Goal: Task Accomplishment & Management: Manage account settings

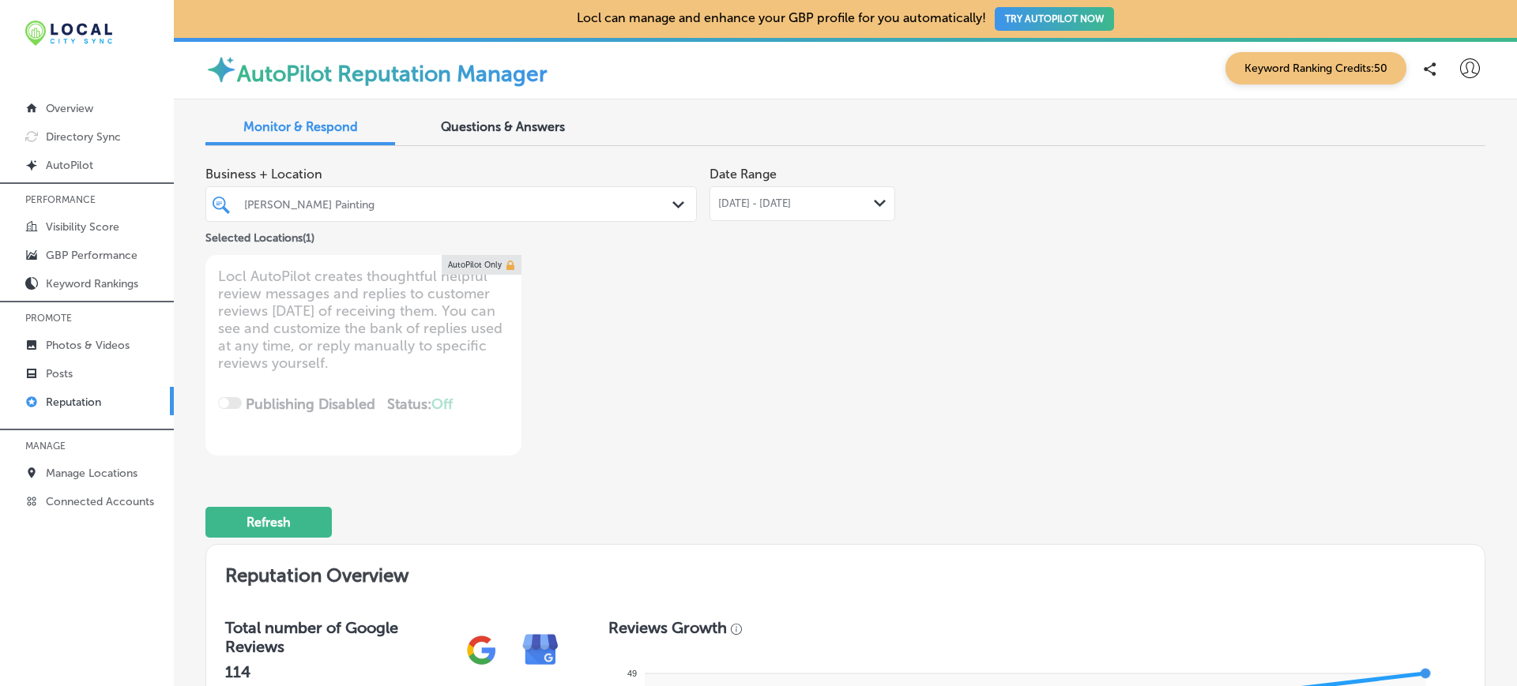
scroll to position [868, 0]
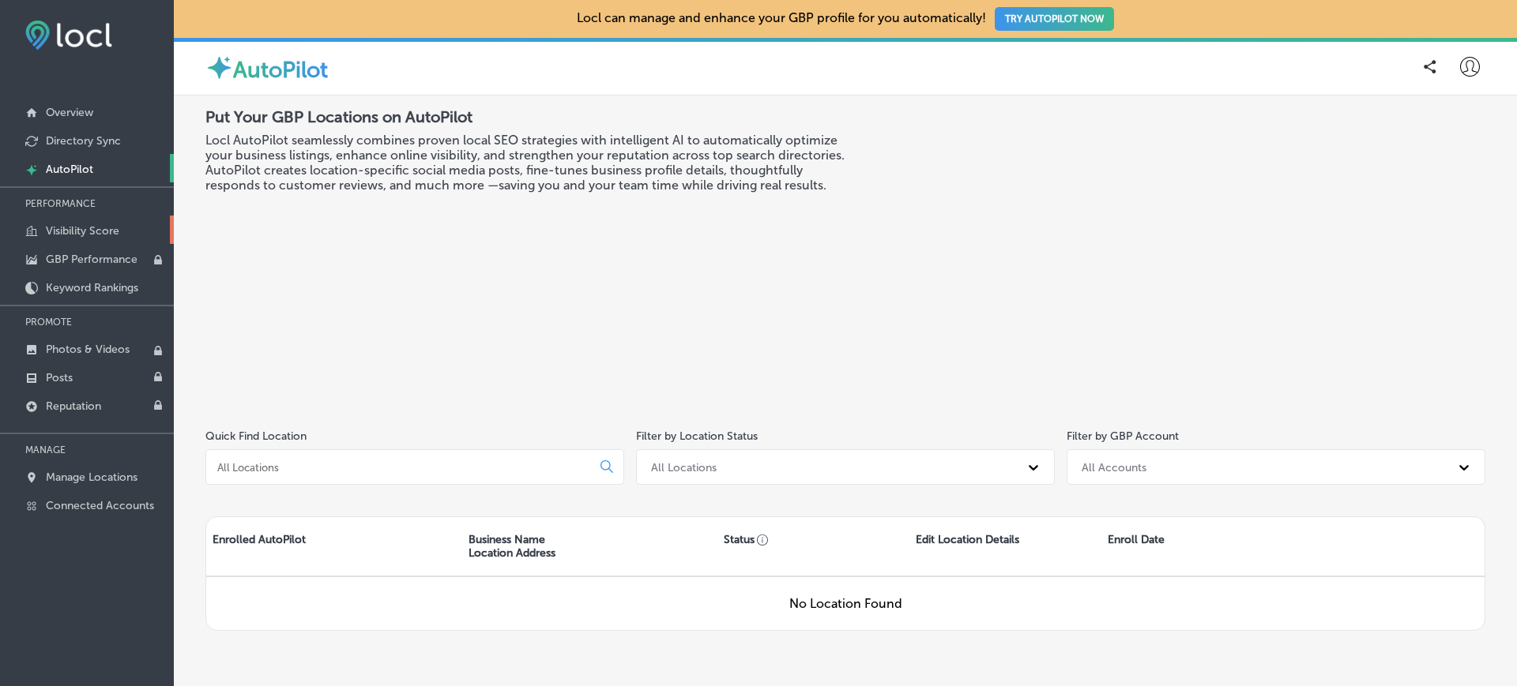
click at [110, 227] on p "Visibility Score" at bounding box center [82, 230] width 73 height 13
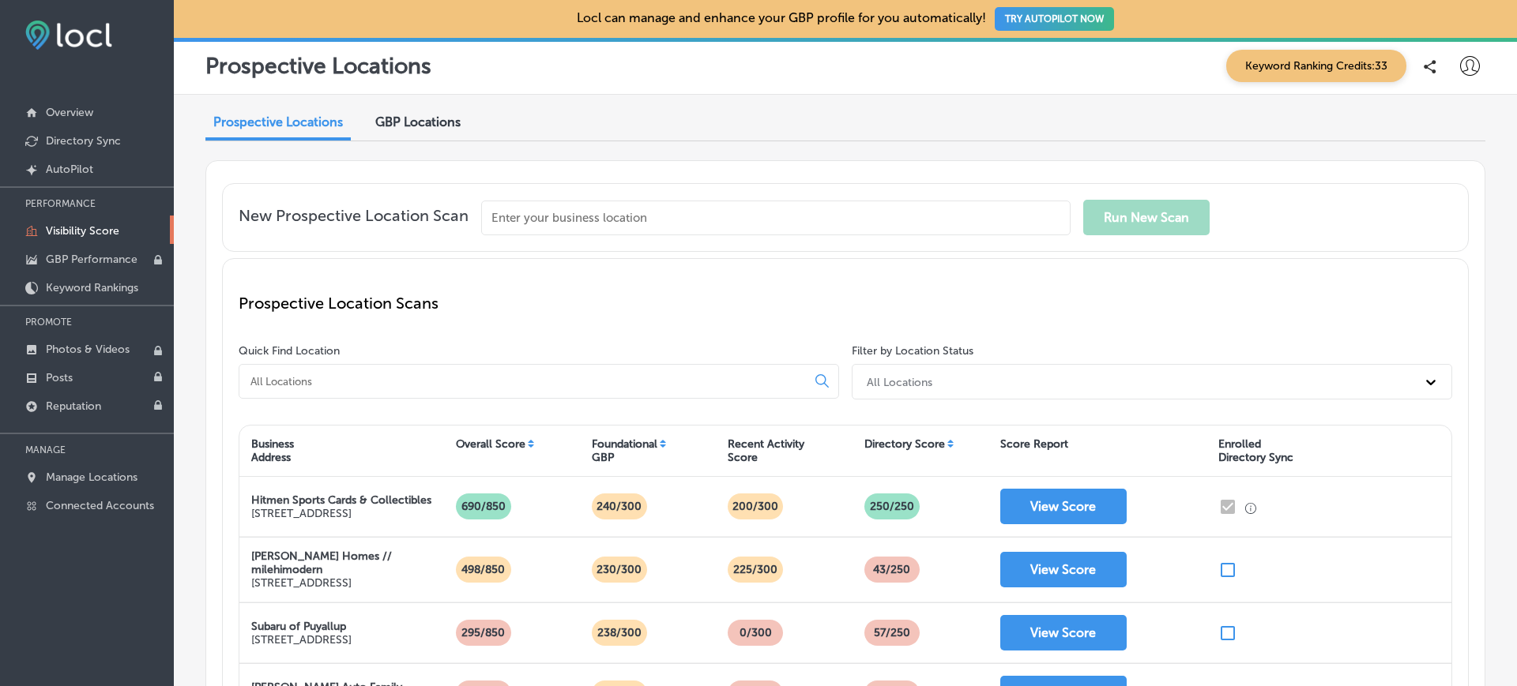
click at [878, 214] on input "text" at bounding box center [775, 218] width 589 height 35
paste input "ARK Air Conditioning Refrigeration and Kitchen Maintenance LTD"
type input "ARK Air Conditioning Refrigeration and Kitchen Maintenance LTD"
click at [673, 261] on button "Enter Manually" at bounding box center [662, 262] width 85 height 24
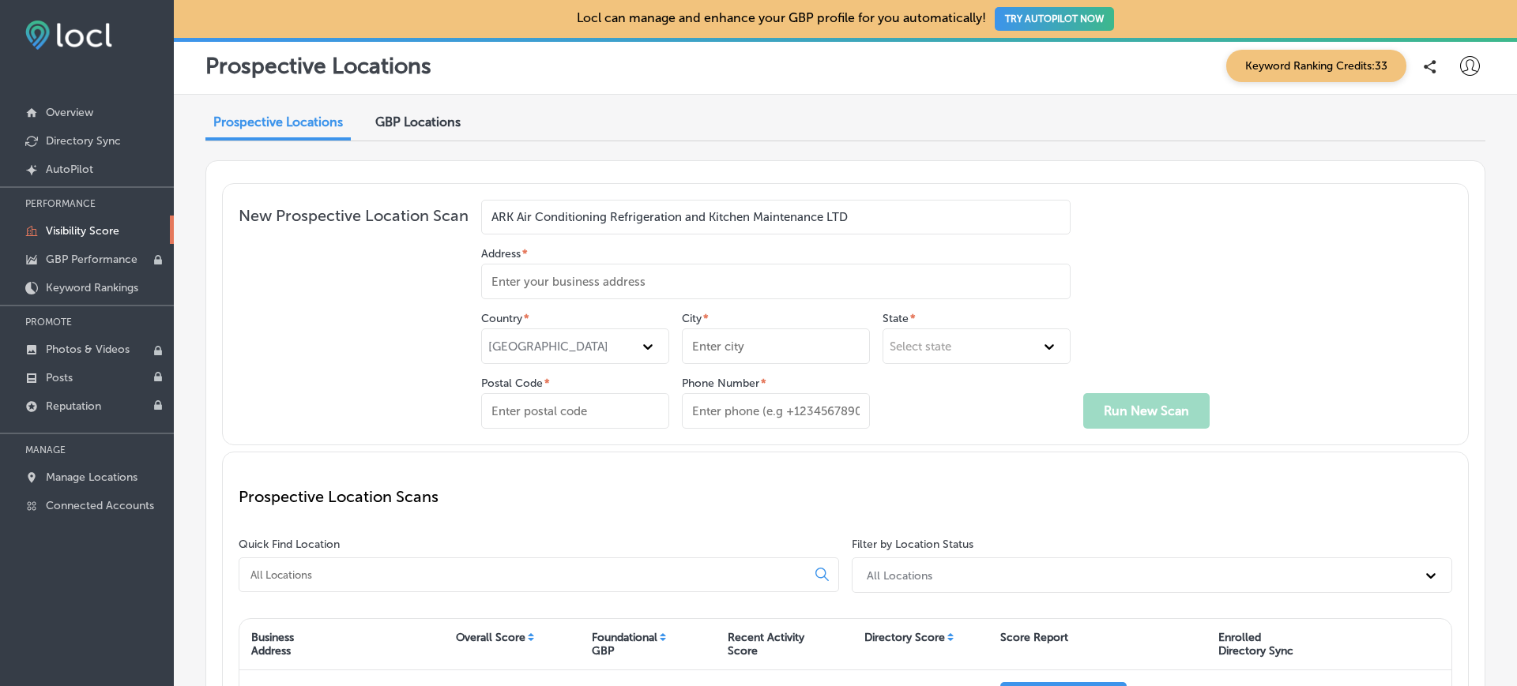
click at [612, 284] on input "Address *" at bounding box center [775, 282] width 589 height 36
paste input "ARK Air Conditioning Refrigeration and Kitchen Maintenance LTD"
type input "ARK Air Conditioning Refrigeration and Kitchen Maintenance LTD"
click at [630, 347] on div "United States" at bounding box center [560, 347] width 145 height 14
click at [609, 350] on div "United States" at bounding box center [560, 347] width 145 height 14
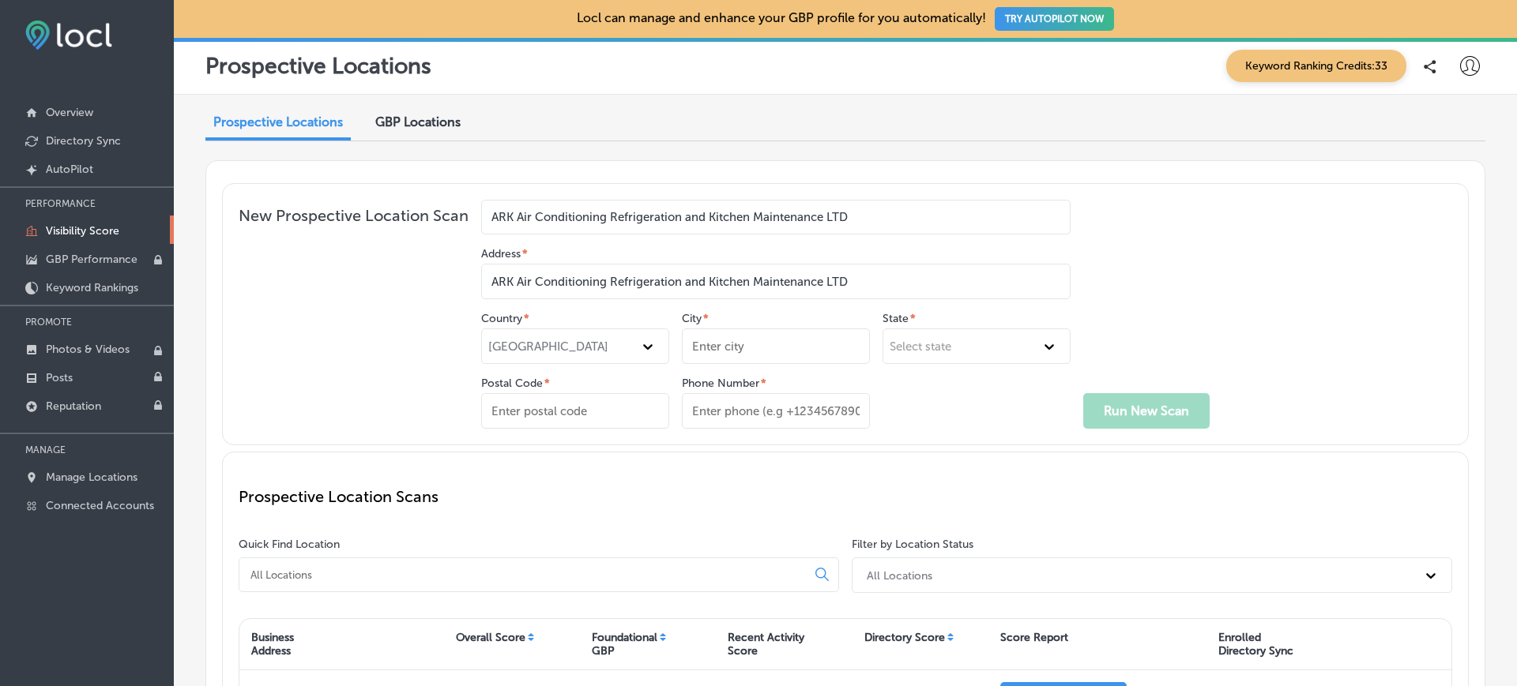
click at [293, 355] on p "New Prospective Location Scan" at bounding box center [354, 317] width 230 height 223
click at [644, 335] on div "United States" at bounding box center [575, 347] width 188 height 36
click at [648, 344] on icon at bounding box center [648, 347] width 16 height 16
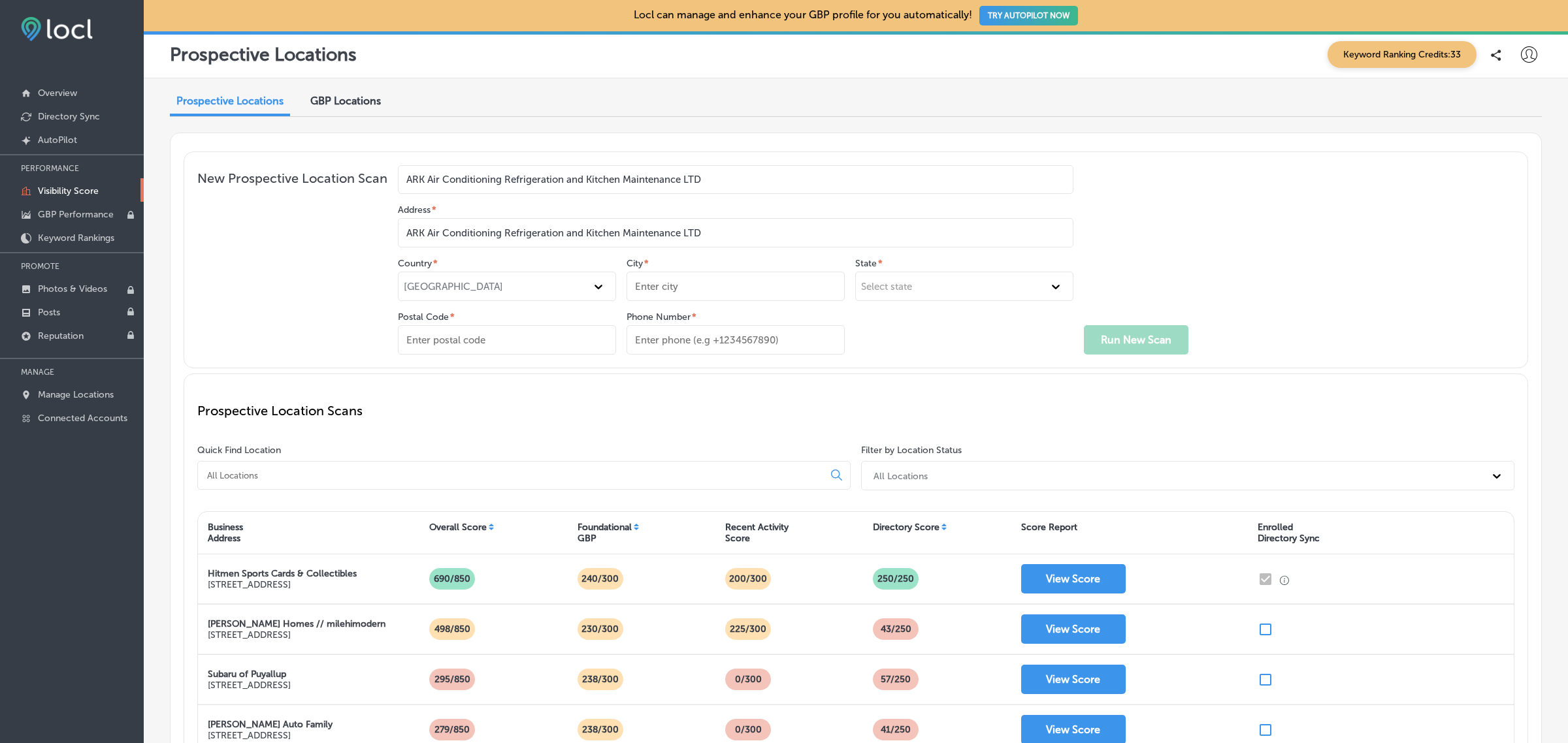
click at [406, 60] on div "Prospective Locations Keyword Ranking Credits: 33" at bounding box center [855, 55] width 1372 height 26
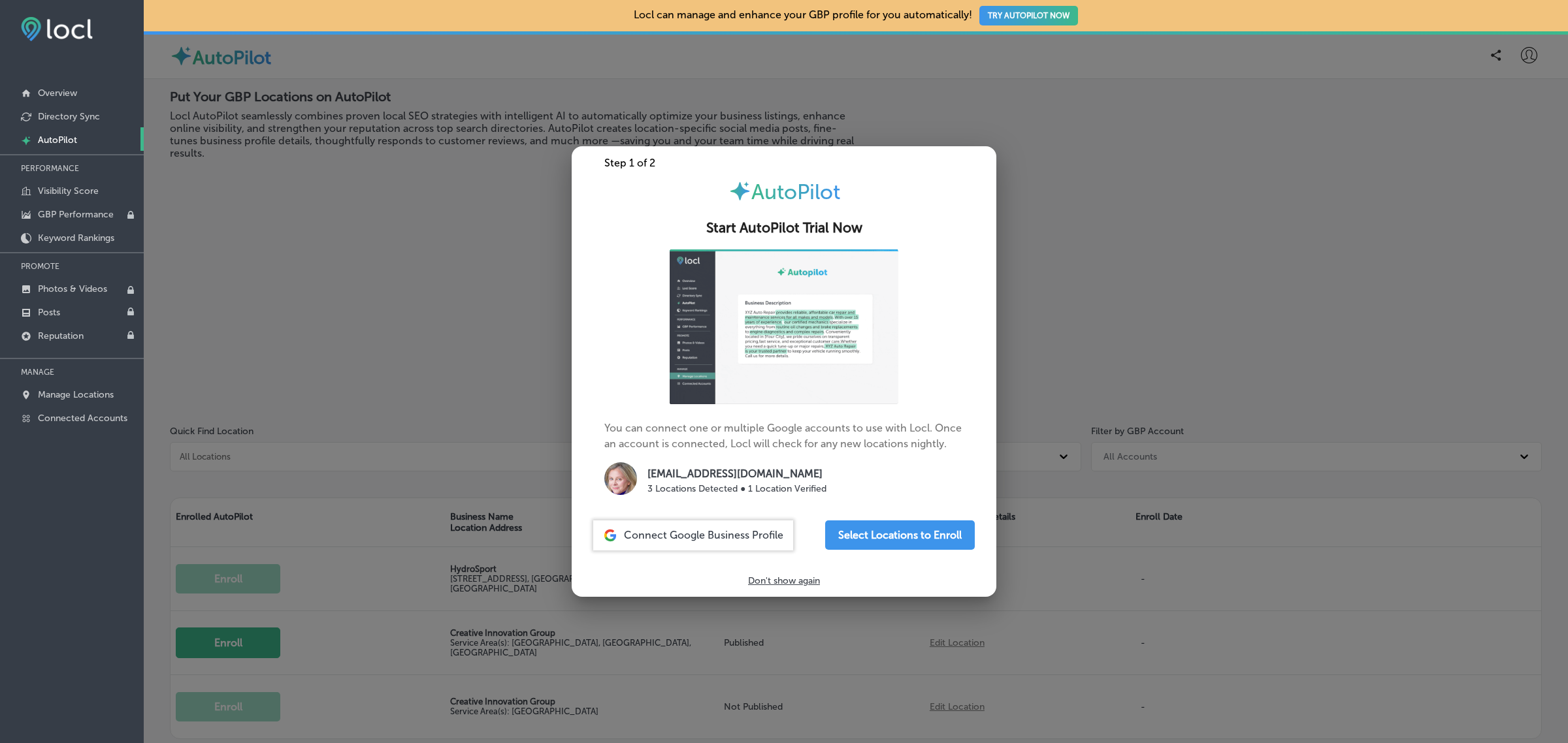
click at [404, 290] on div at bounding box center [784, 371] width 1568 height 743
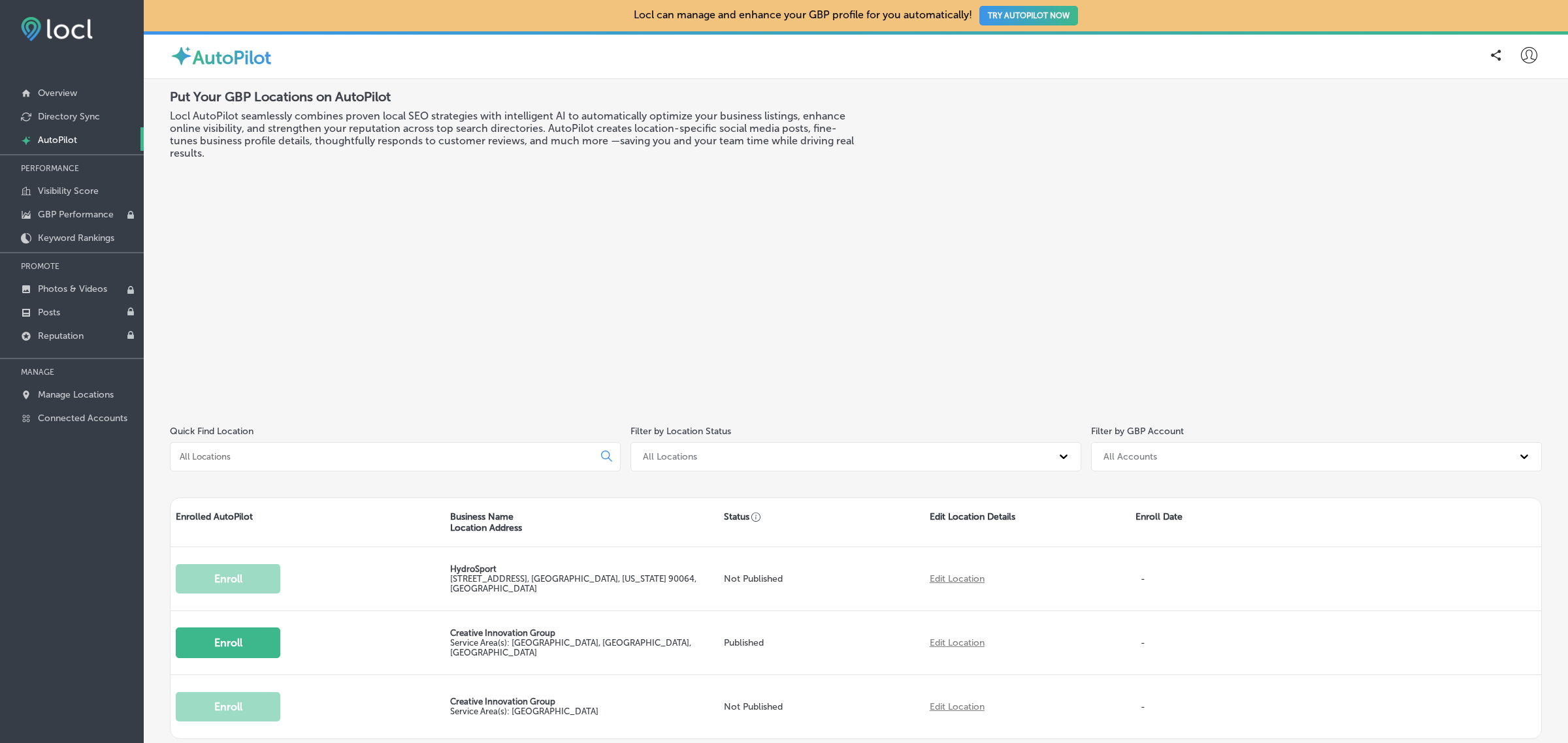
scroll to position [85, 0]
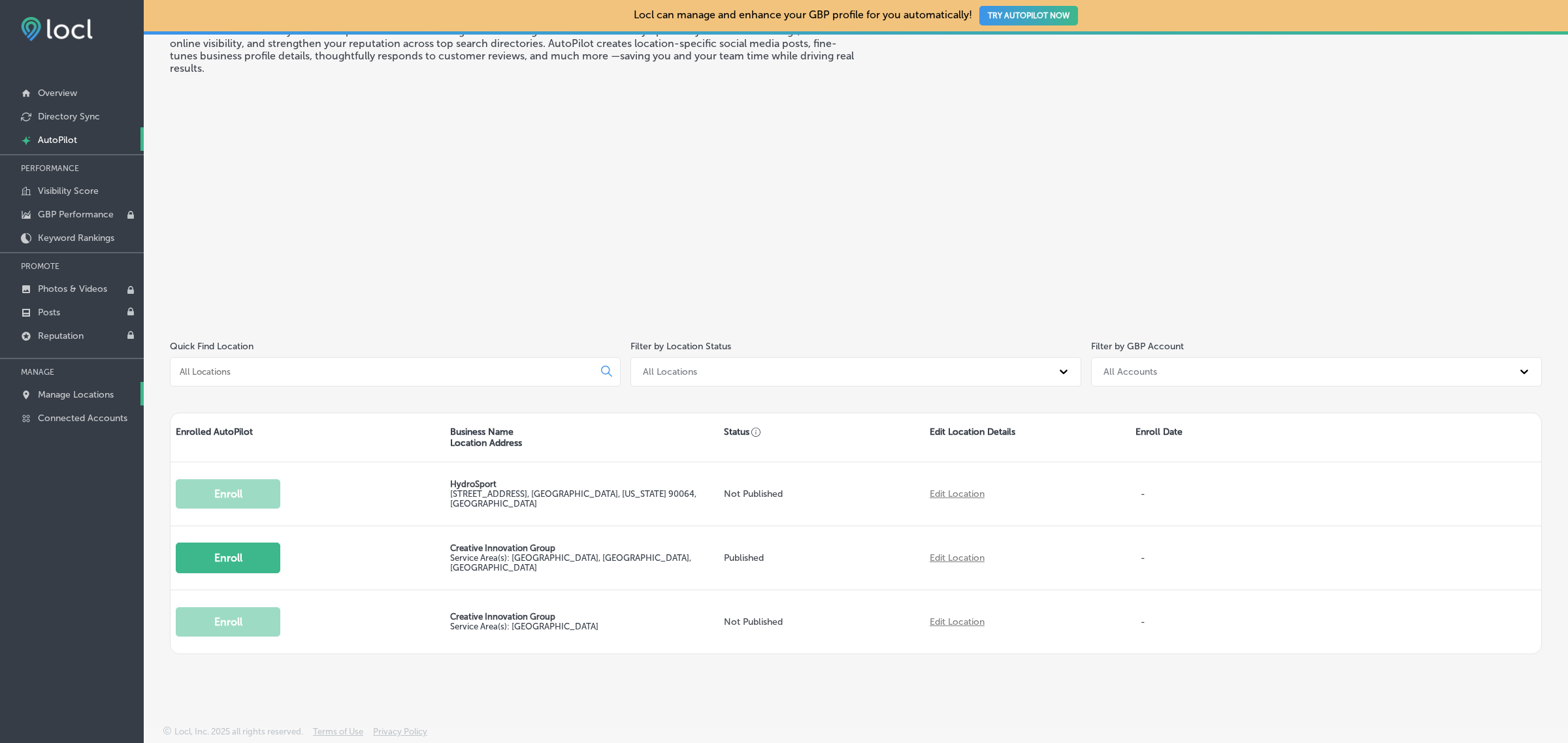
click at [72, 399] on p "Manage Locations" at bounding box center [76, 394] width 76 height 11
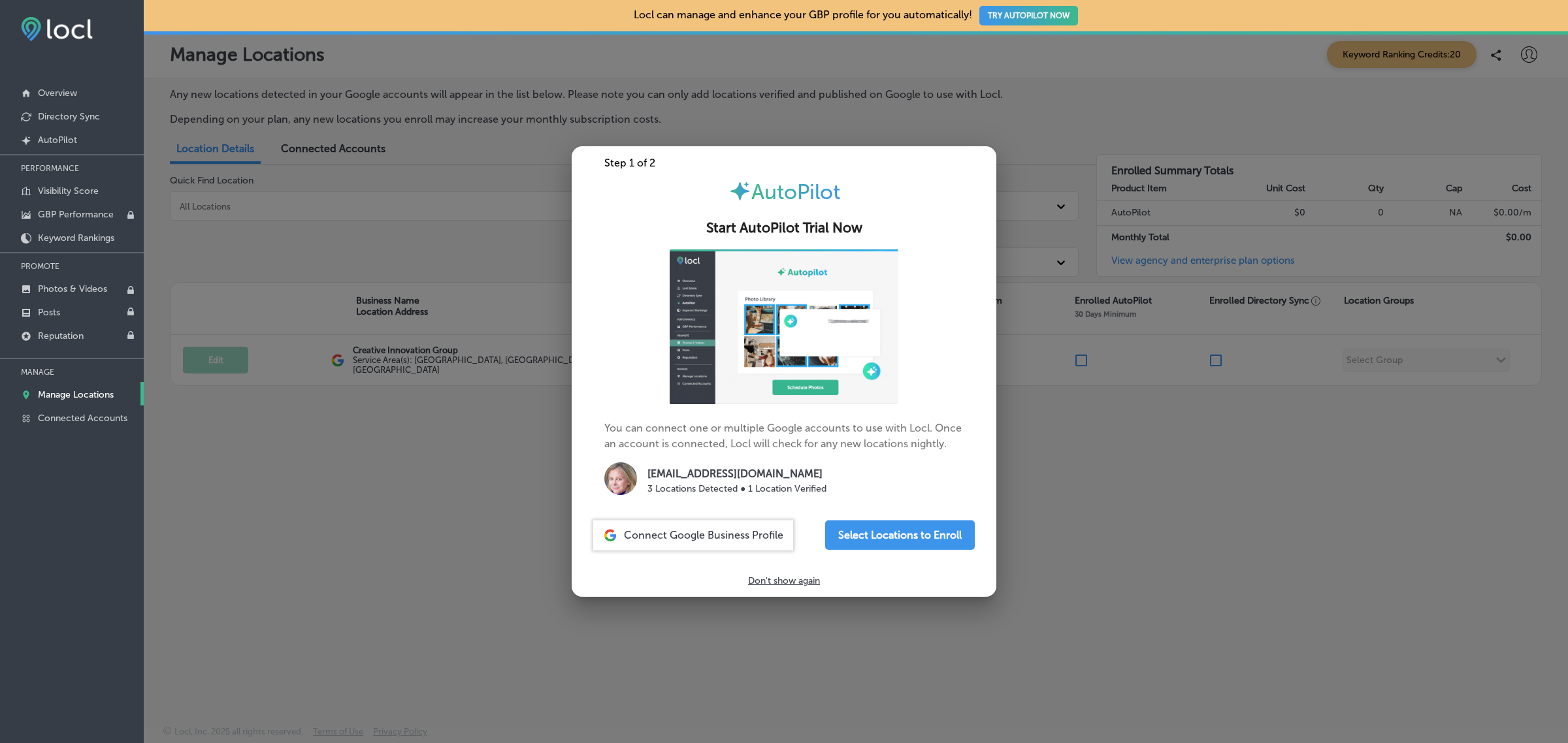
click at [433, 499] on div at bounding box center [784, 371] width 1568 height 743
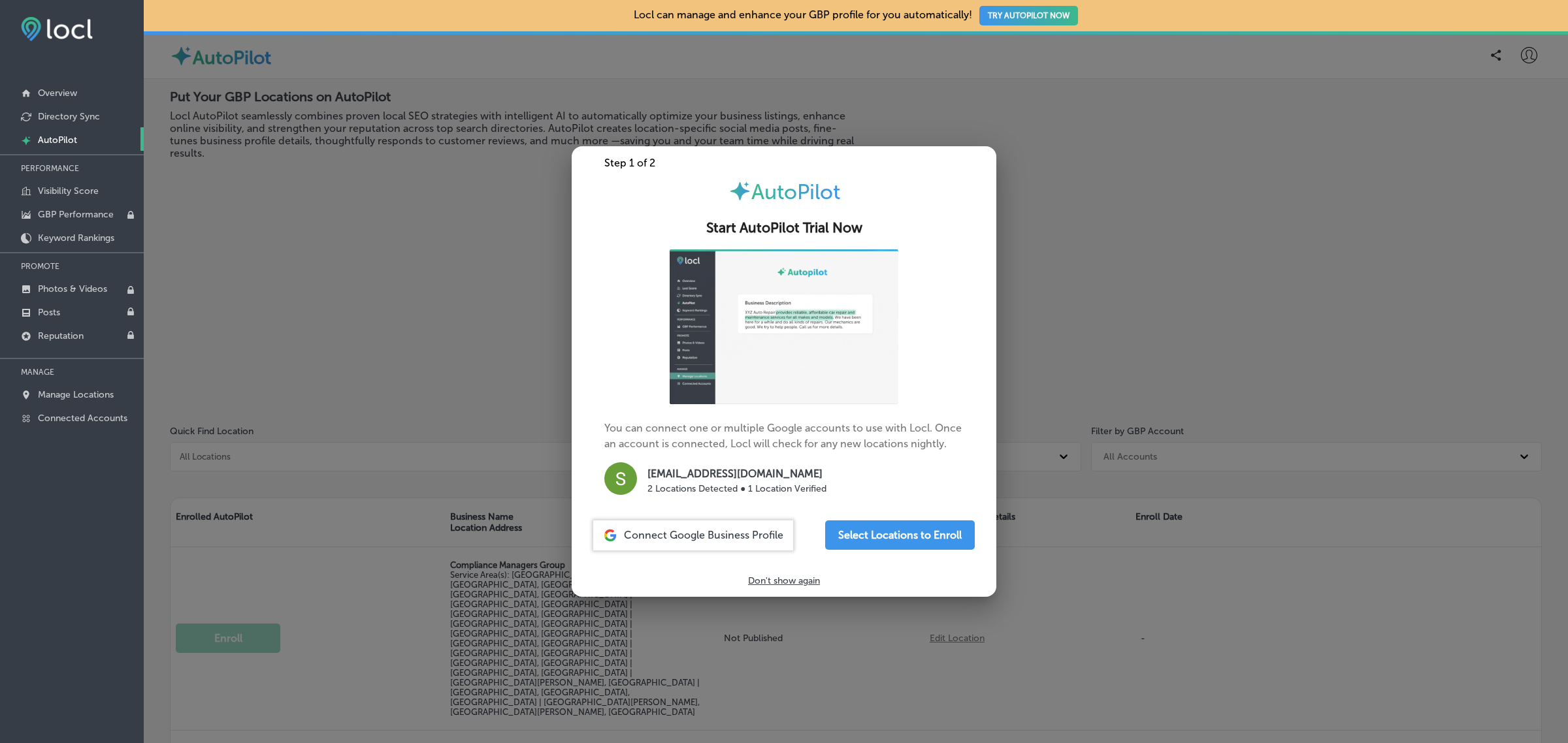
click at [405, 325] on div at bounding box center [784, 371] width 1568 height 743
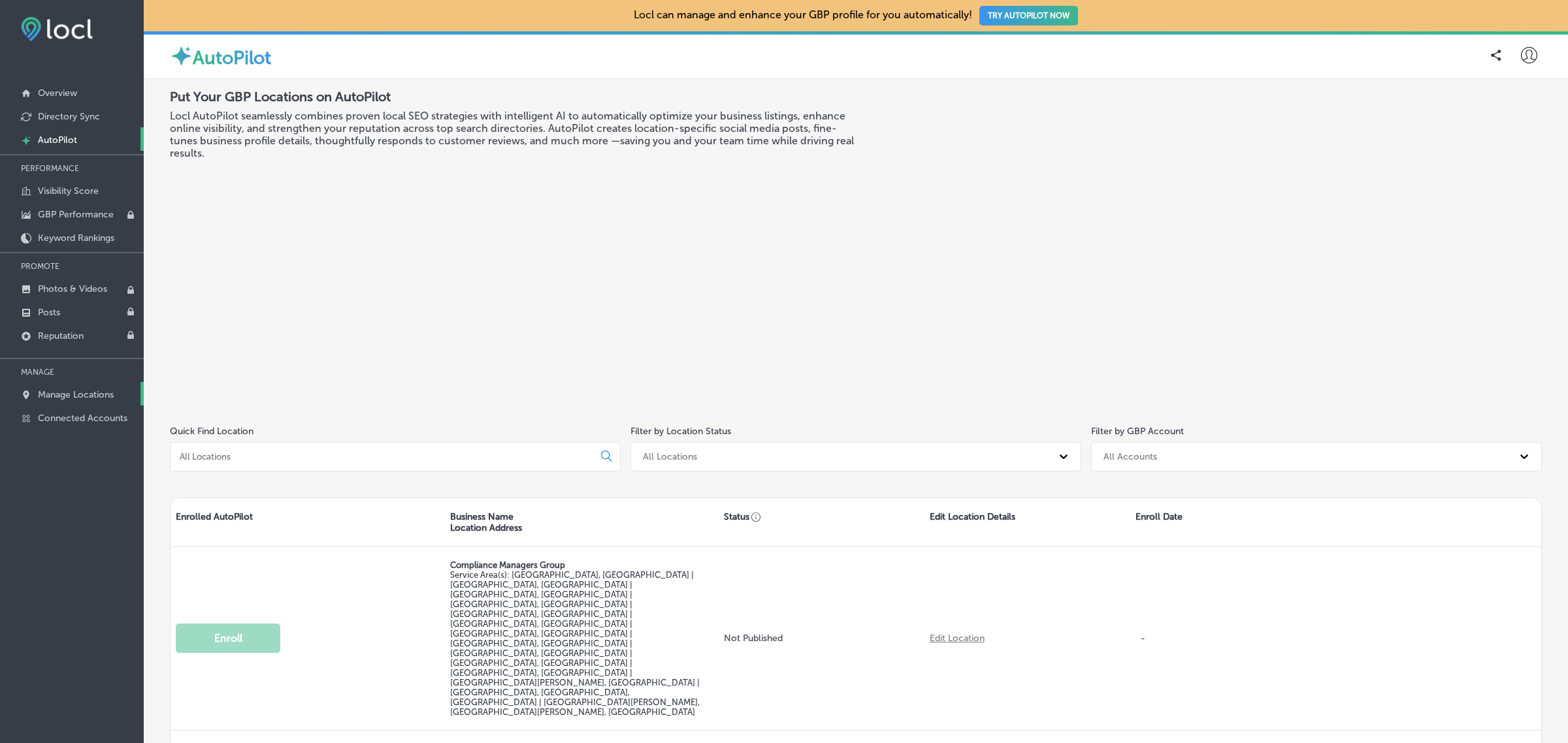
click at [77, 392] on p "Manage Locations" at bounding box center [76, 394] width 76 height 11
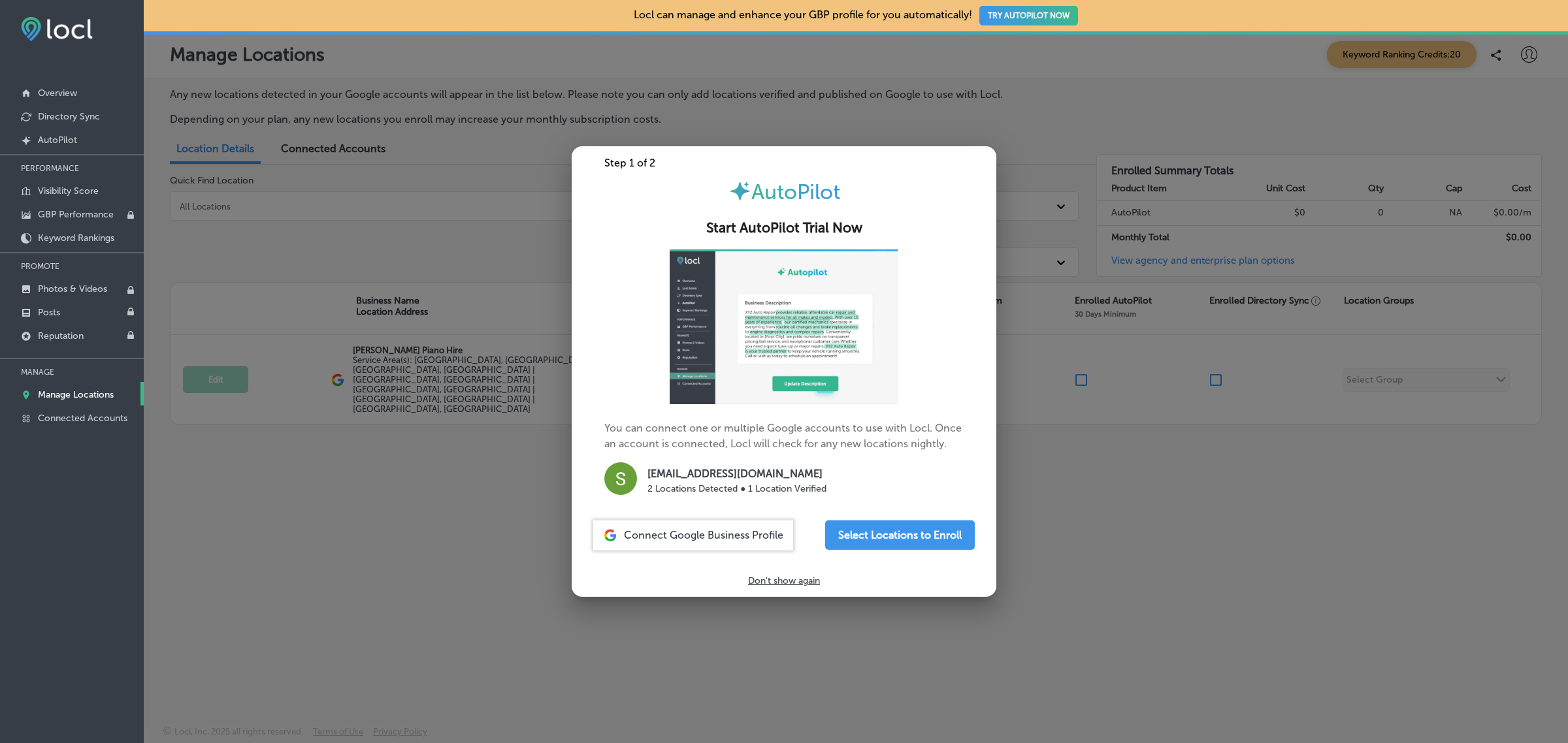
click at [321, 565] on div at bounding box center [784, 371] width 1568 height 743
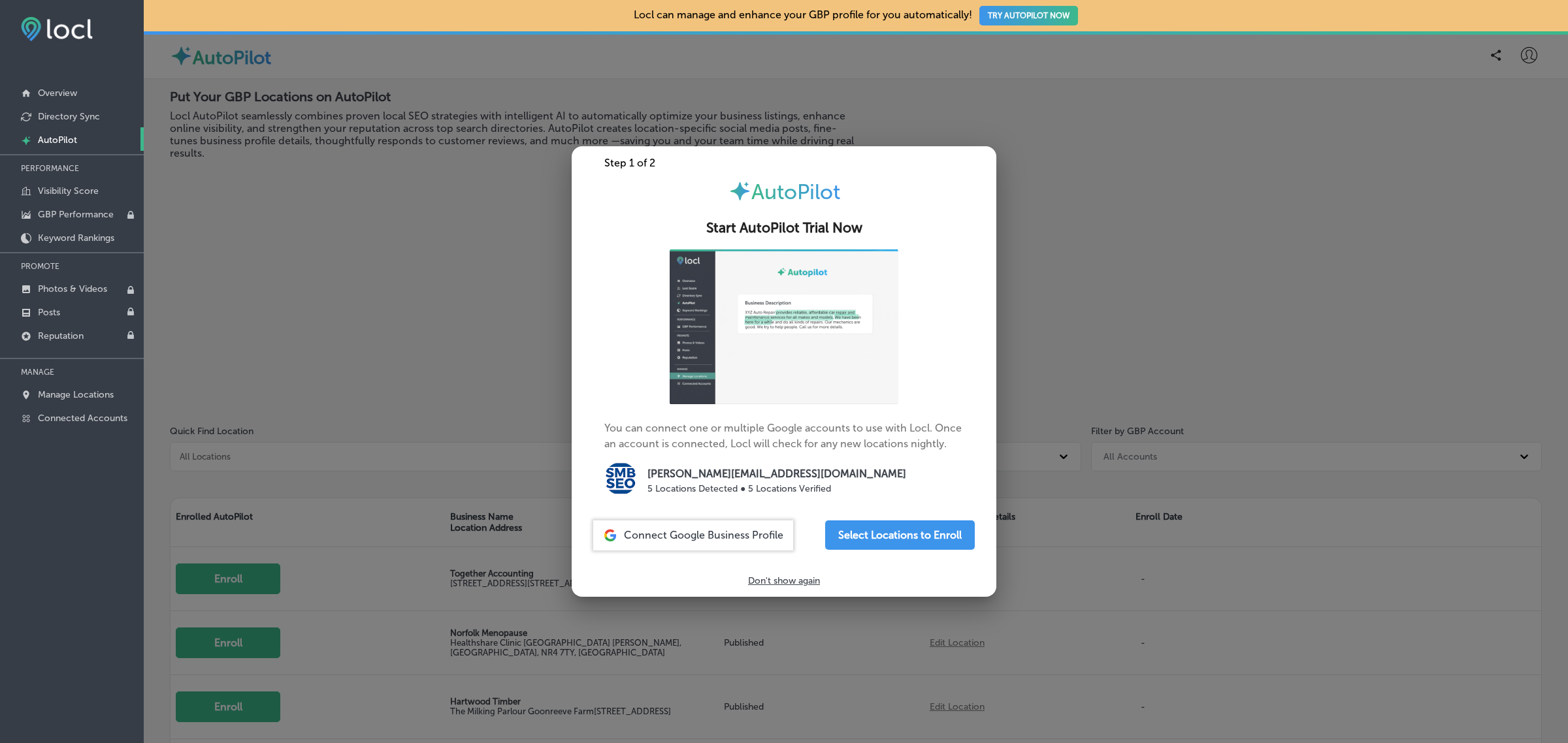
click at [356, 243] on div at bounding box center [784, 371] width 1568 height 743
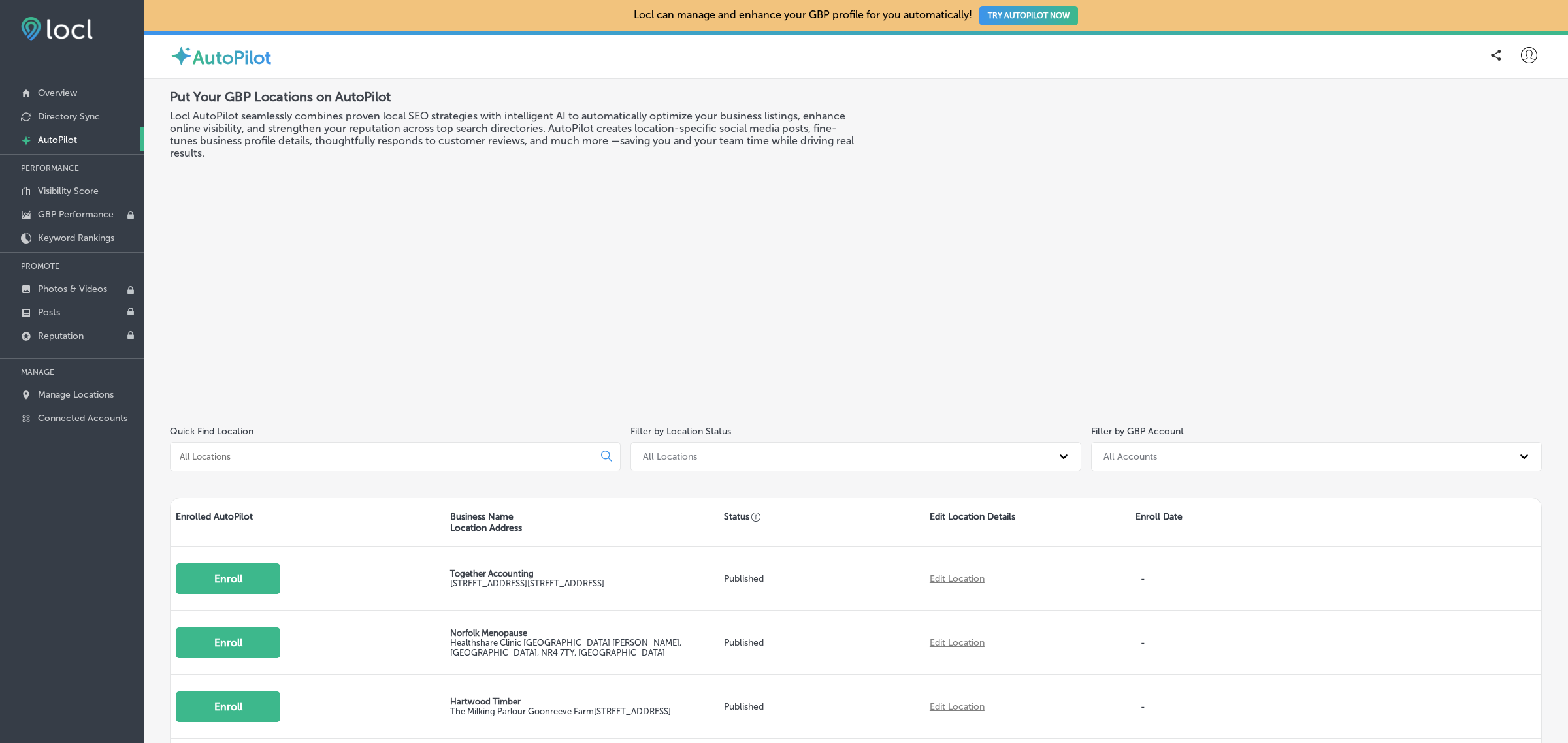
click at [1521, 58] on icon at bounding box center [1529, 55] width 17 height 17
click at [1494, 102] on p "My Account" at bounding box center [1510, 102] width 59 height 16
select select "US"
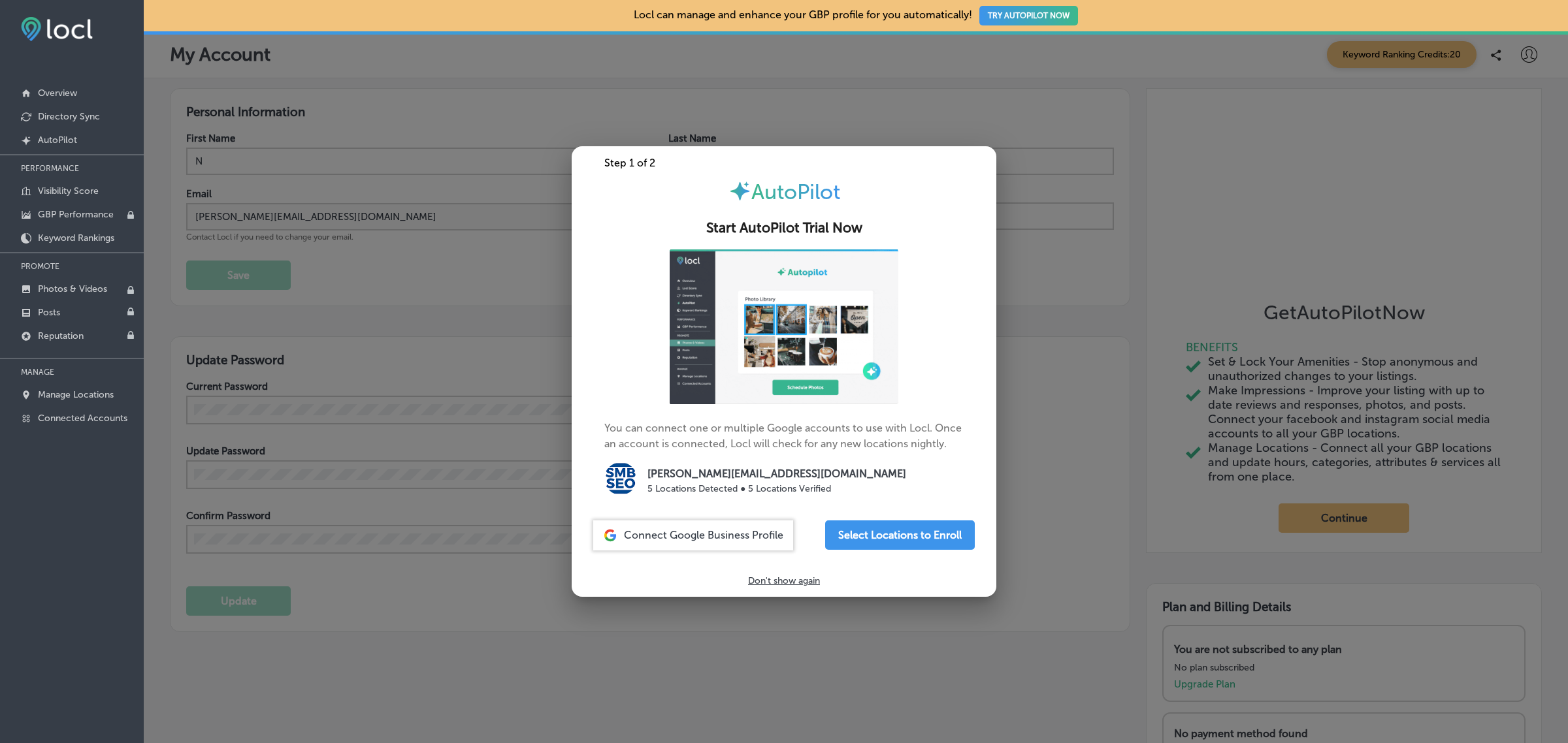
click at [429, 279] on div at bounding box center [784, 371] width 1568 height 743
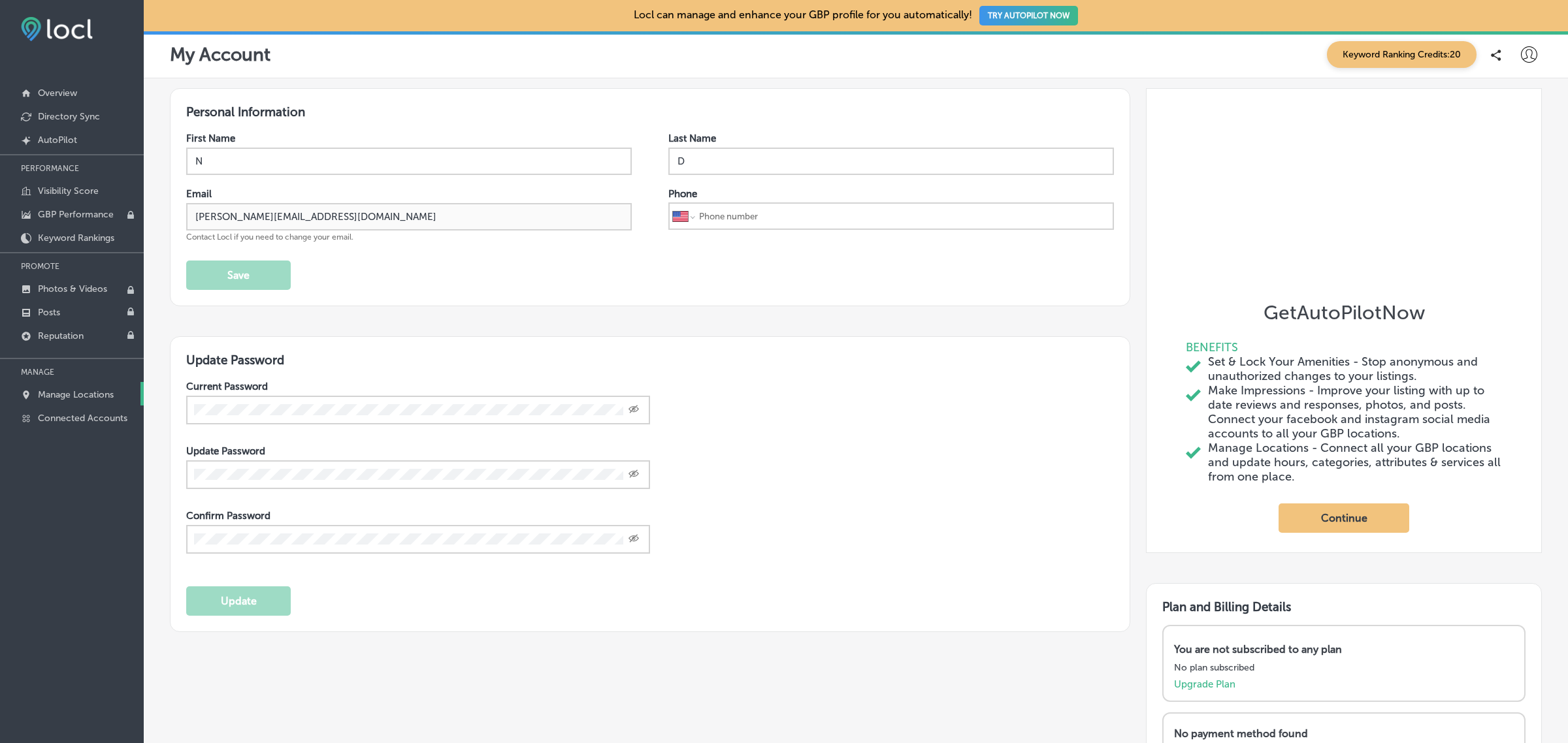
click at [67, 403] on link "Manage Locations" at bounding box center [72, 393] width 144 height 23
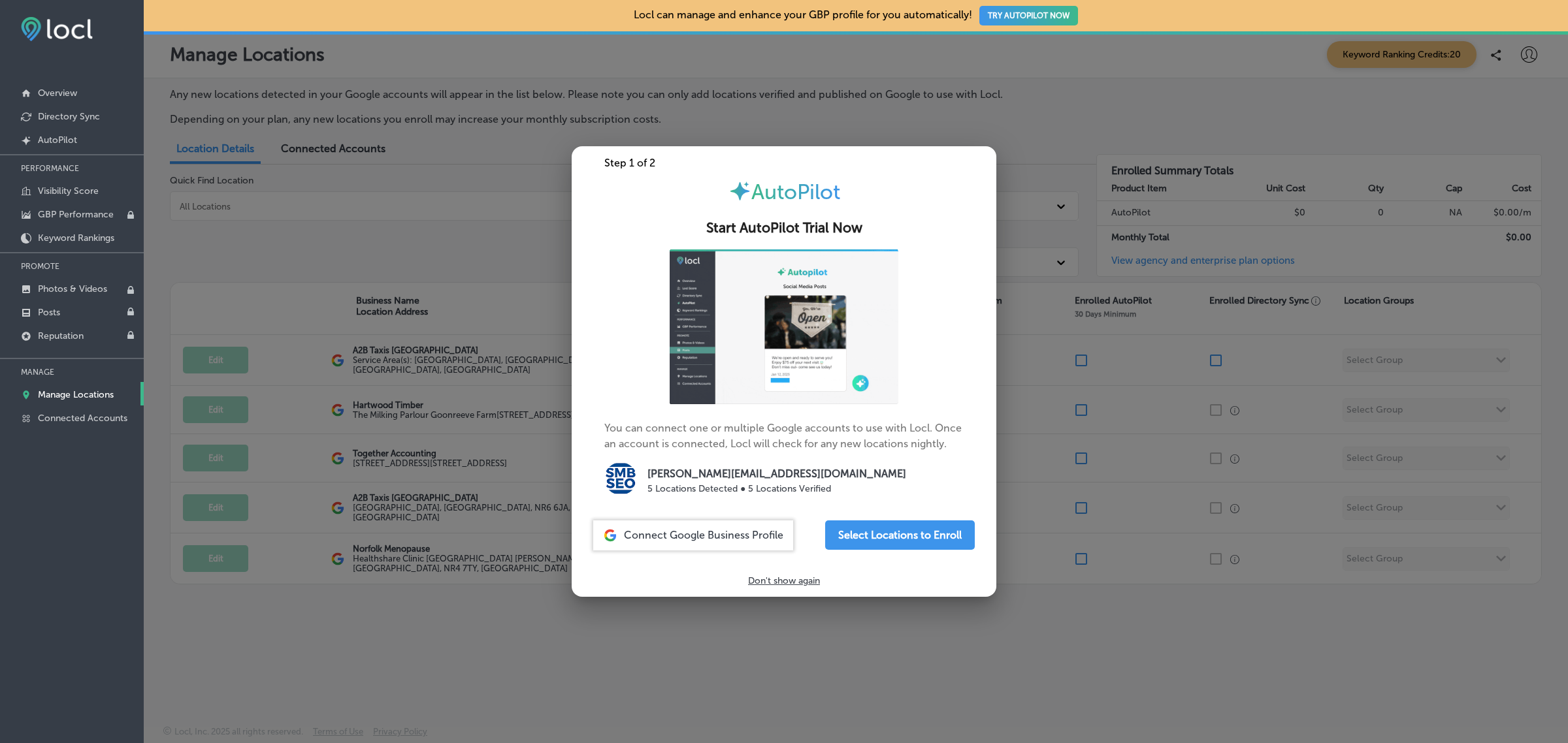
click at [419, 660] on div at bounding box center [784, 371] width 1568 height 743
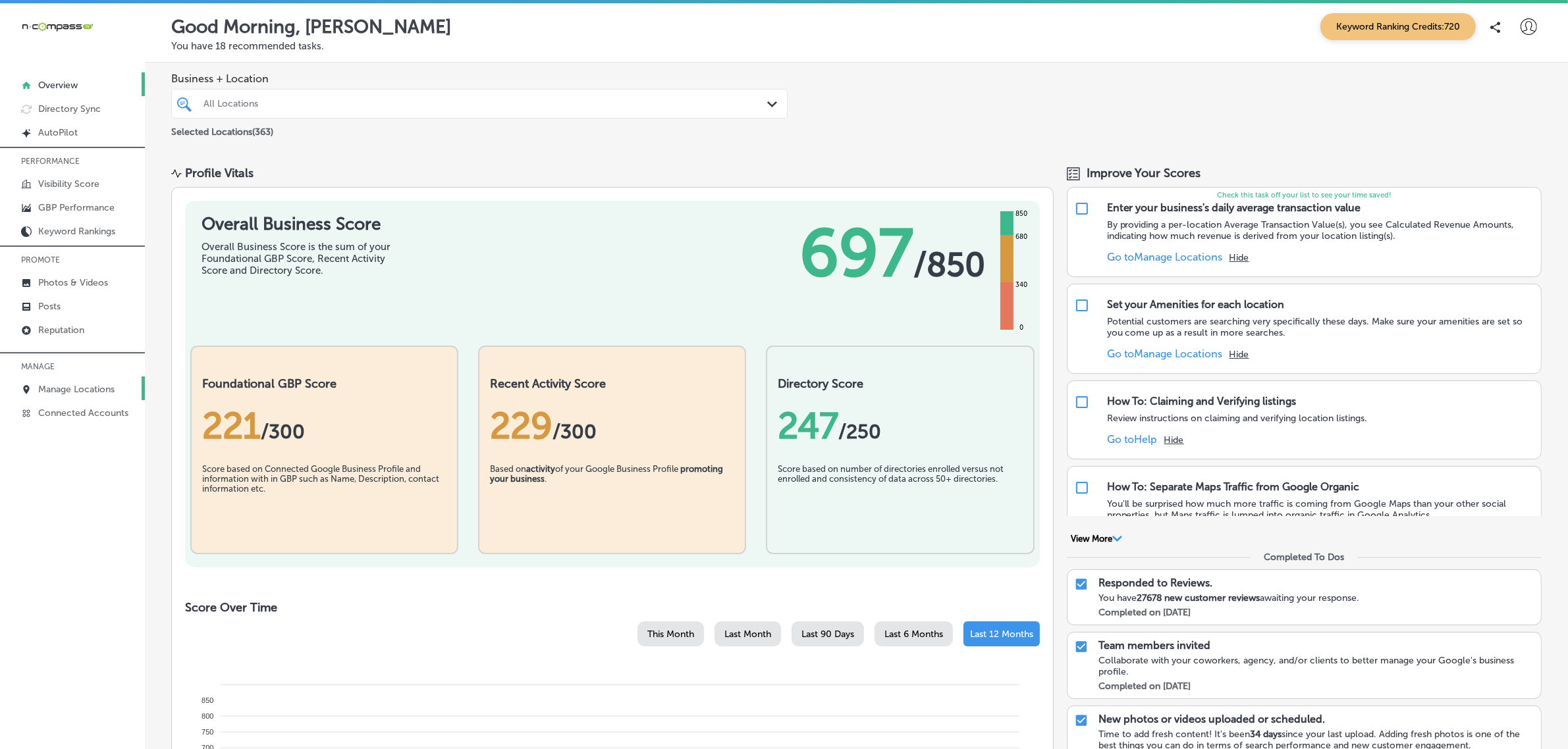
click at [102, 385] on link "Manage Locations" at bounding box center [73, 388] width 145 height 23
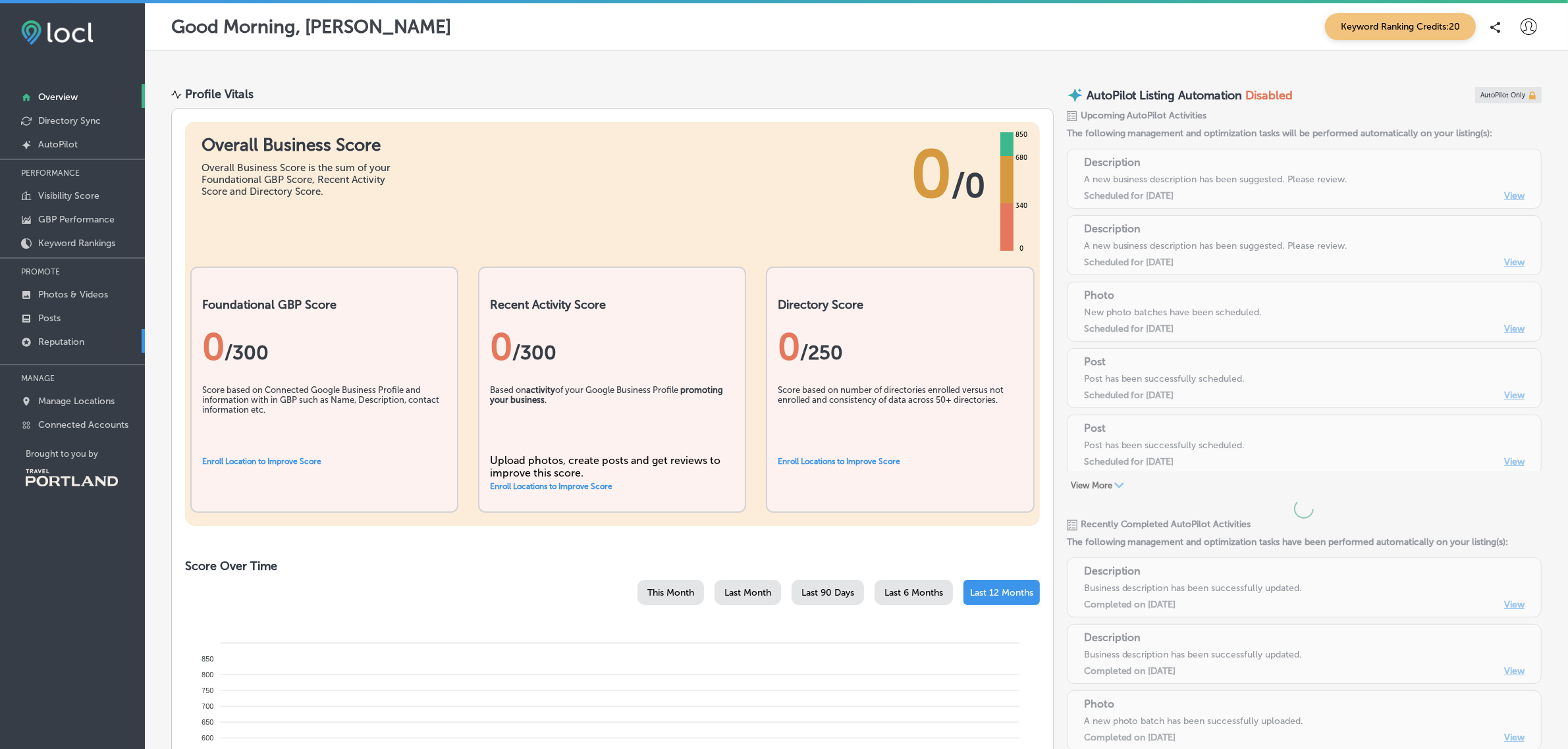
click at [66, 347] on p "Reputation" at bounding box center [61, 342] width 46 height 11
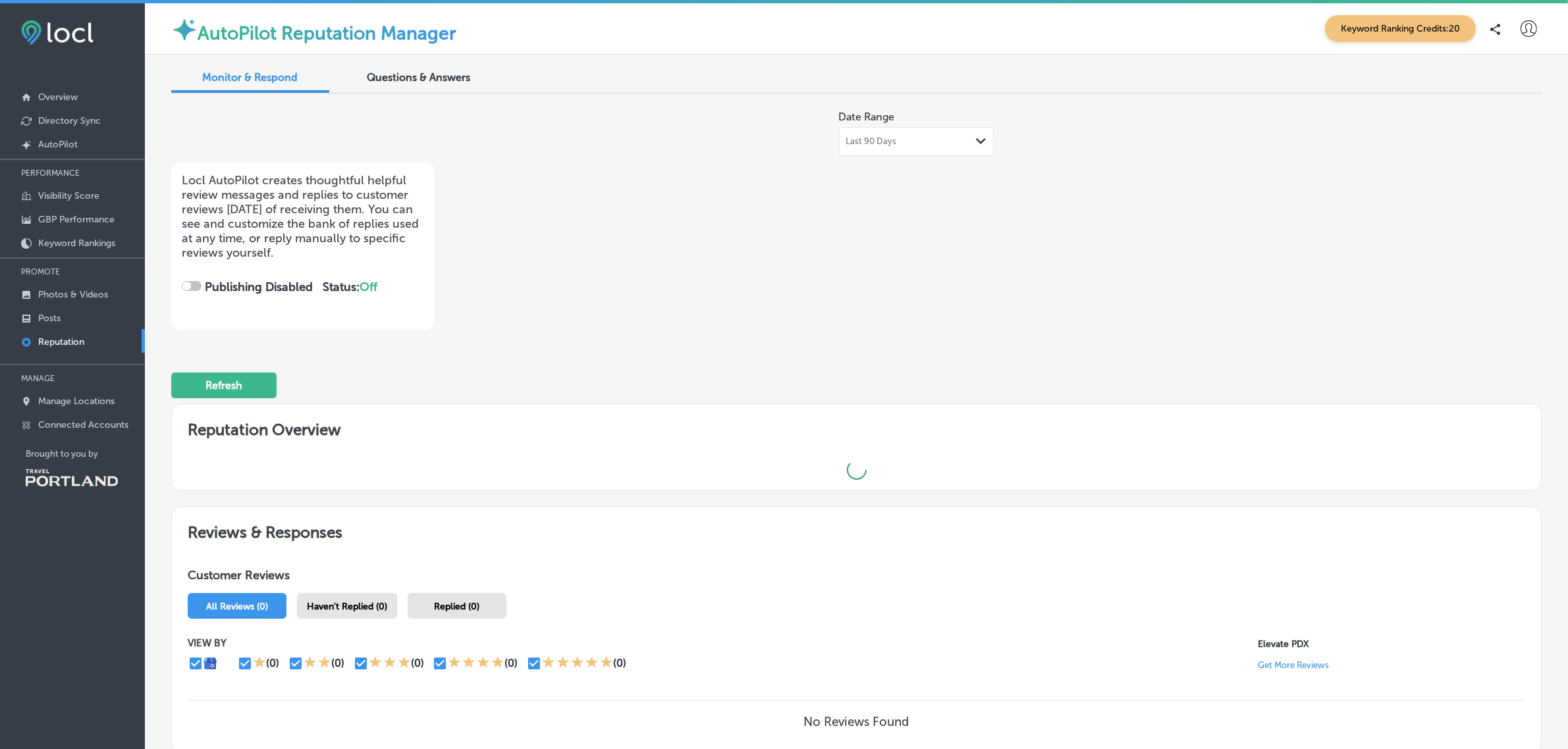
checkbox input "true"
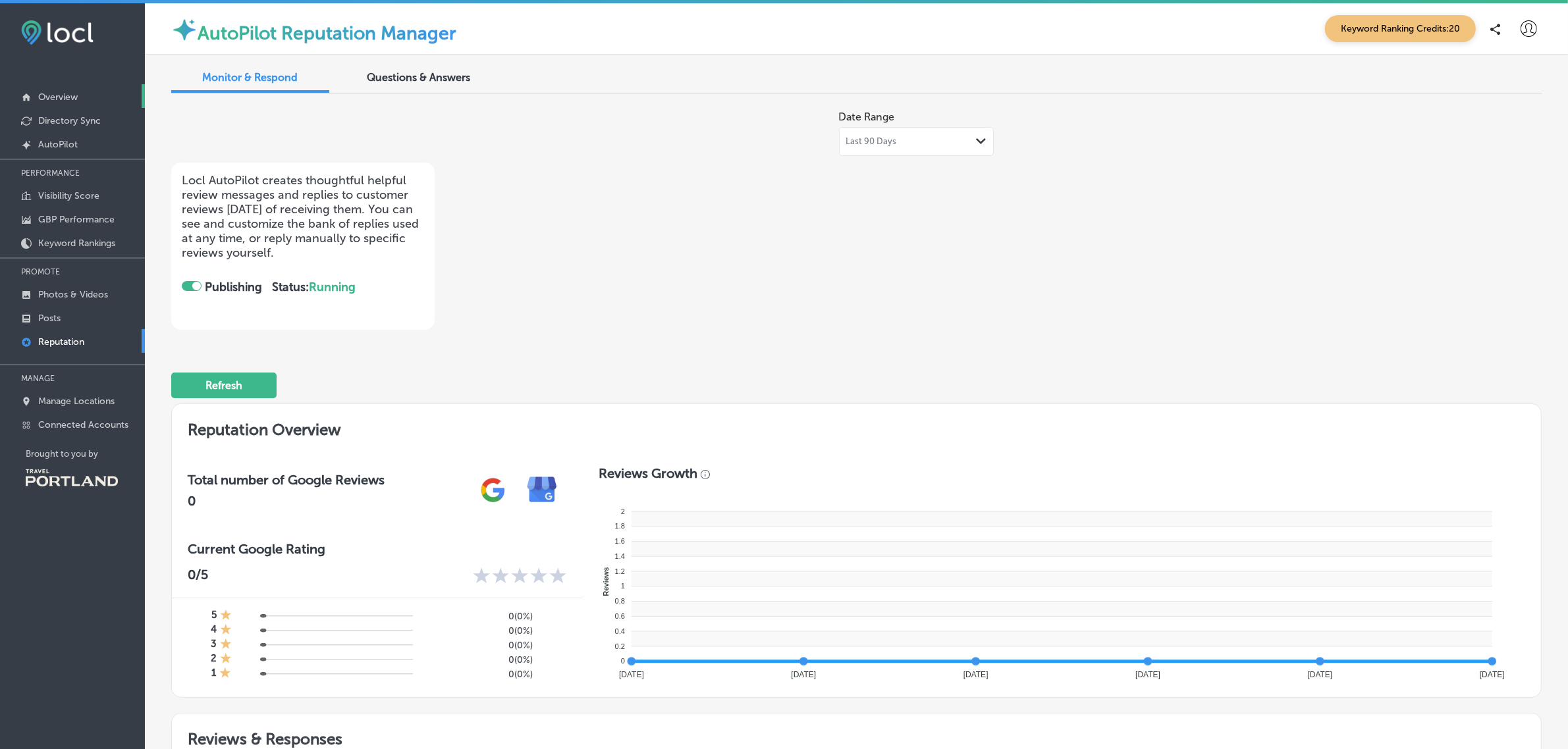
click at [51, 97] on p "Overview" at bounding box center [58, 97] width 39 height 11
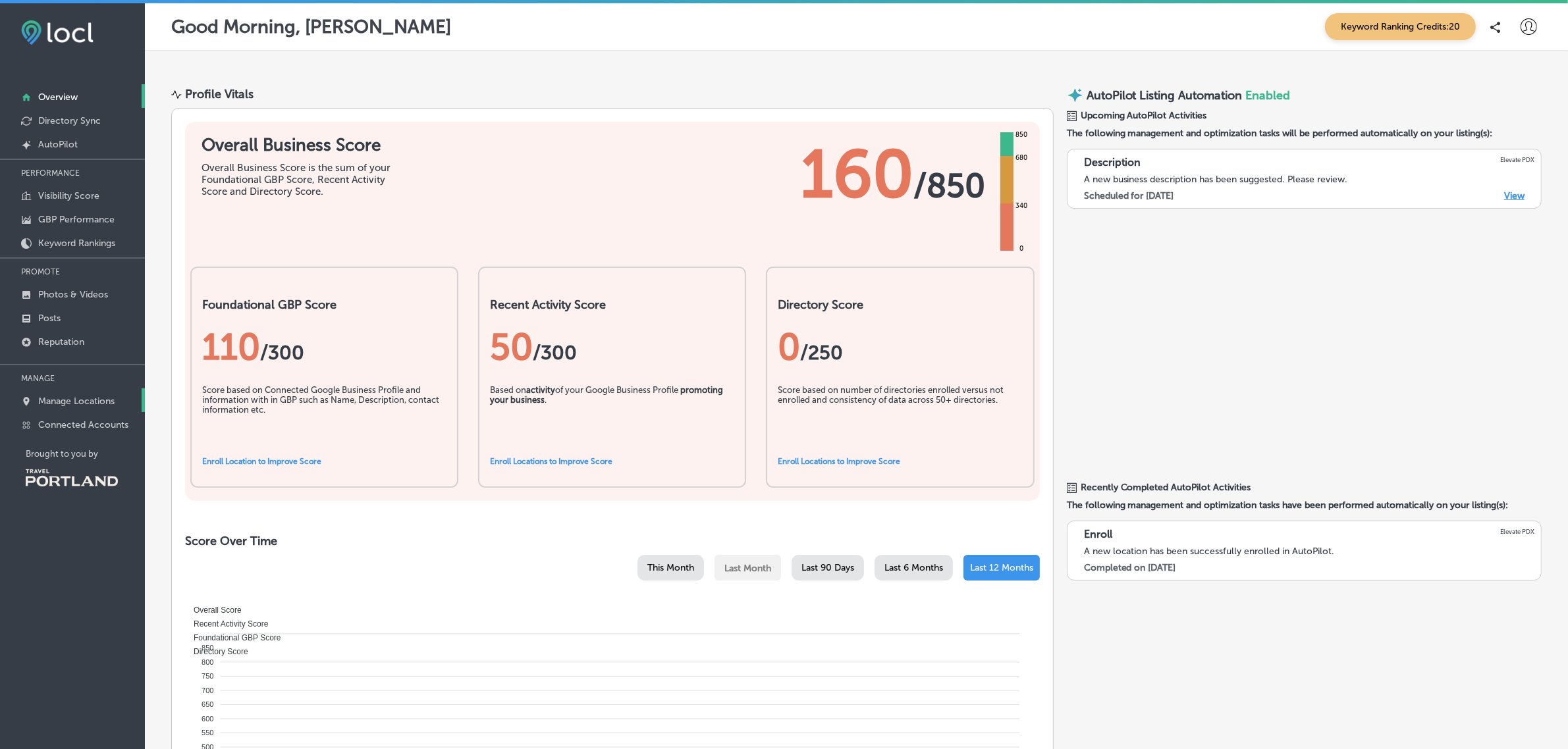
click at [66, 406] on p "Manage Locations" at bounding box center [77, 401] width 77 height 11
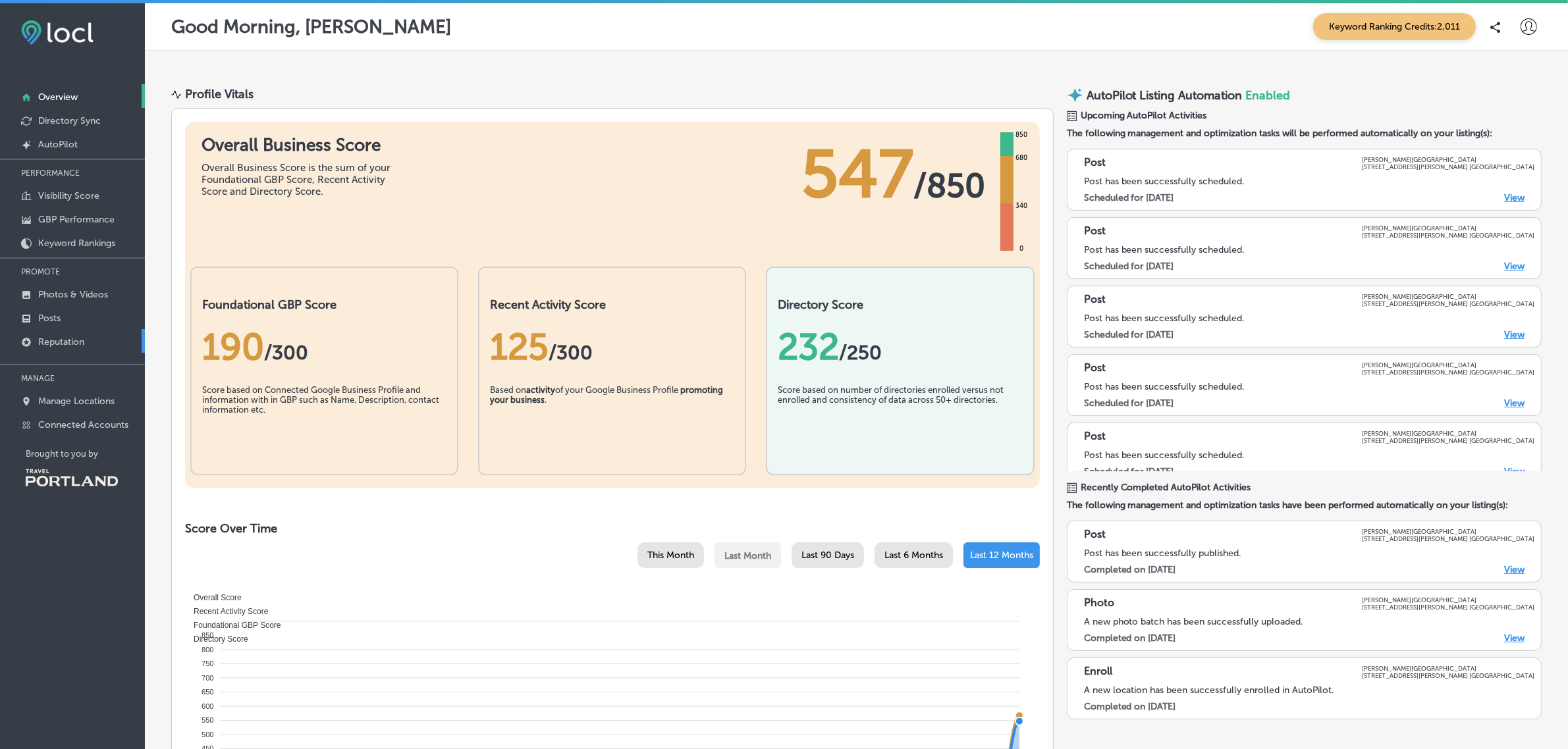
click at [53, 340] on p "Reputation" at bounding box center [61, 342] width 46 height 11
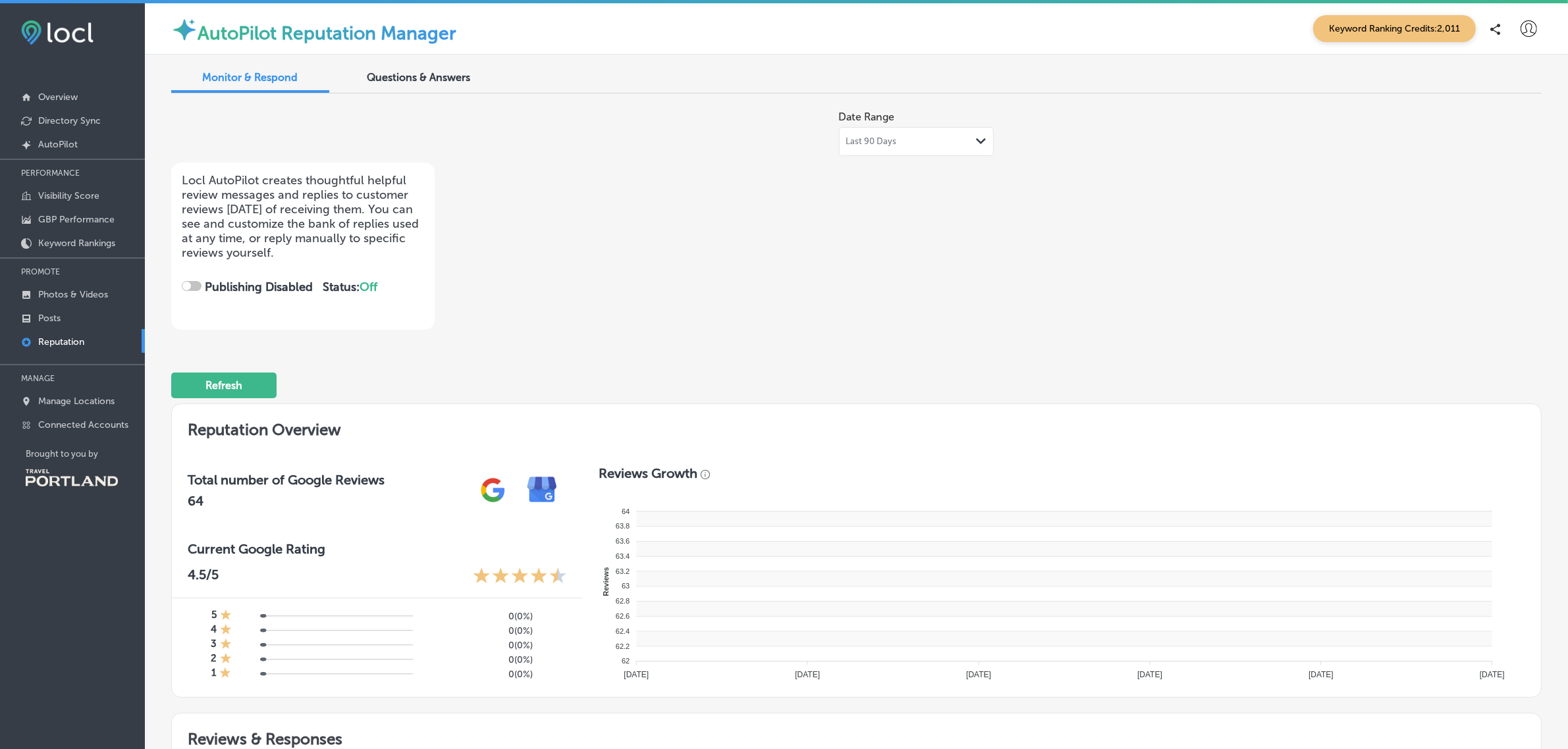
checkbox input "true"
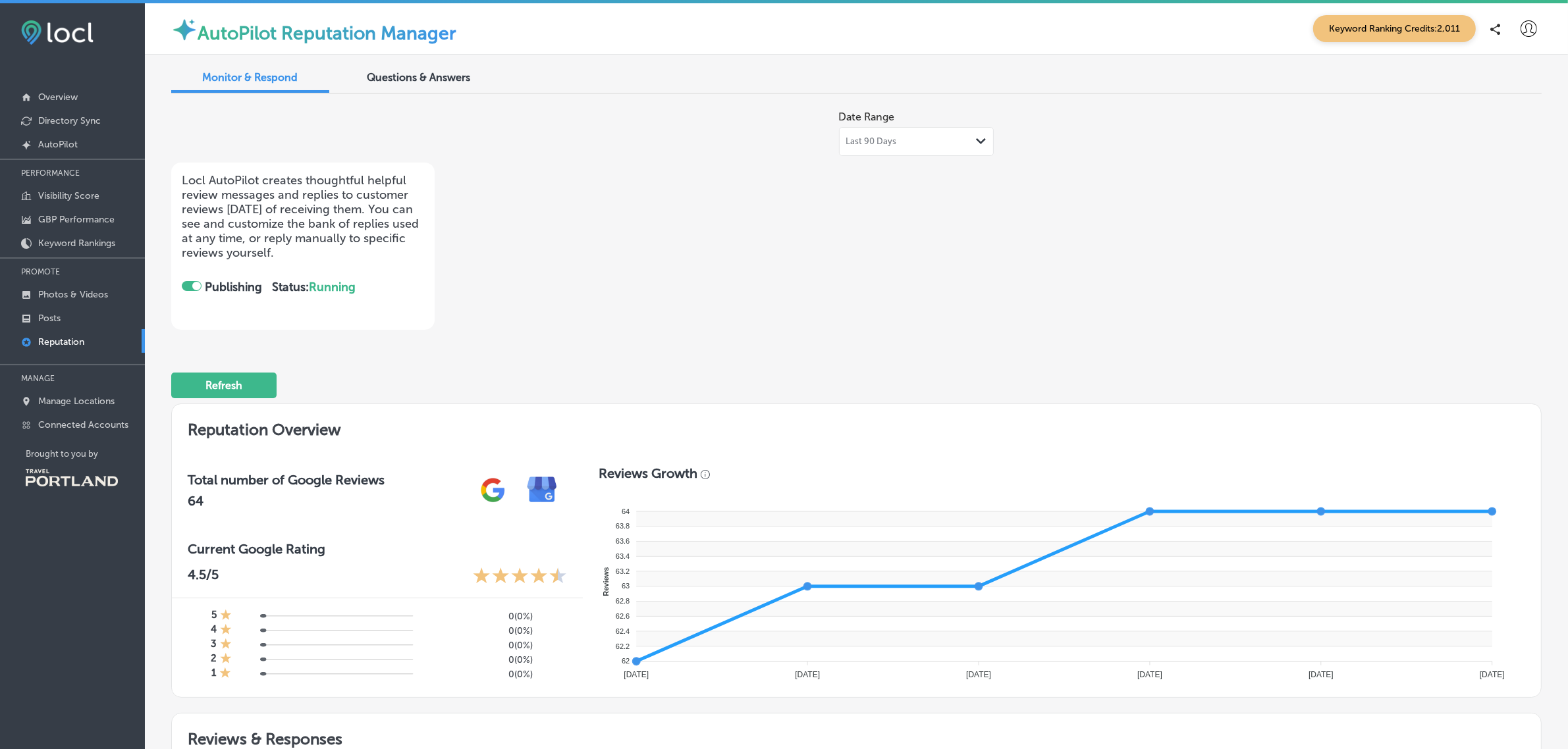
click at [978, 138] on icon "Path Created with Sketch." at bounding box center [981, 141] width 10 height 6
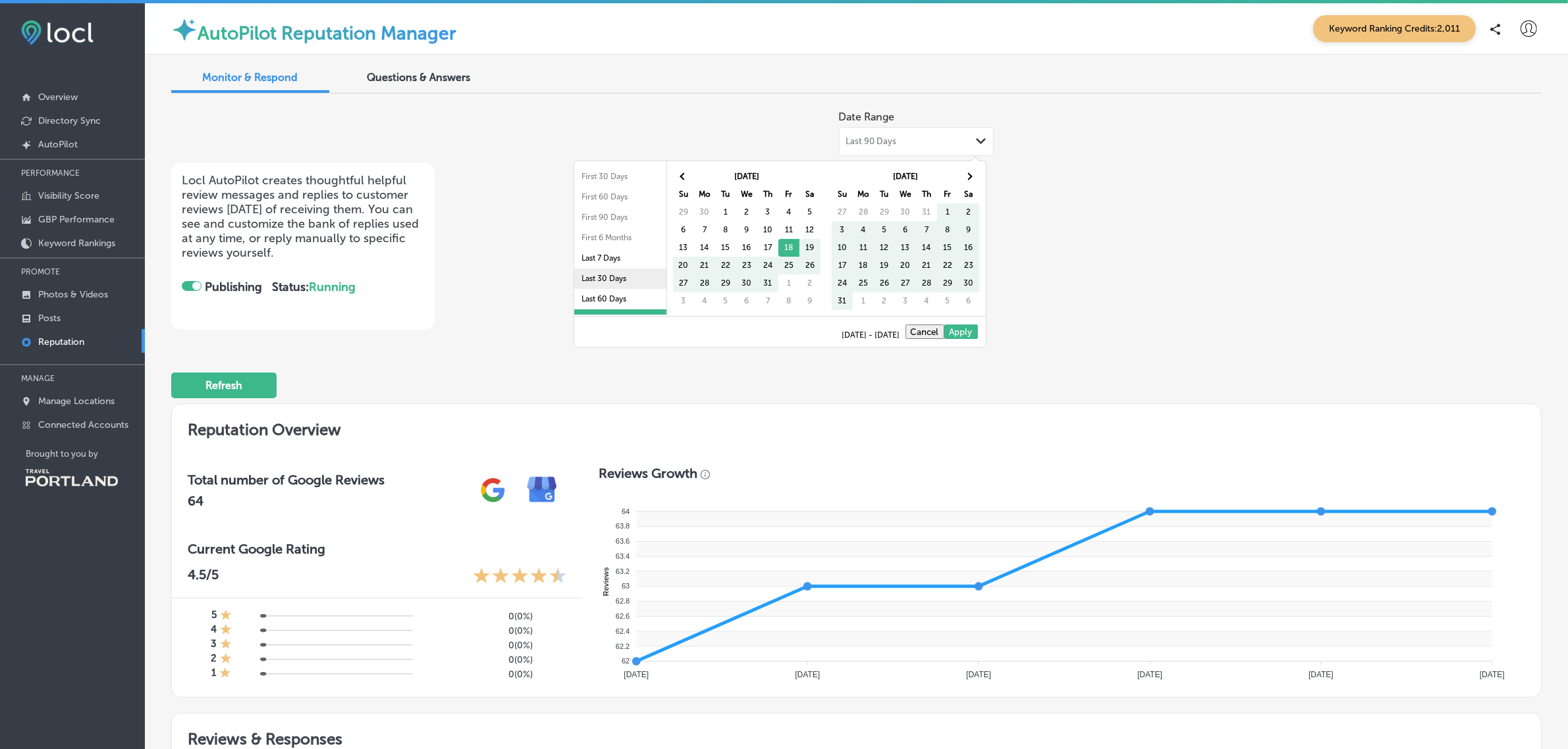
scroll to position [76, 0]
click at [618, 258] on li "Last 1 Year" at bounding box center [620, 264] width 93 height 20
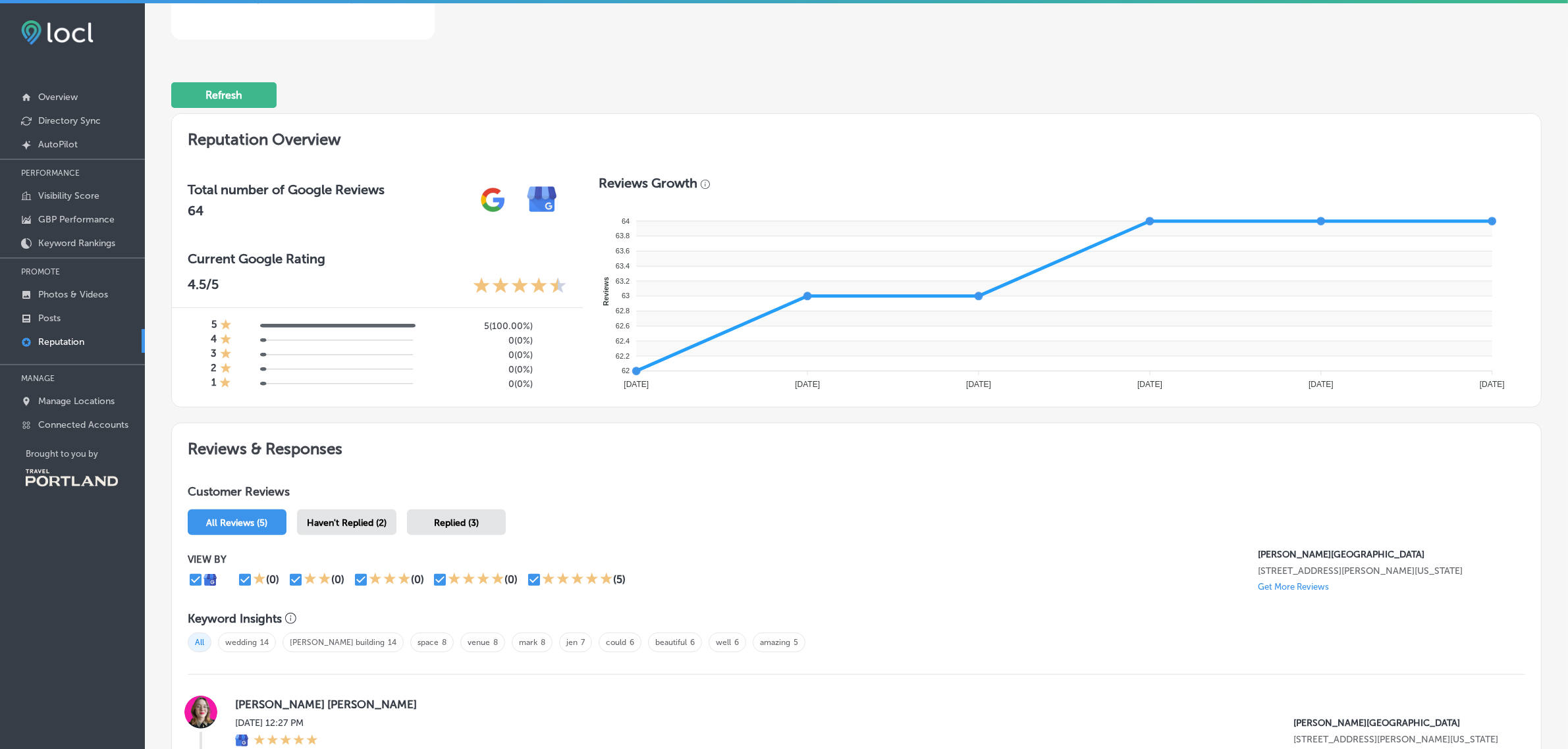
scroll to position [0, 0]
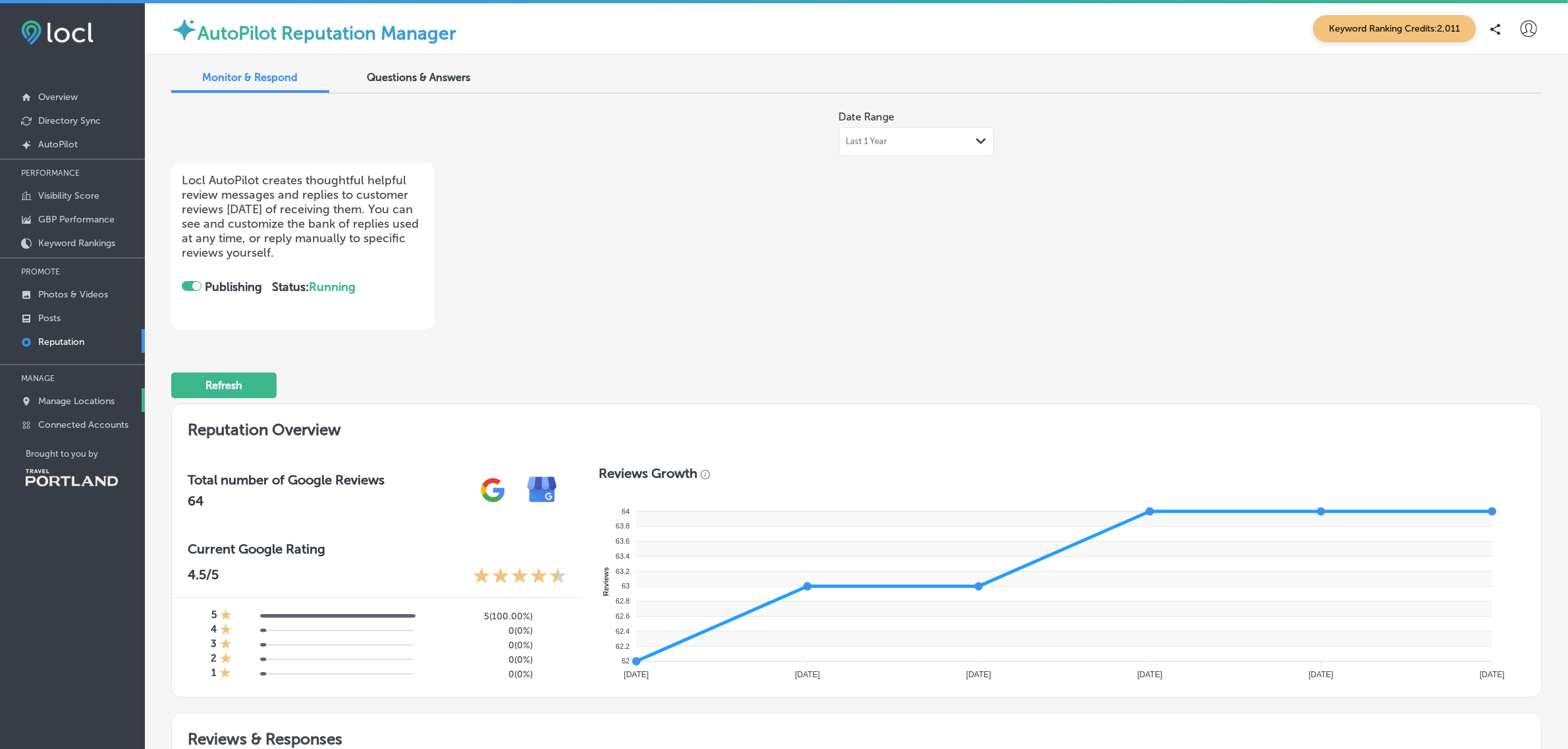
click at [87, 405] on p "Manage Locations" at bounding box center [77, 401] width 77 height 11
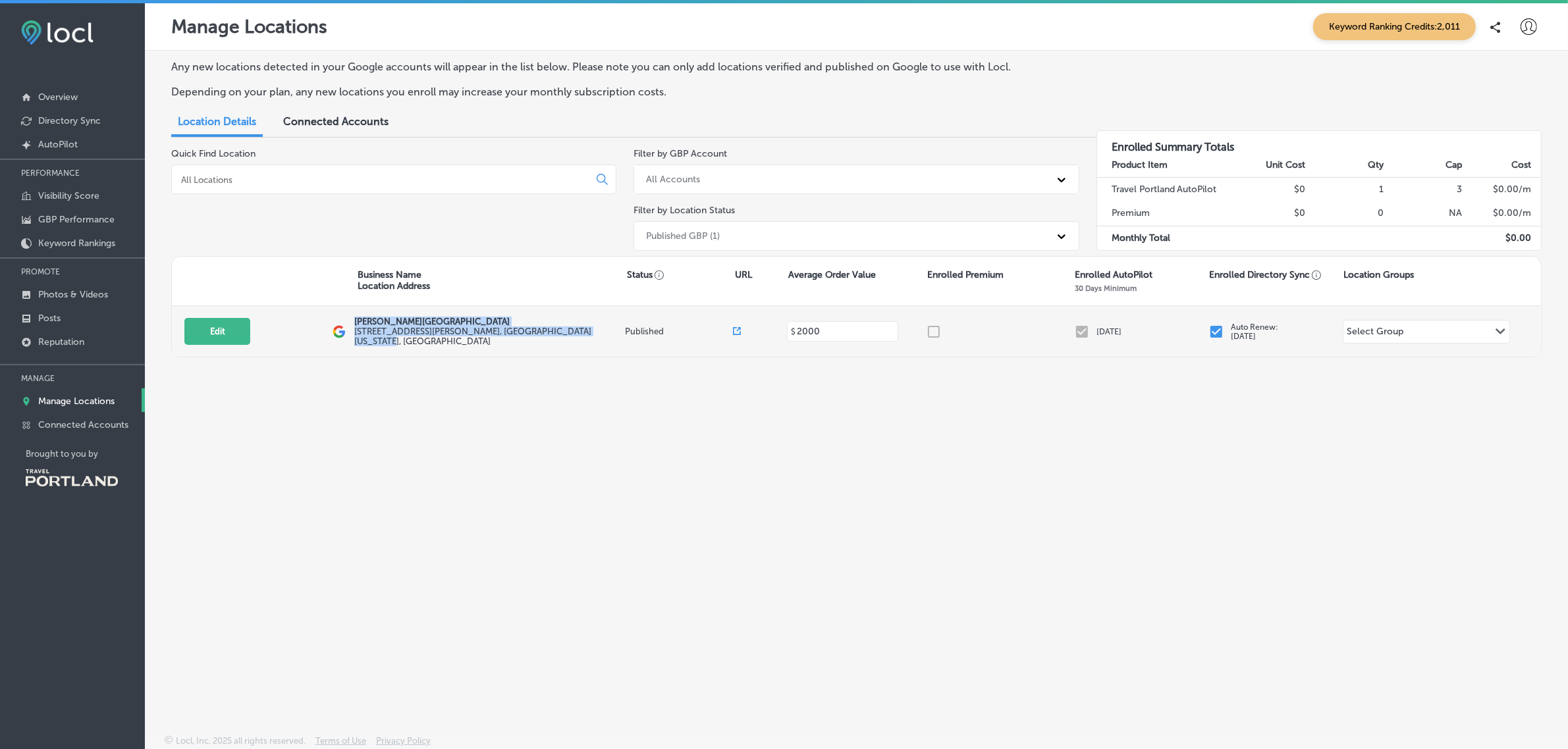
drag, startPoint x: 356, startPoint y: 324, endPoint x: 571, endPoint y: 334, distance: 215.2
click at [571, 334] on div "Baker Building 5511 North Albina Avenue , Portland, Oregon 97217, US" at bounding box center [489, 332] width 271 height 30
copy div "Baker Building 5511 North Albina Avenue , Portland, Oregon 97217, US"
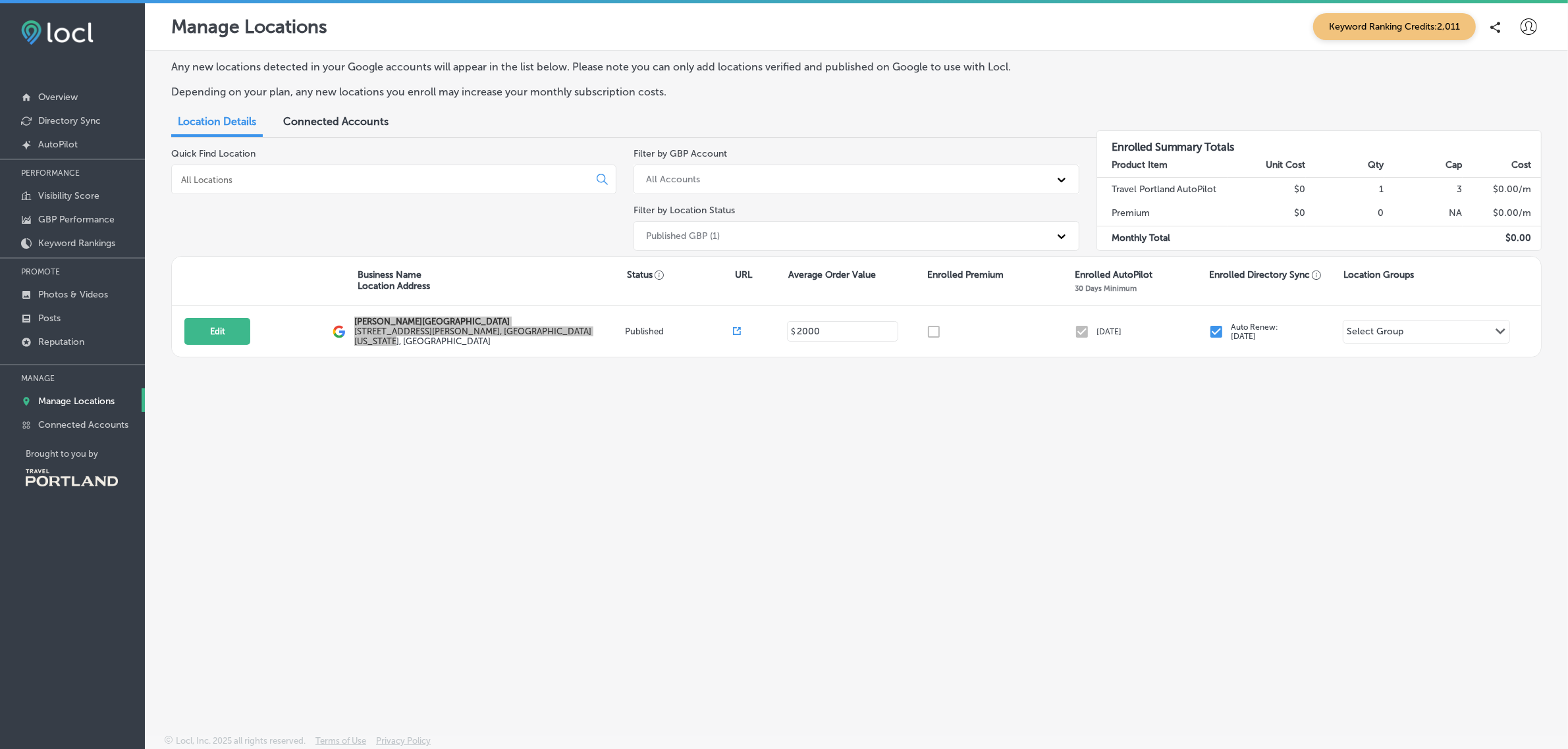
scroll to position [3, 0]
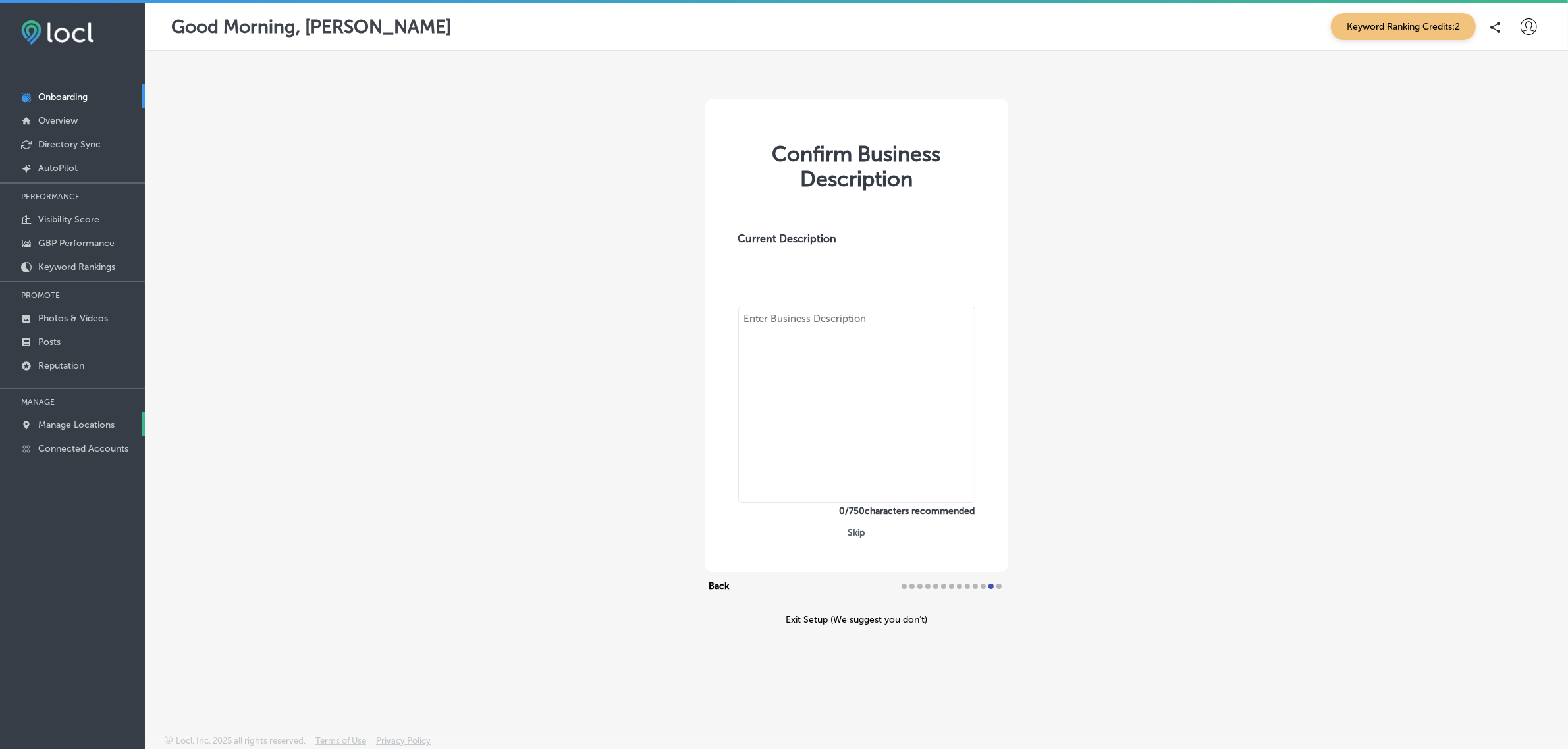
type textarea "Discover Ärtêfacts, where every visit feels like uncovering a rare artifact. Mo…"
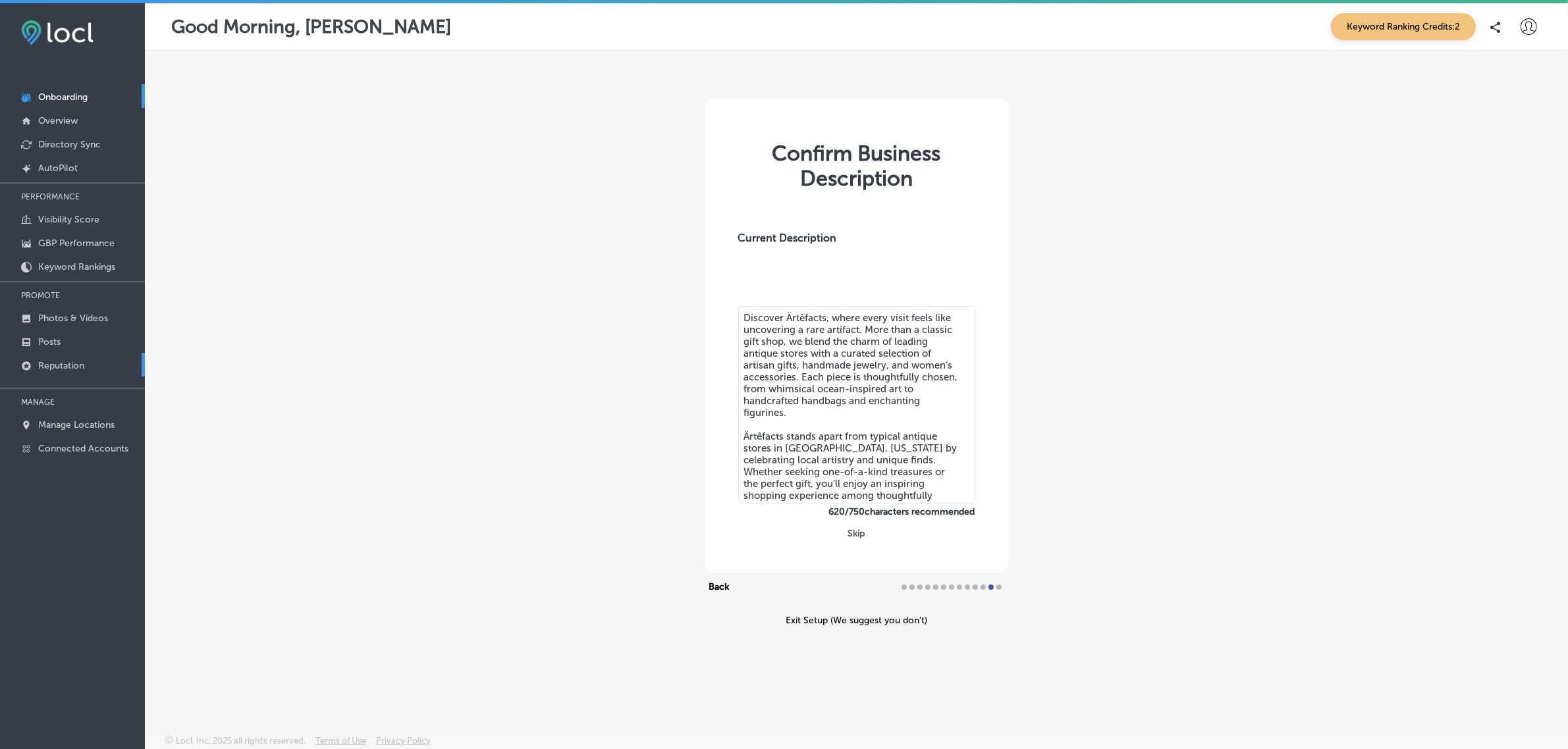
click at [68, 367] on p "Reputation" at bounding box center [61, 365] width 46 height 11
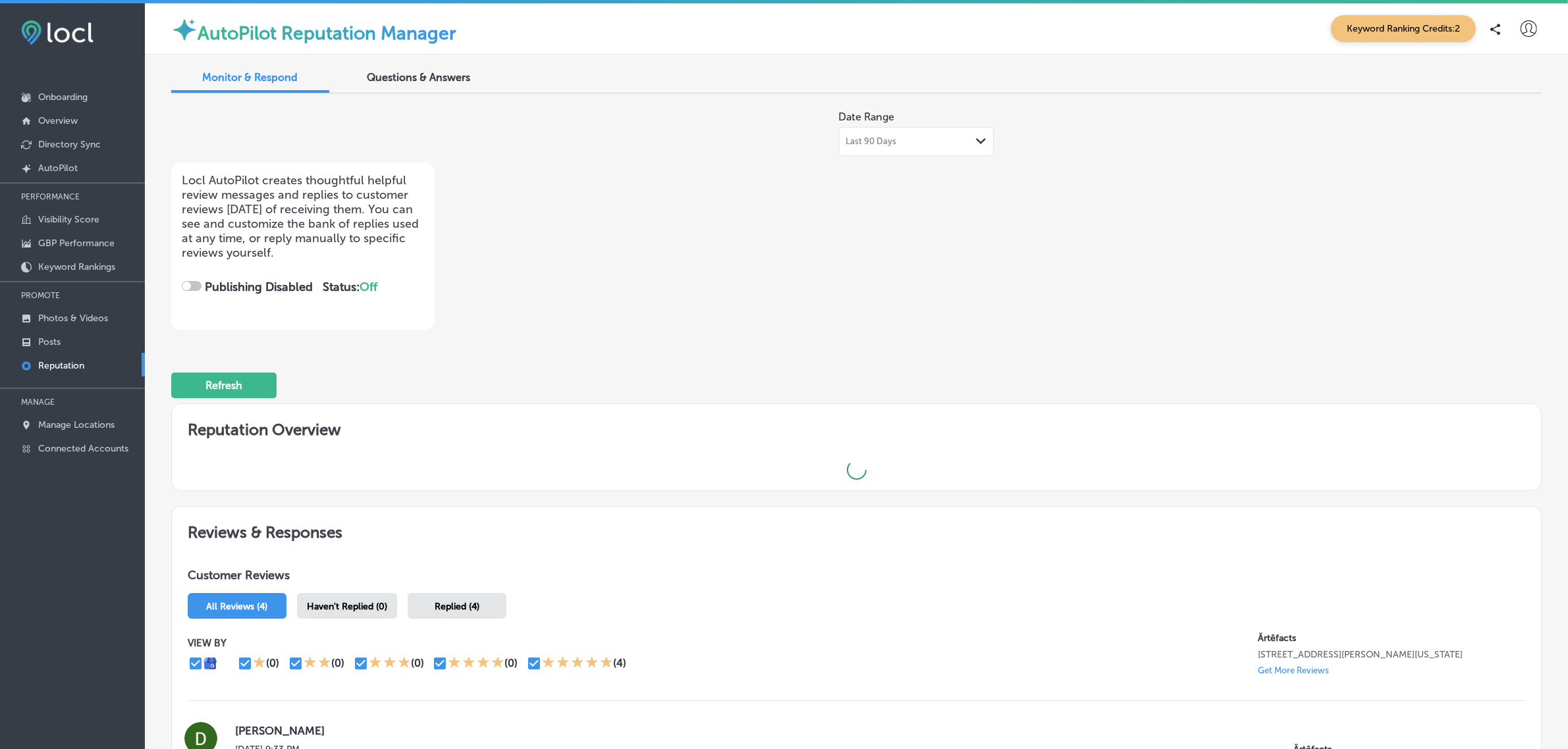
checkbox input "true"
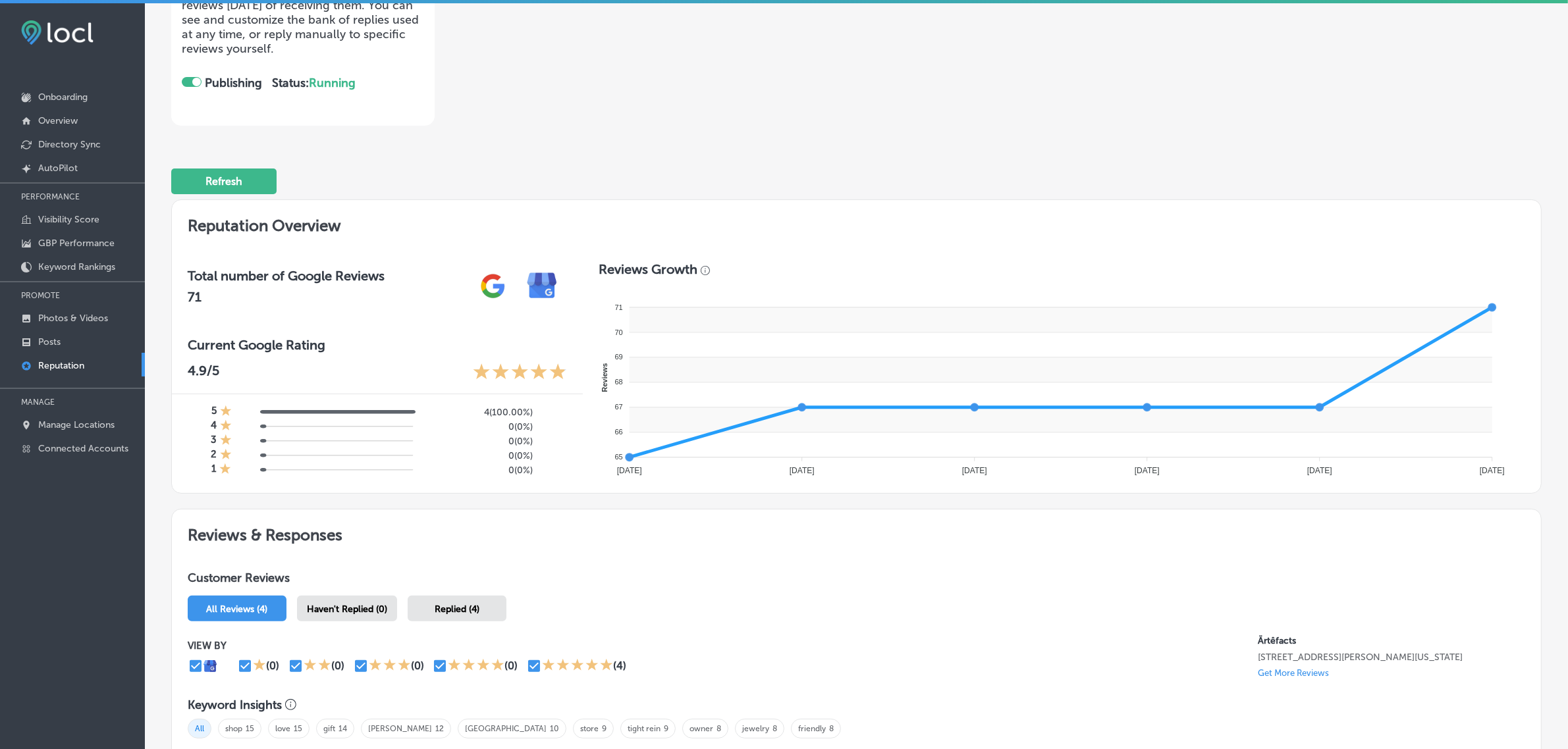
scroll to position [202, 0]
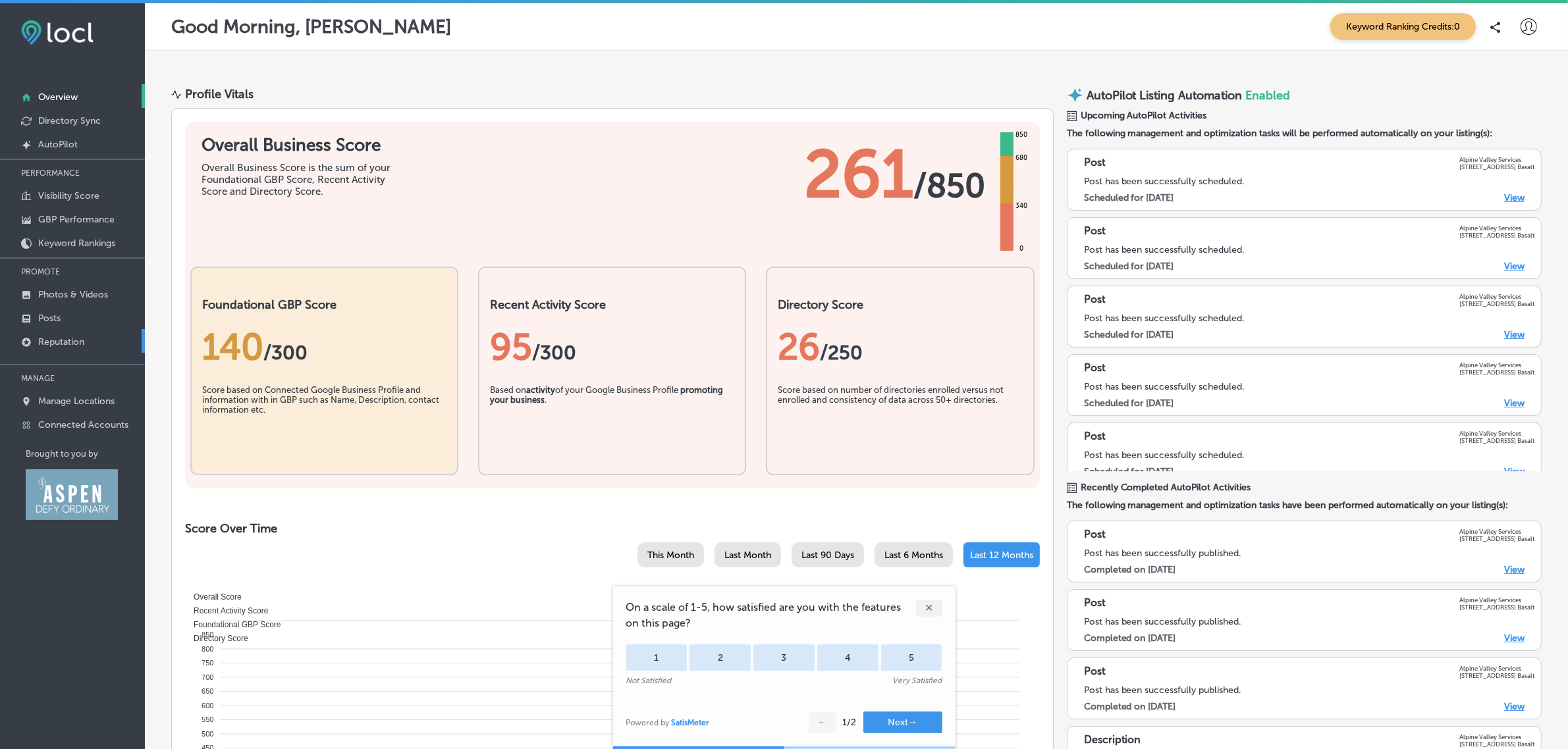
click at [86, 342] on link "Reputation" at bounding box center [73, 341] width 145 height 23
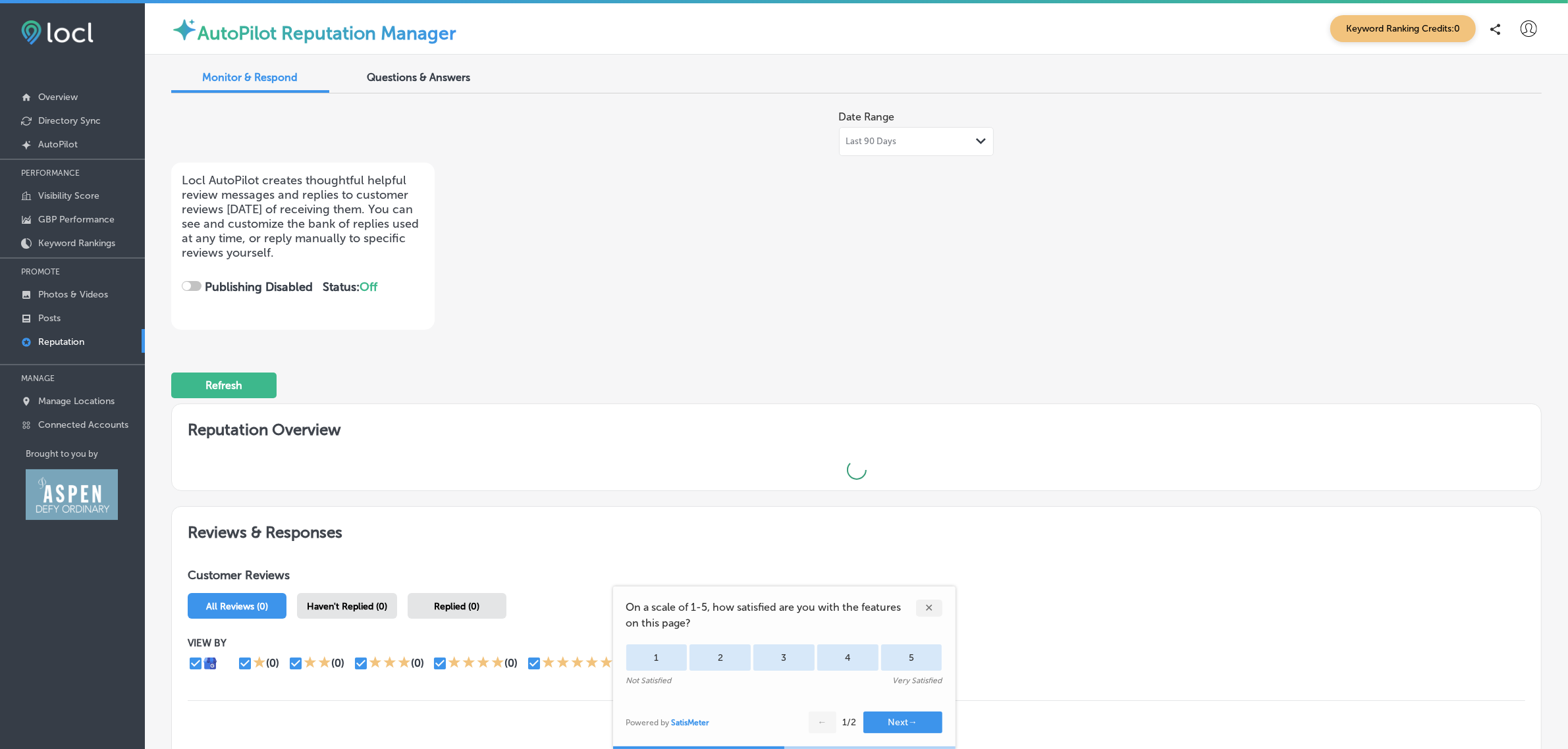
checkbox input "true"
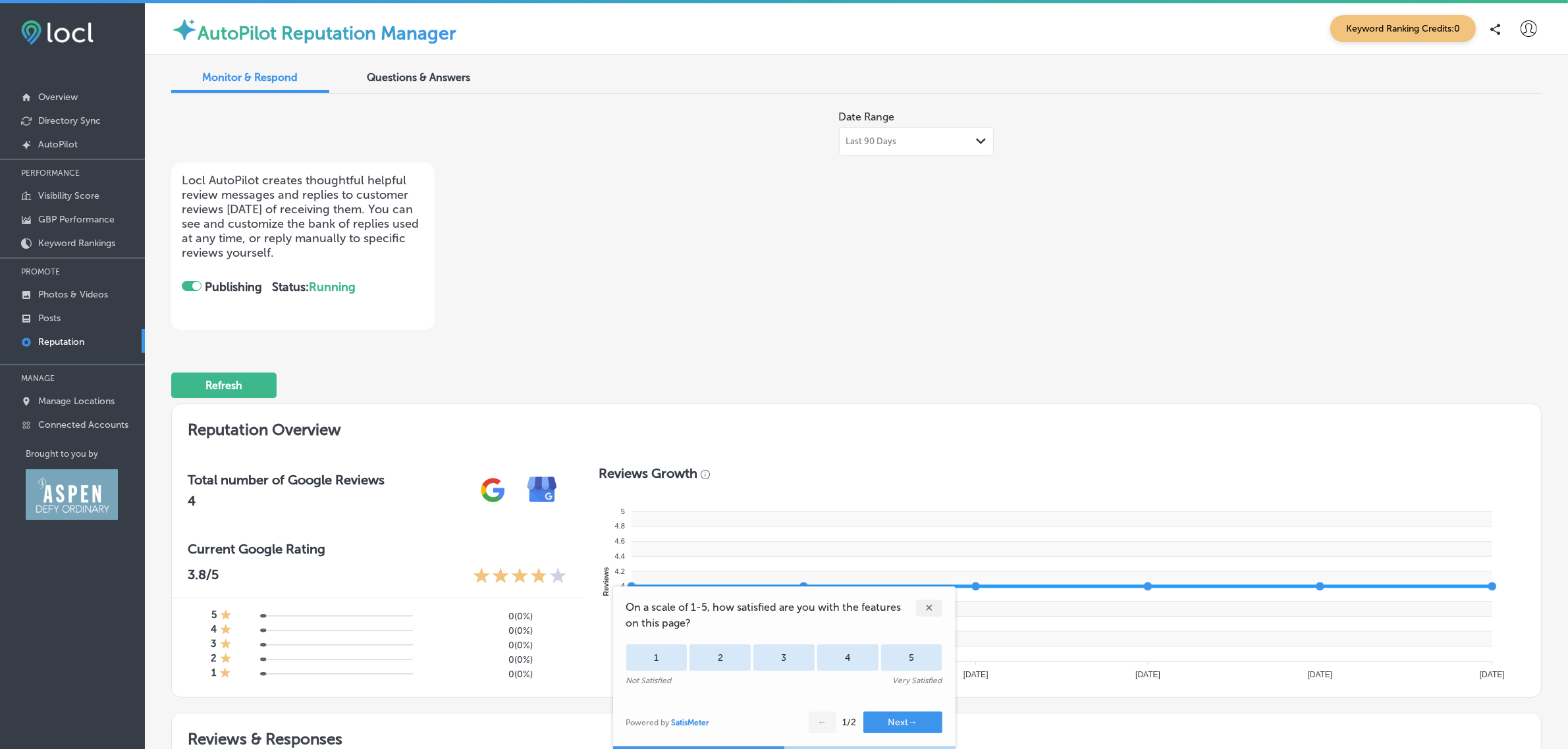
scroll to position [314, 0]
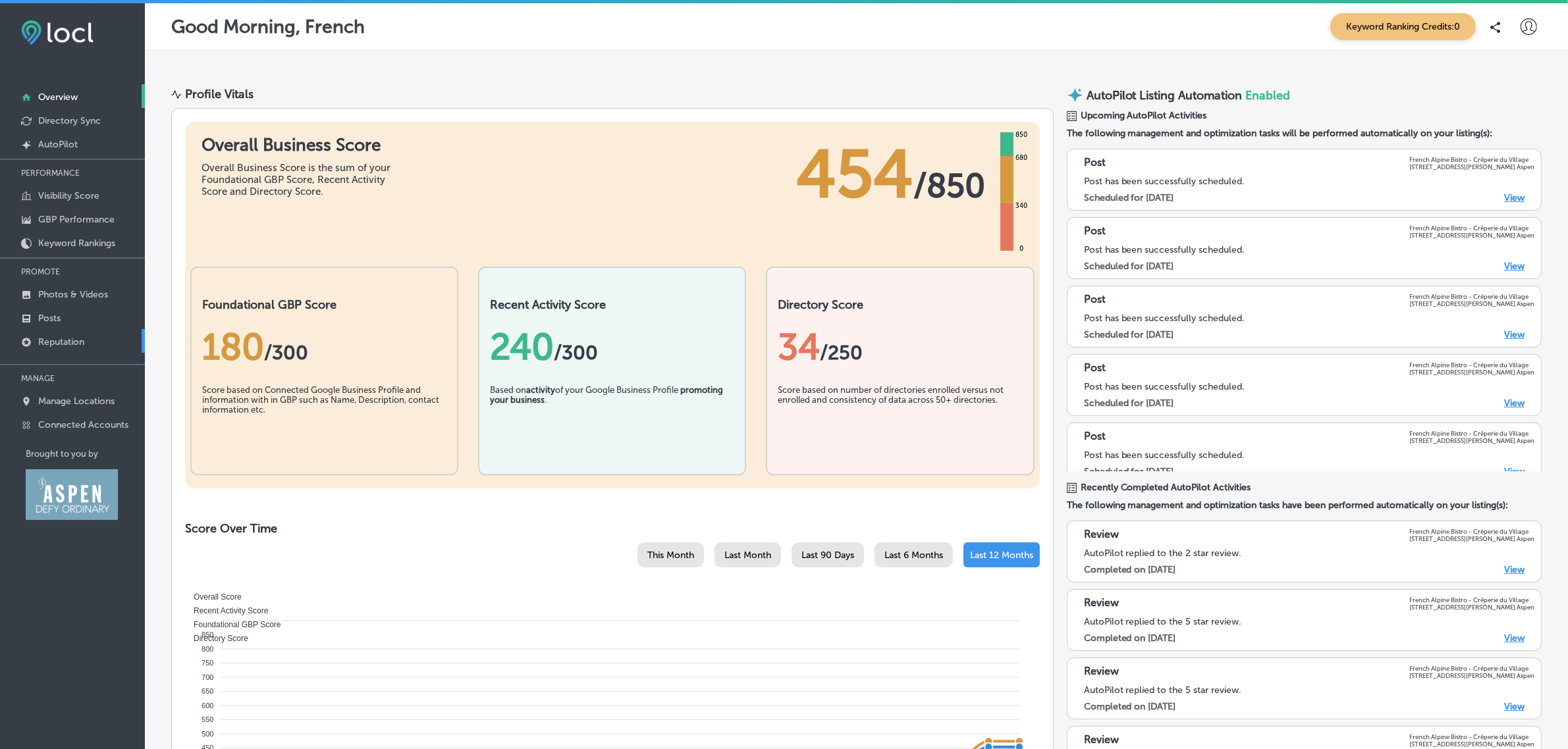
click at [86, 343] on link "Reputation" at bounding box center [73, 341] width 145 height 23
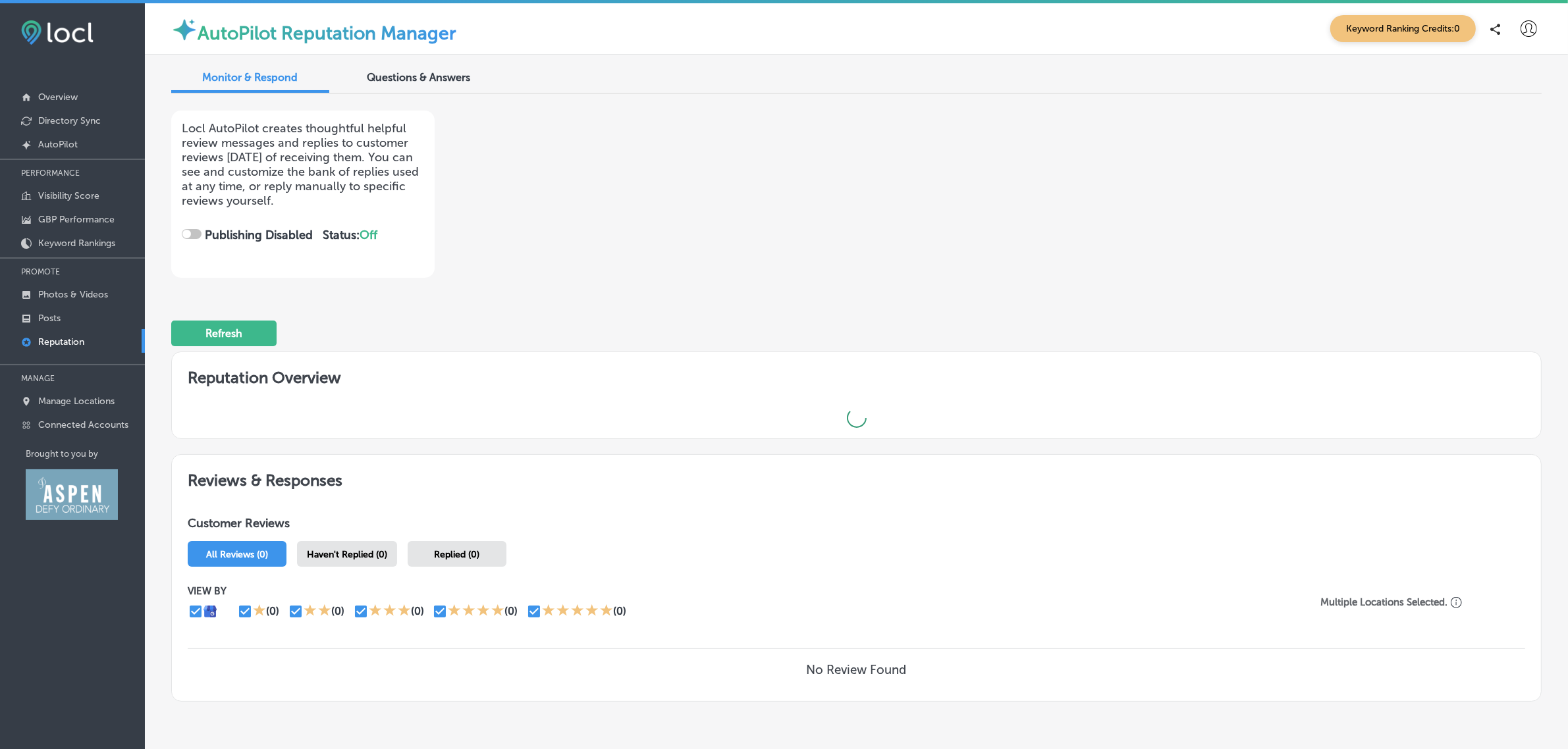
checkbox input "true"
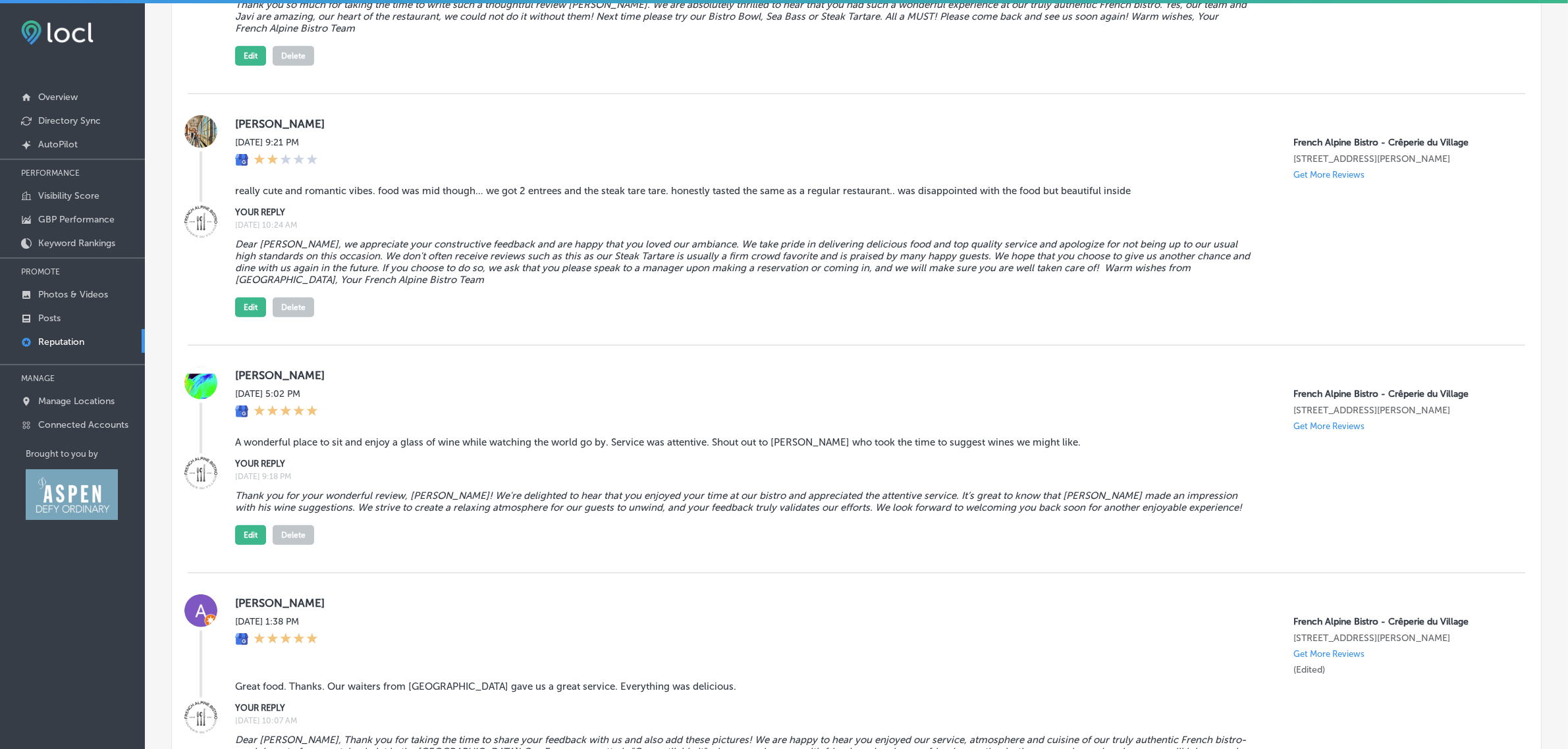
scroll to position [1357, 0]
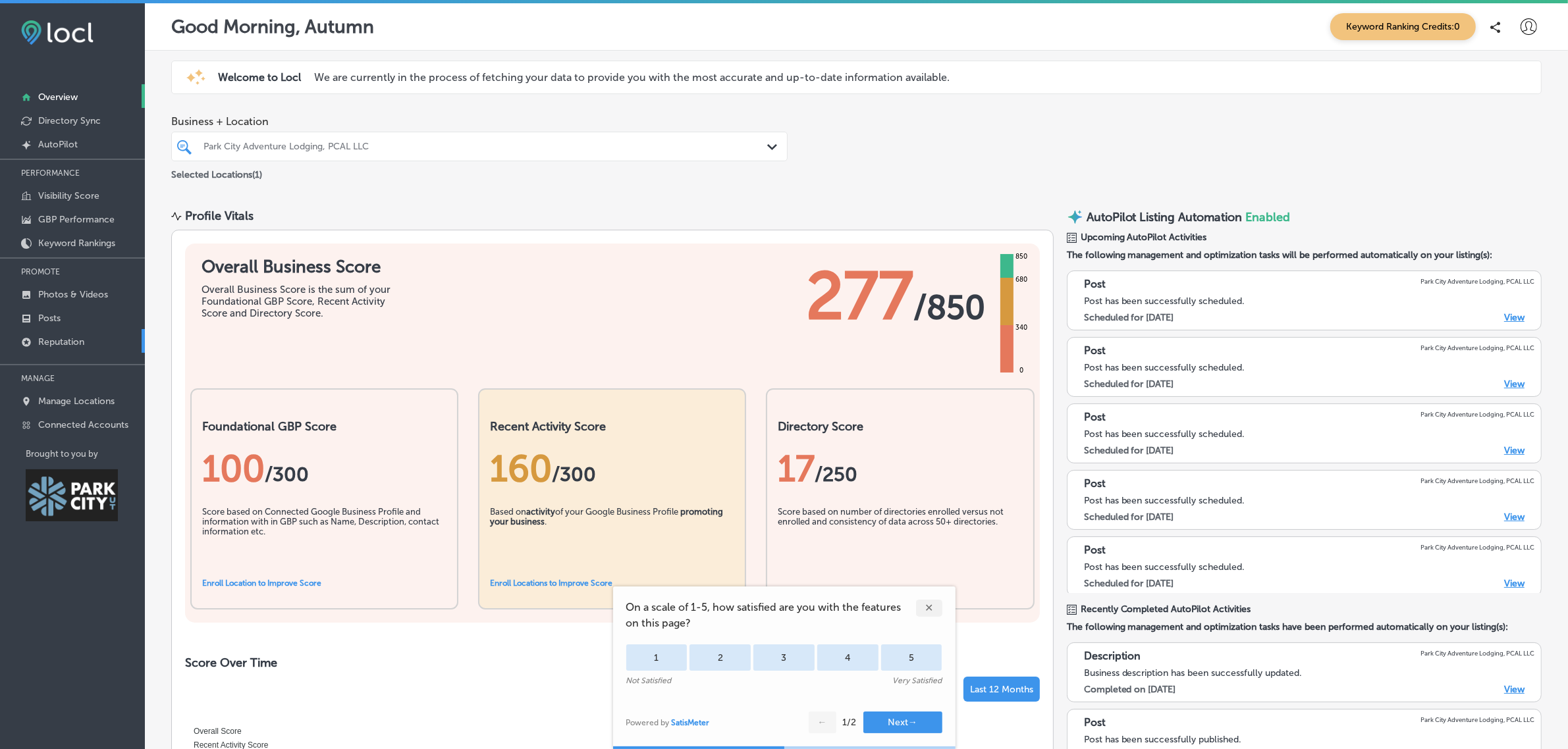
click at [74, 347] on p "Reputation" at bounding box center [61, 342] width 46 height 11
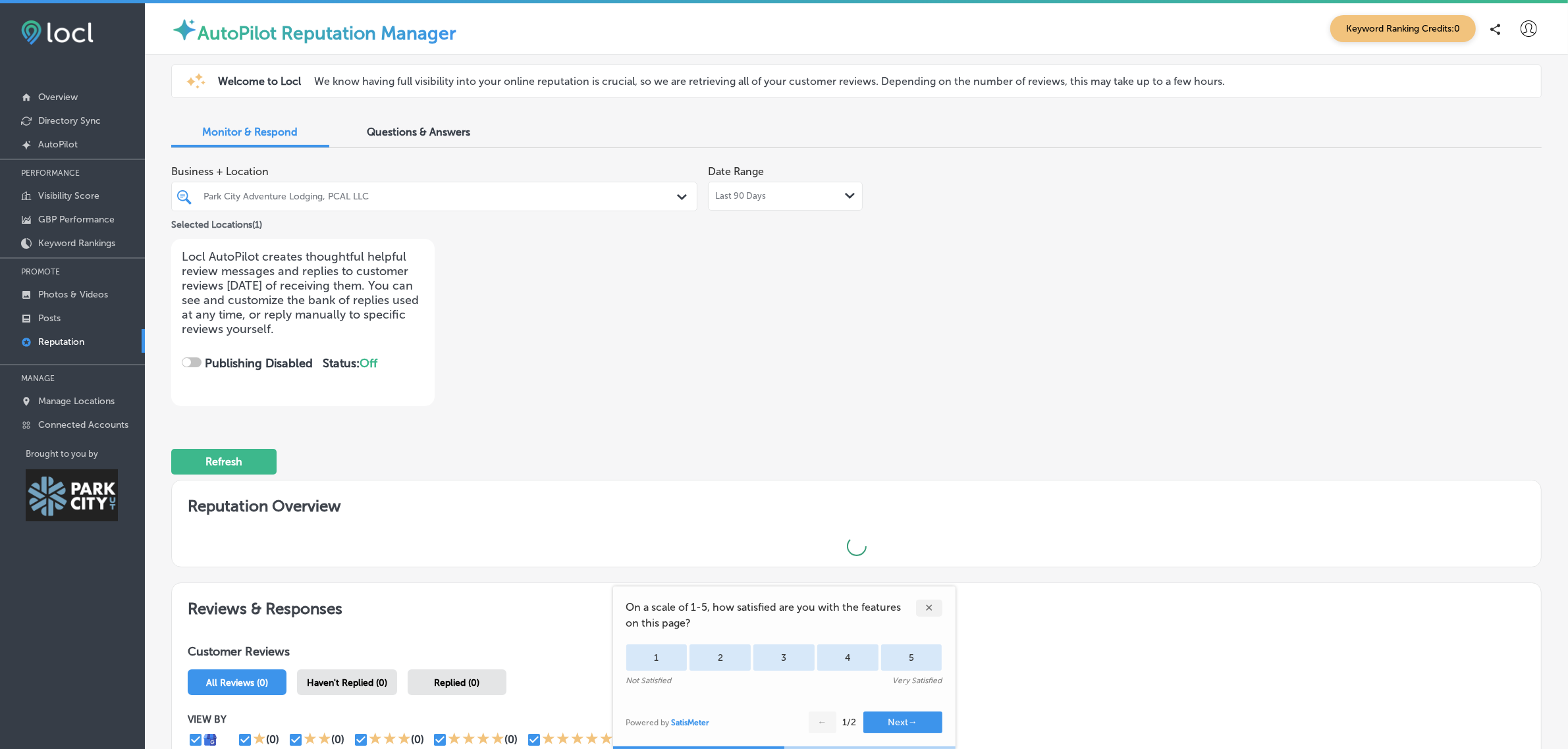
checkbox input "true"
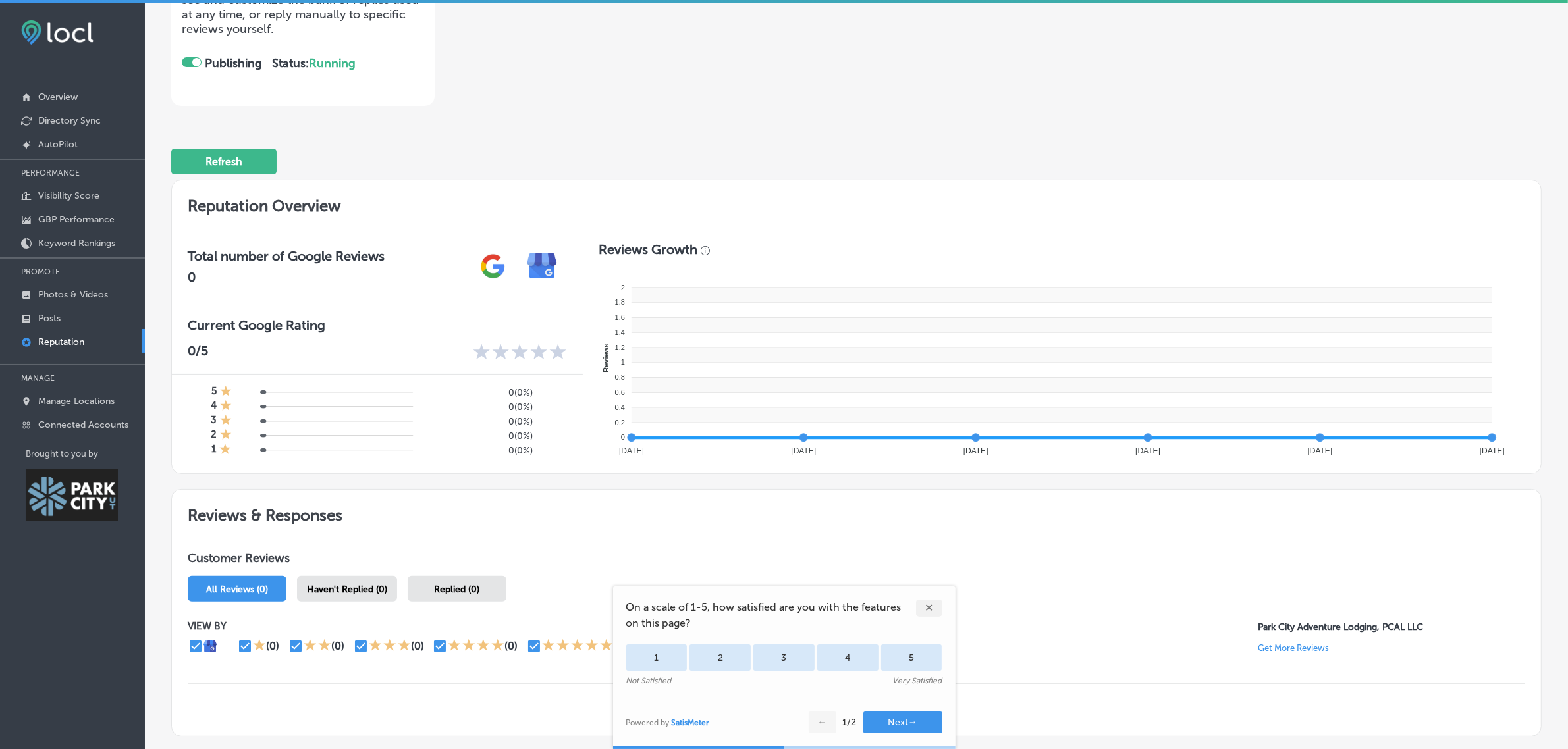
scroll to position [390, 0]
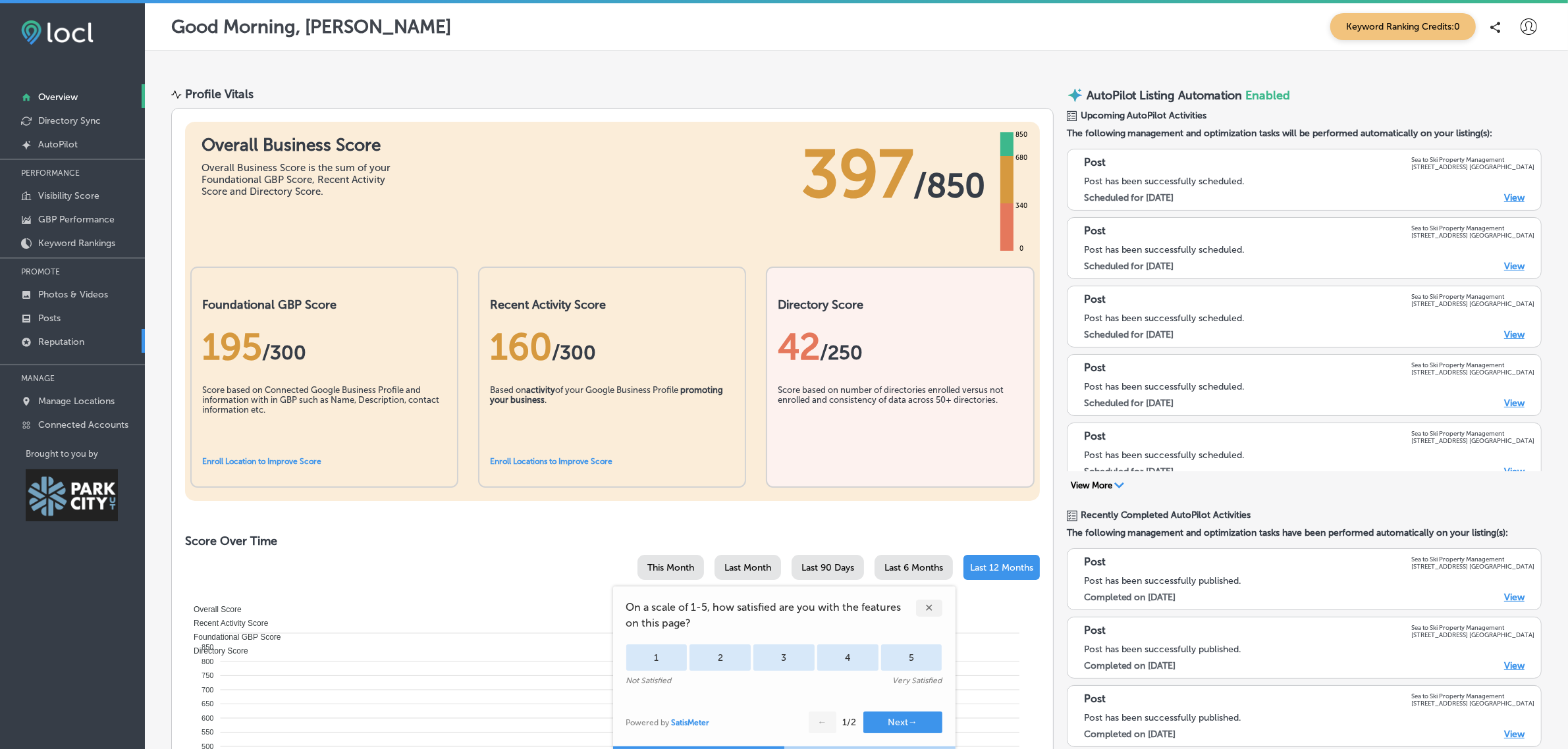
click at [83, 347] on p "Reputation" at bounding box center [61, 342] width 46 height 11
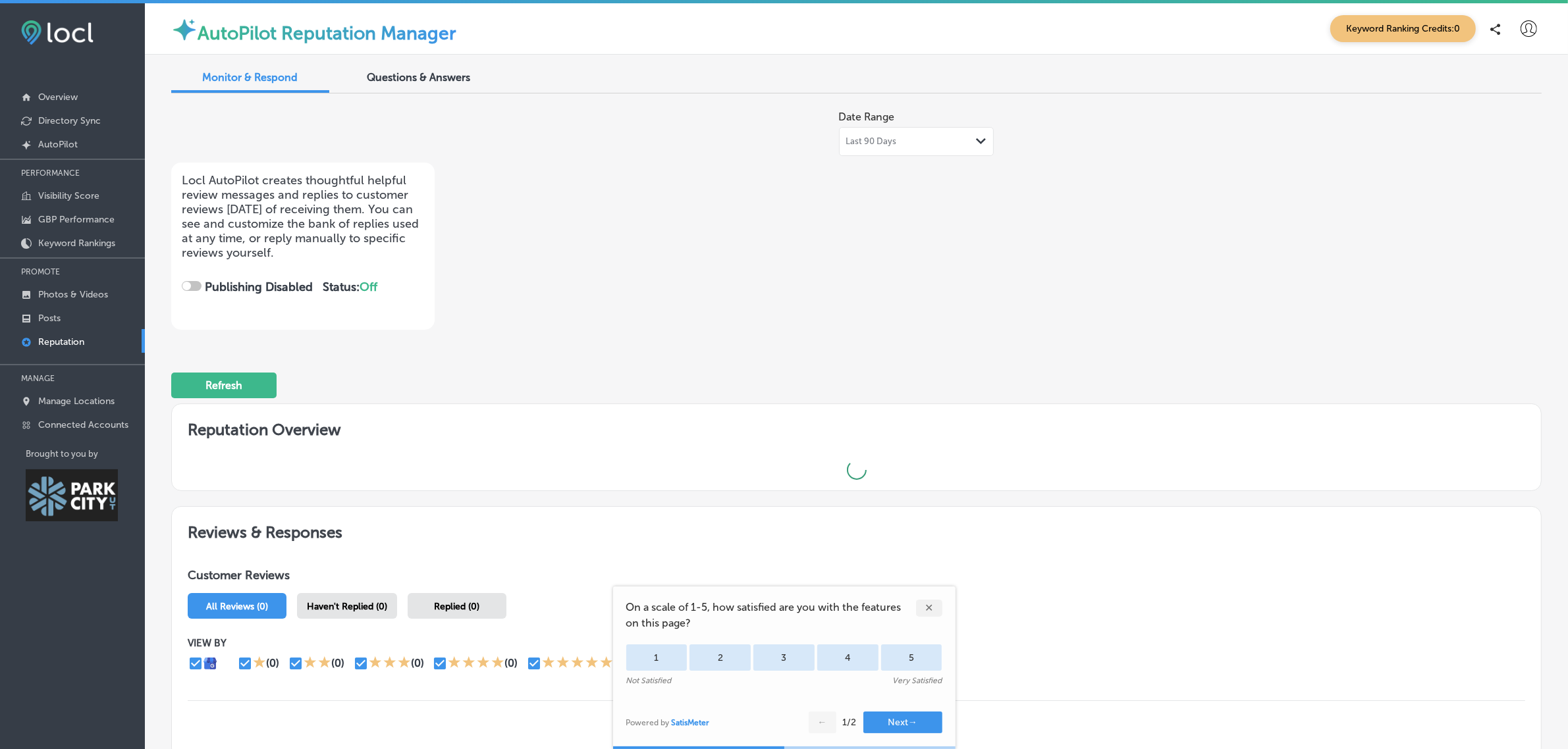
checkbox input "true"
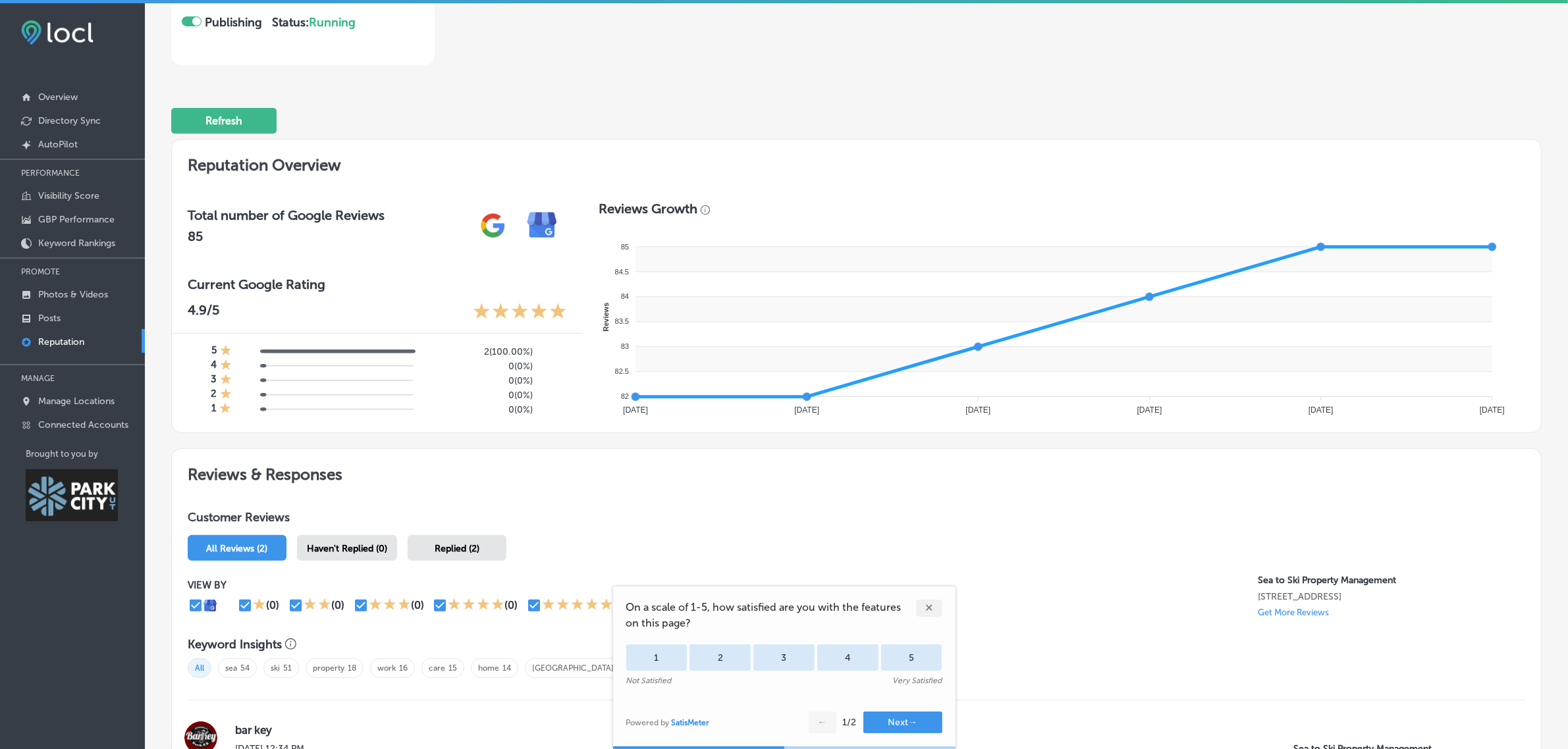
scroll to position [260, 0]
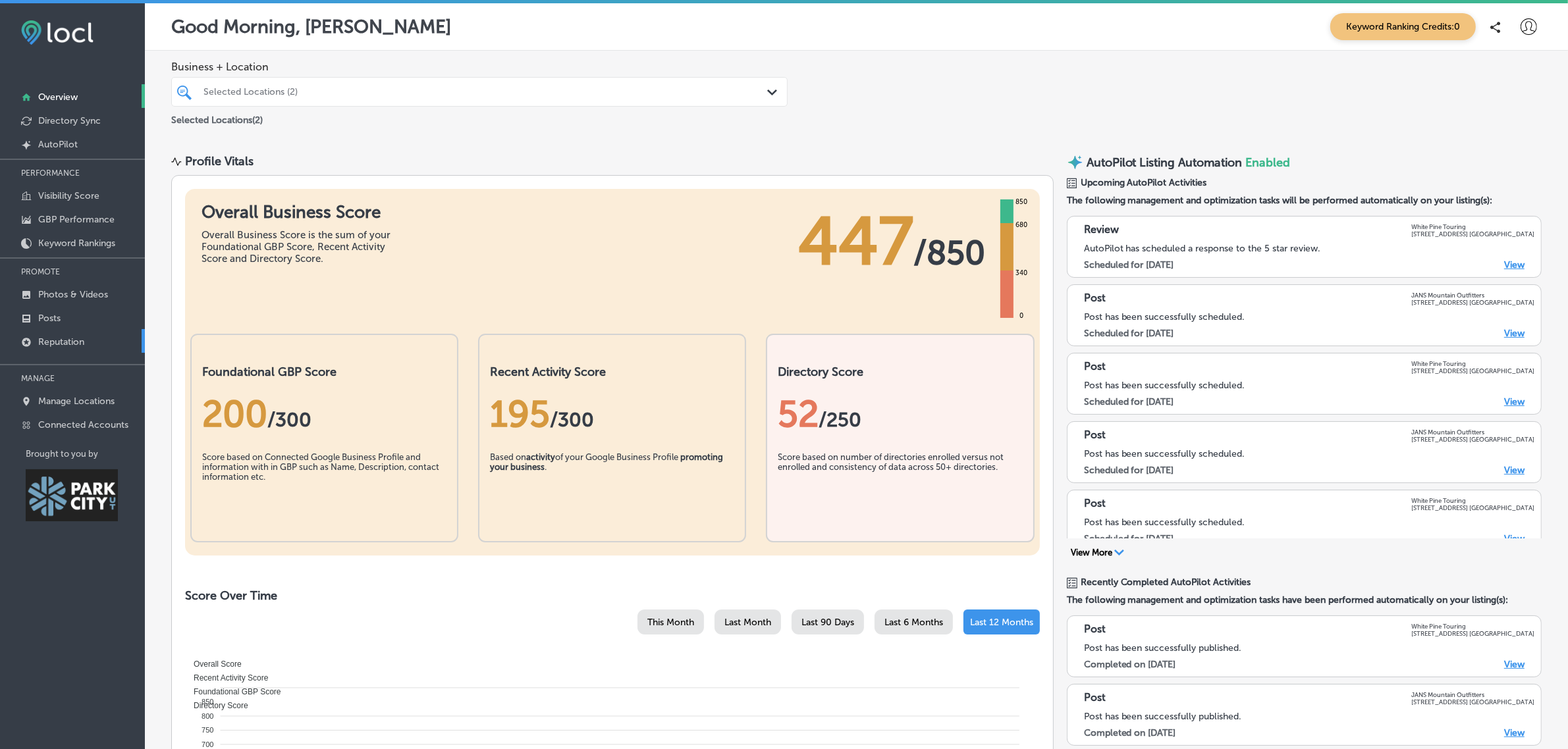
click at [88, 343] on link "Reputation" at bounding box center [73, 341] width 145 height 23
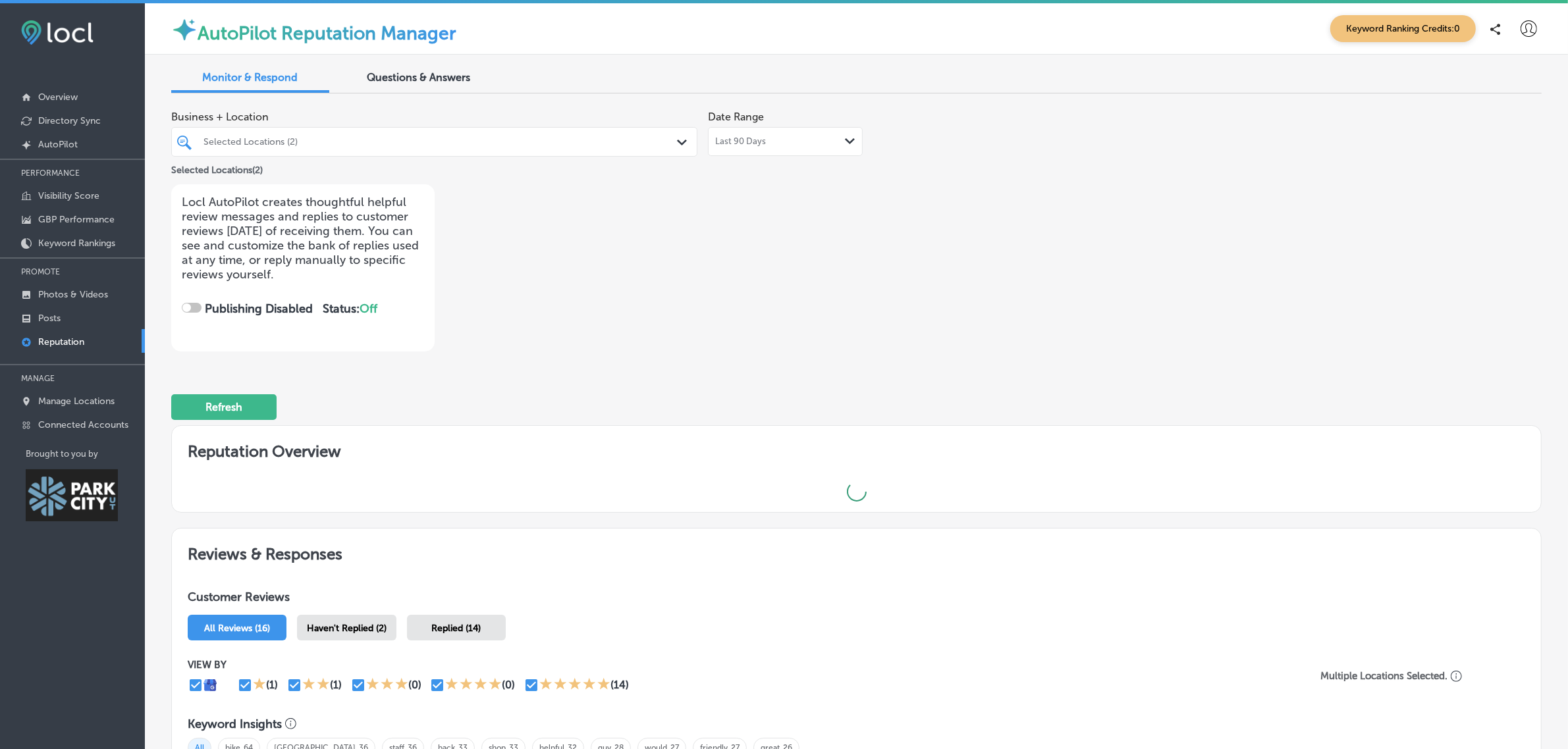
checkbox input "true"
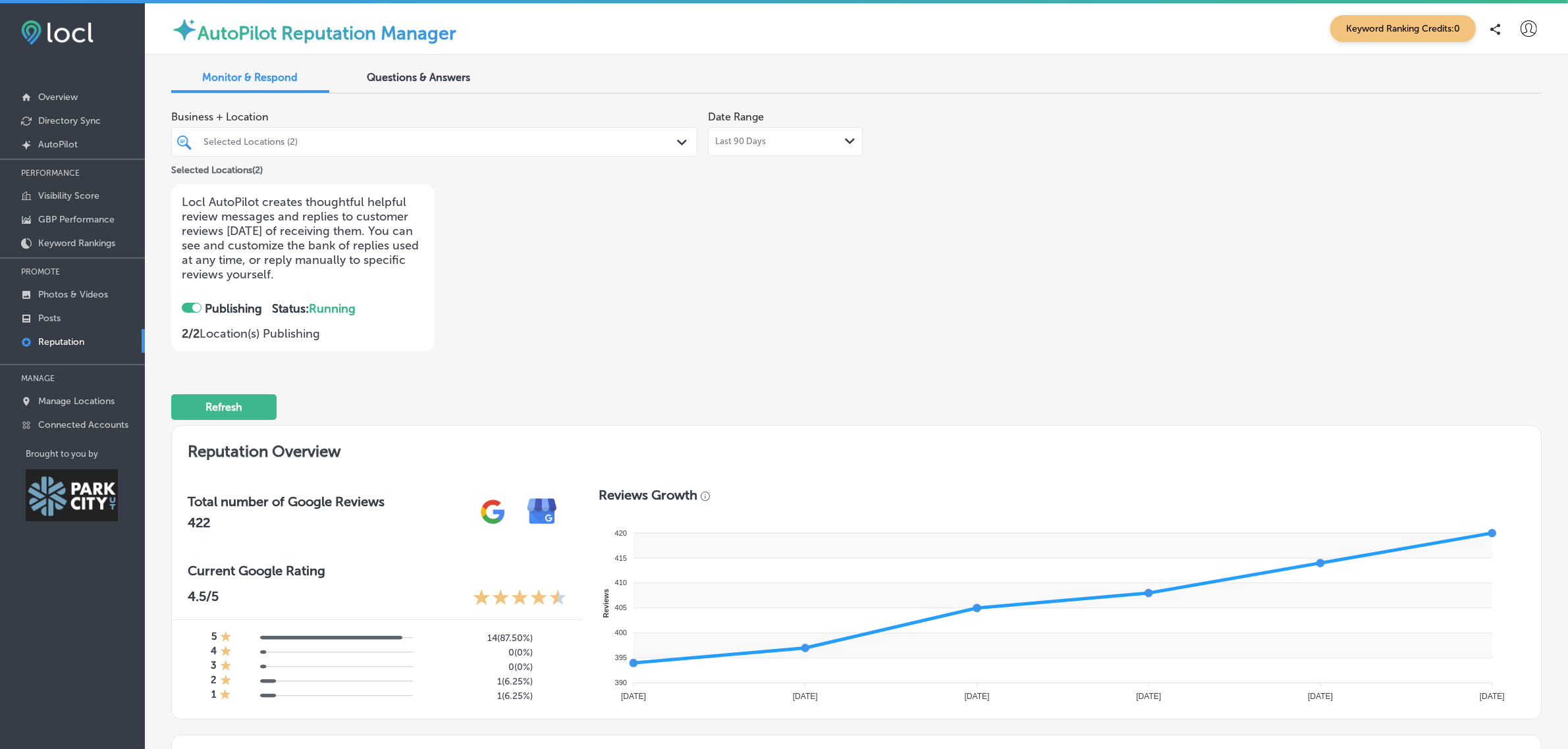
click at [677, 142] on polygon at bounding box center [682, 142] width 10 height 6
click at [850, 333] on div "Business + Location Selected Locations (2) Path Created with Sketch. Selected L…" at bounding box center [582, 227] width 823 height 247
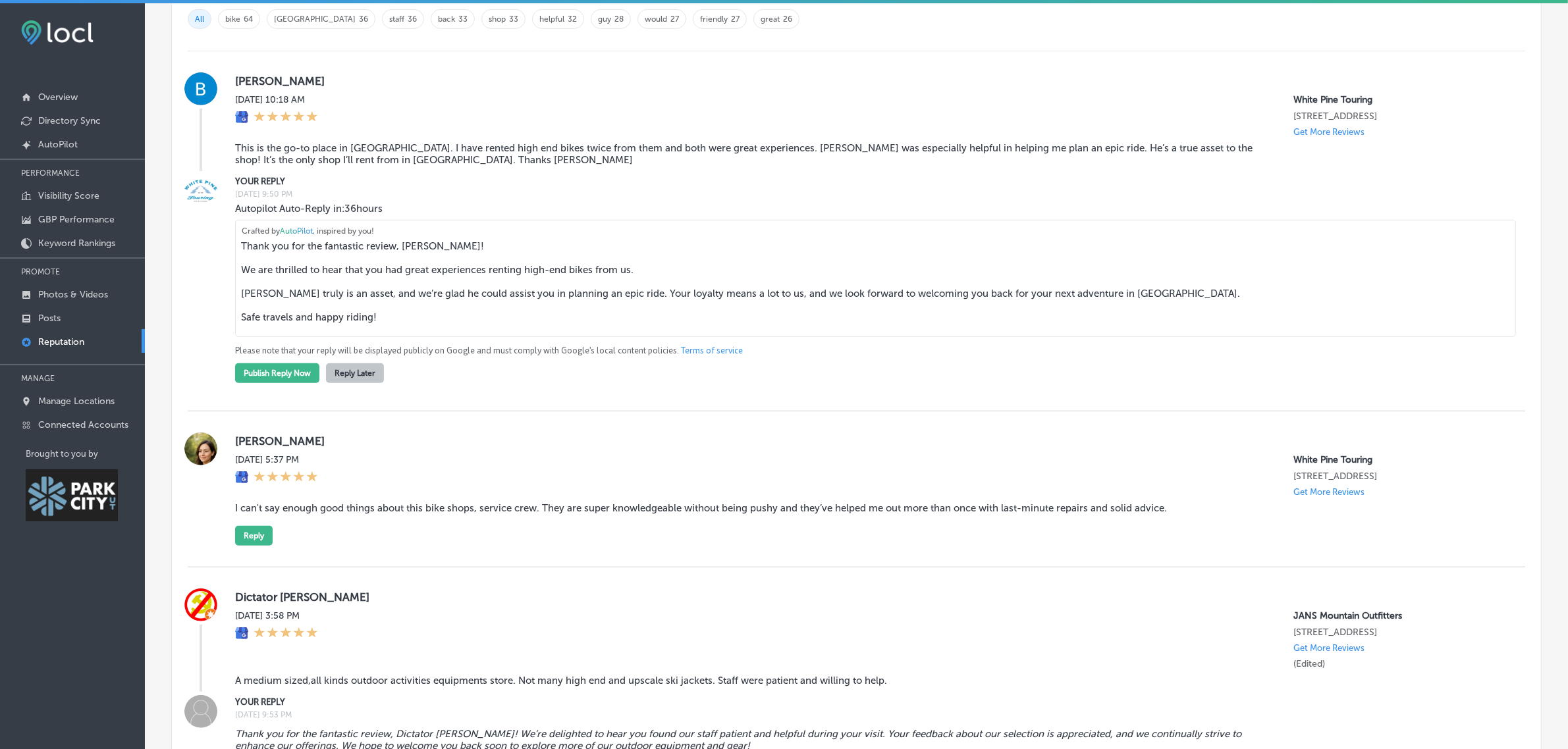
scroll to position [936, 0]
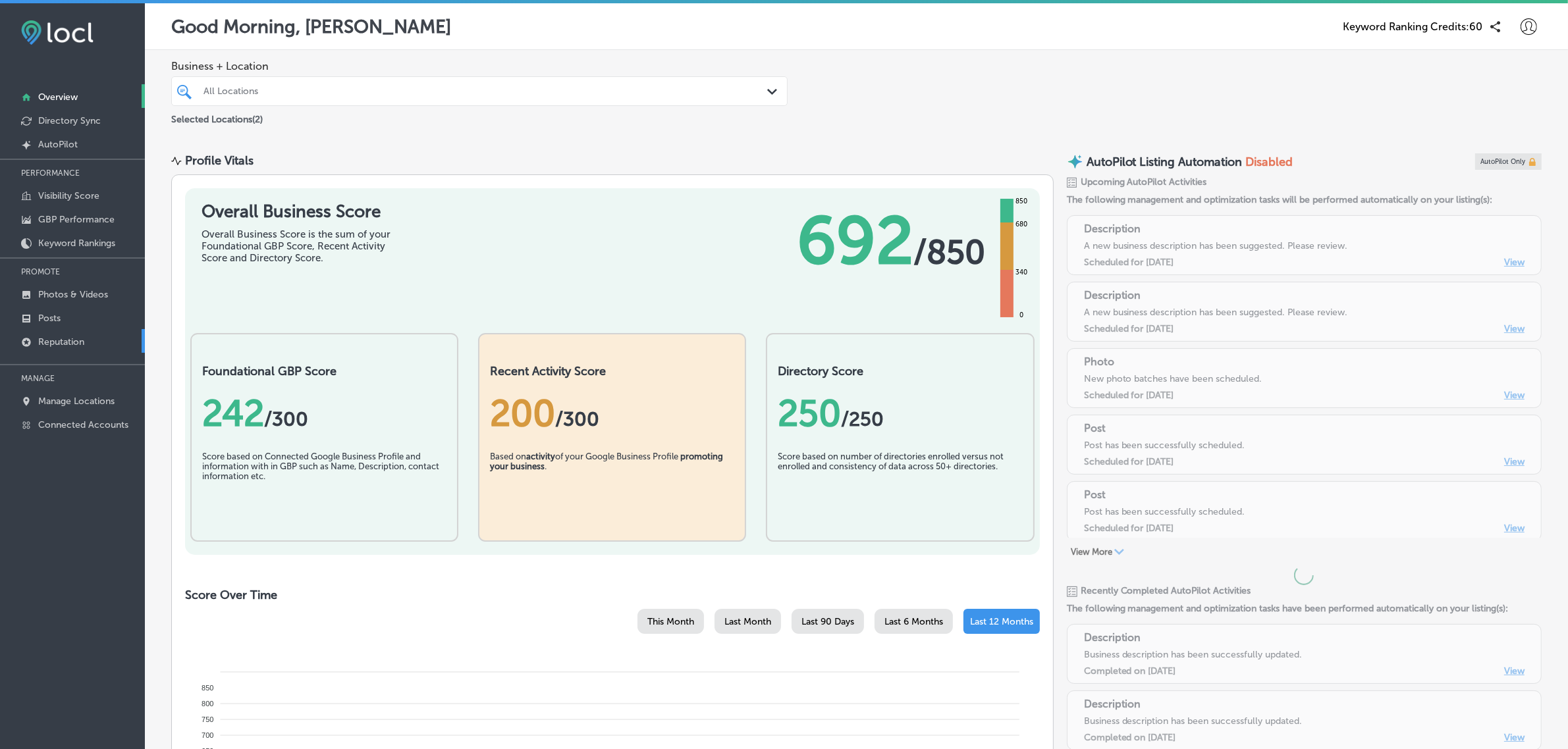
click at [73, 343] on p "Reputation" at bounding box center [61, 342] width 46 height 11
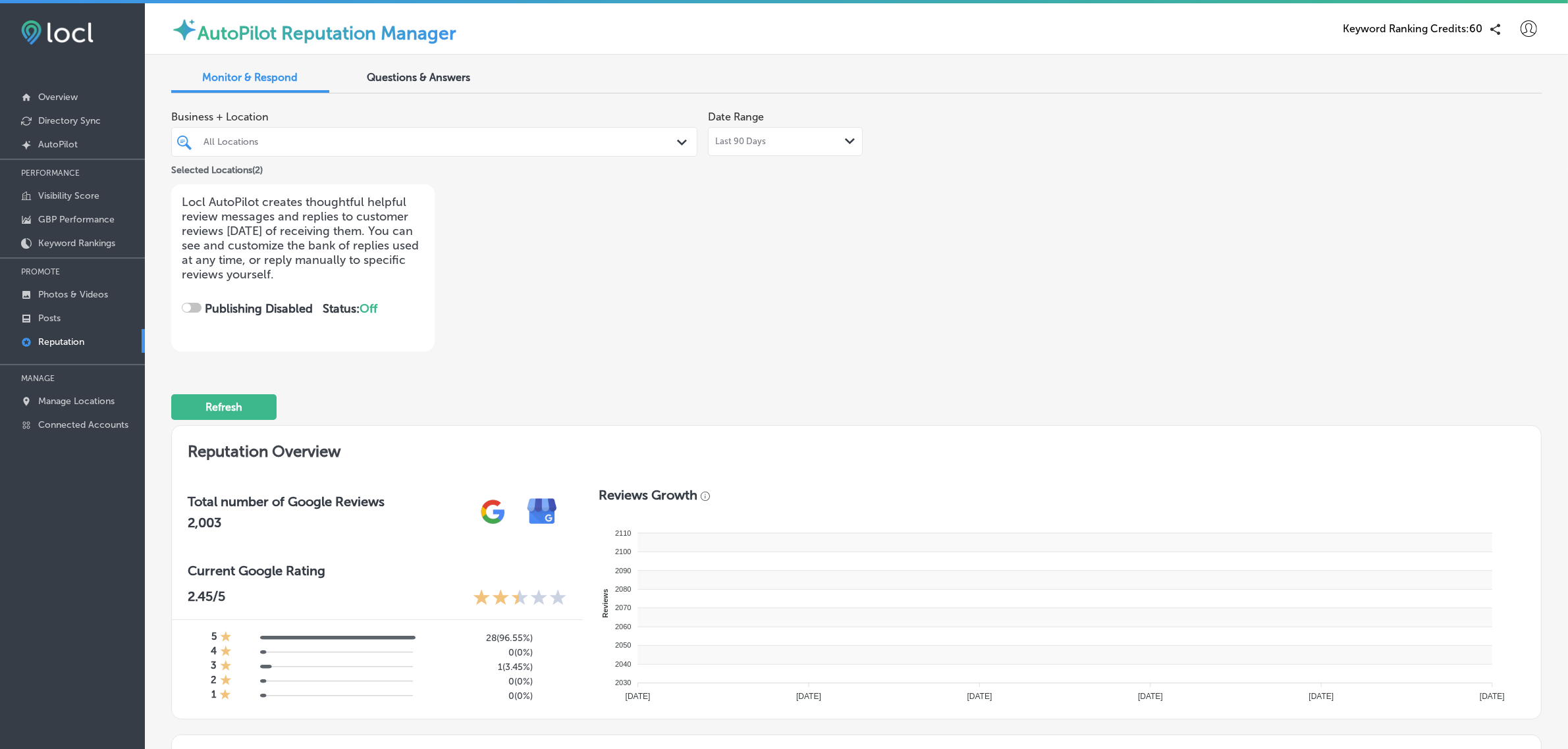
checkbox input "true"
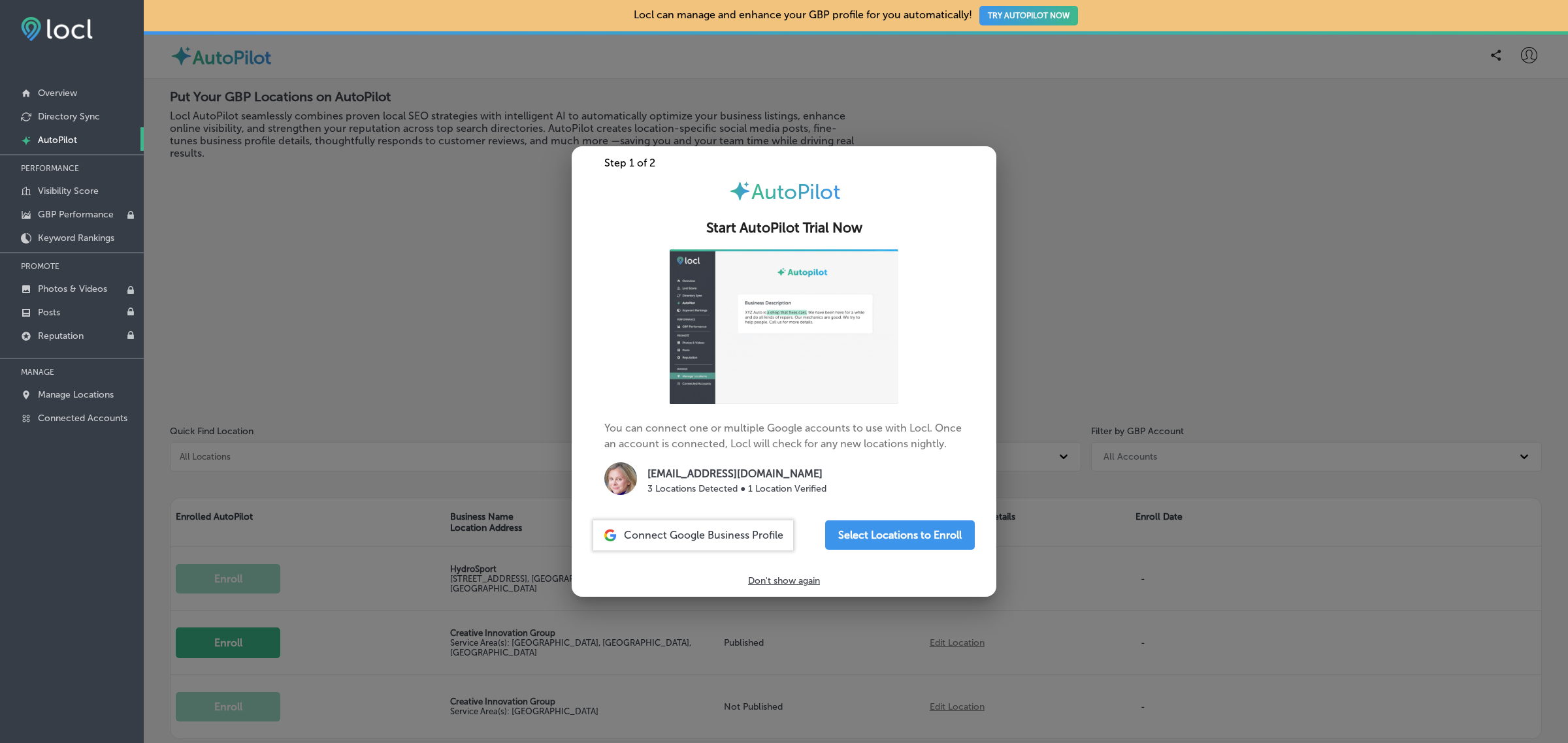
click at [363, 362] on div at bounding box center [784, 371] width 1568 height 743
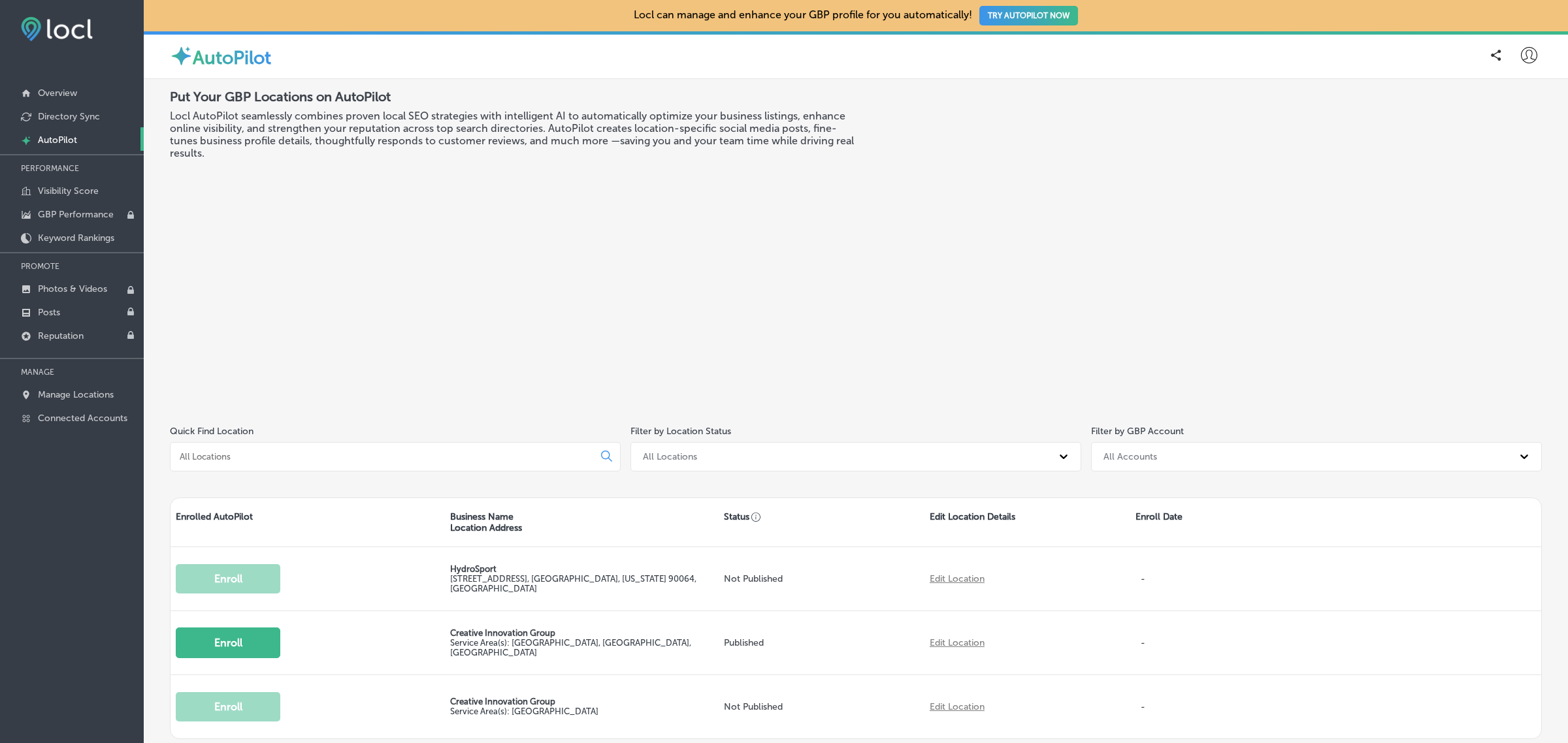
click at [1522, 53] on icon at bounding box center [1529, 55] width 17 height 17
click at [1501, 107] on p "My Account" at bounding box center [1510, 102] width 59 height 16
select select "US"
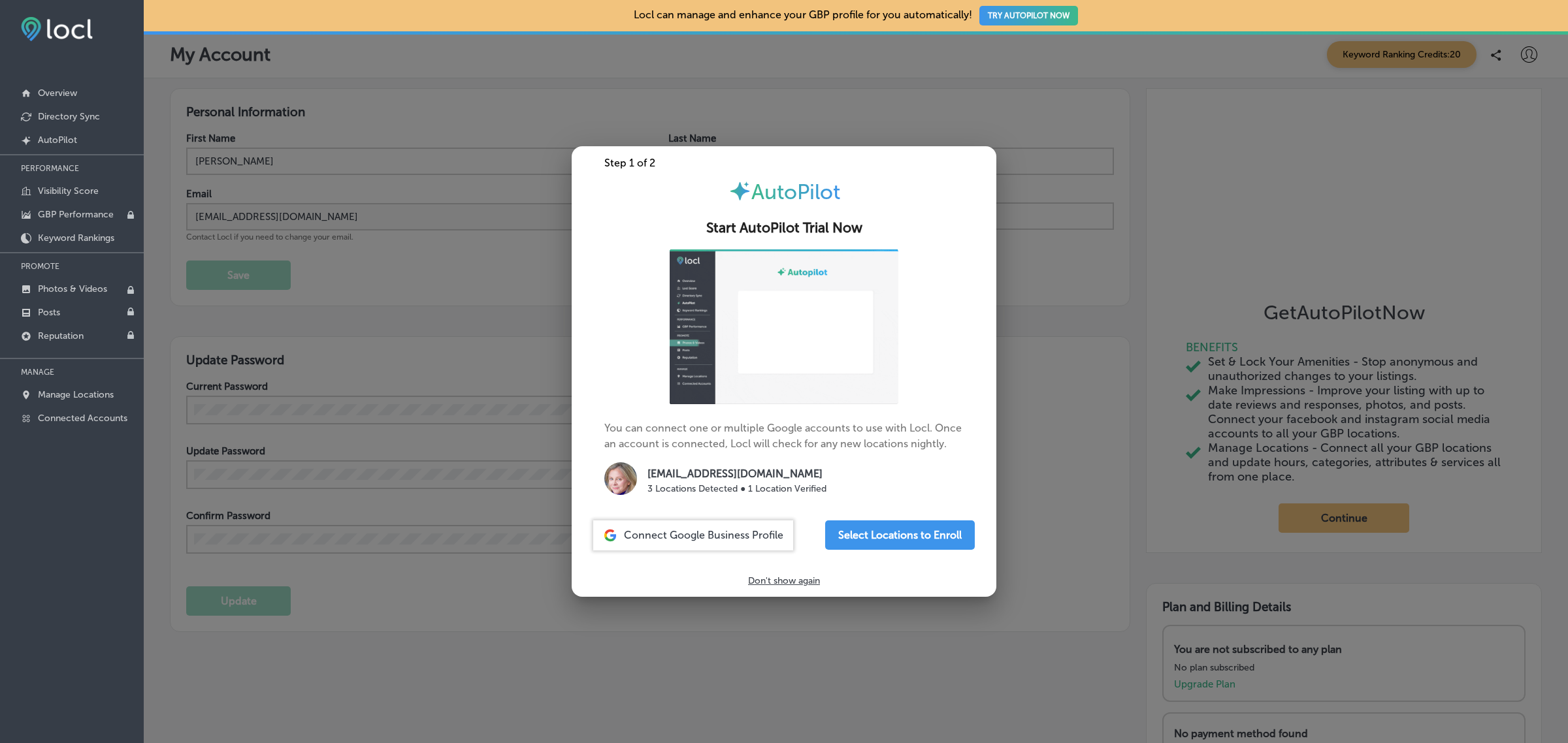
click at [742, 474] on p "createforcash@gmail.com" at bounding box center [737, 474] width 179 height 16
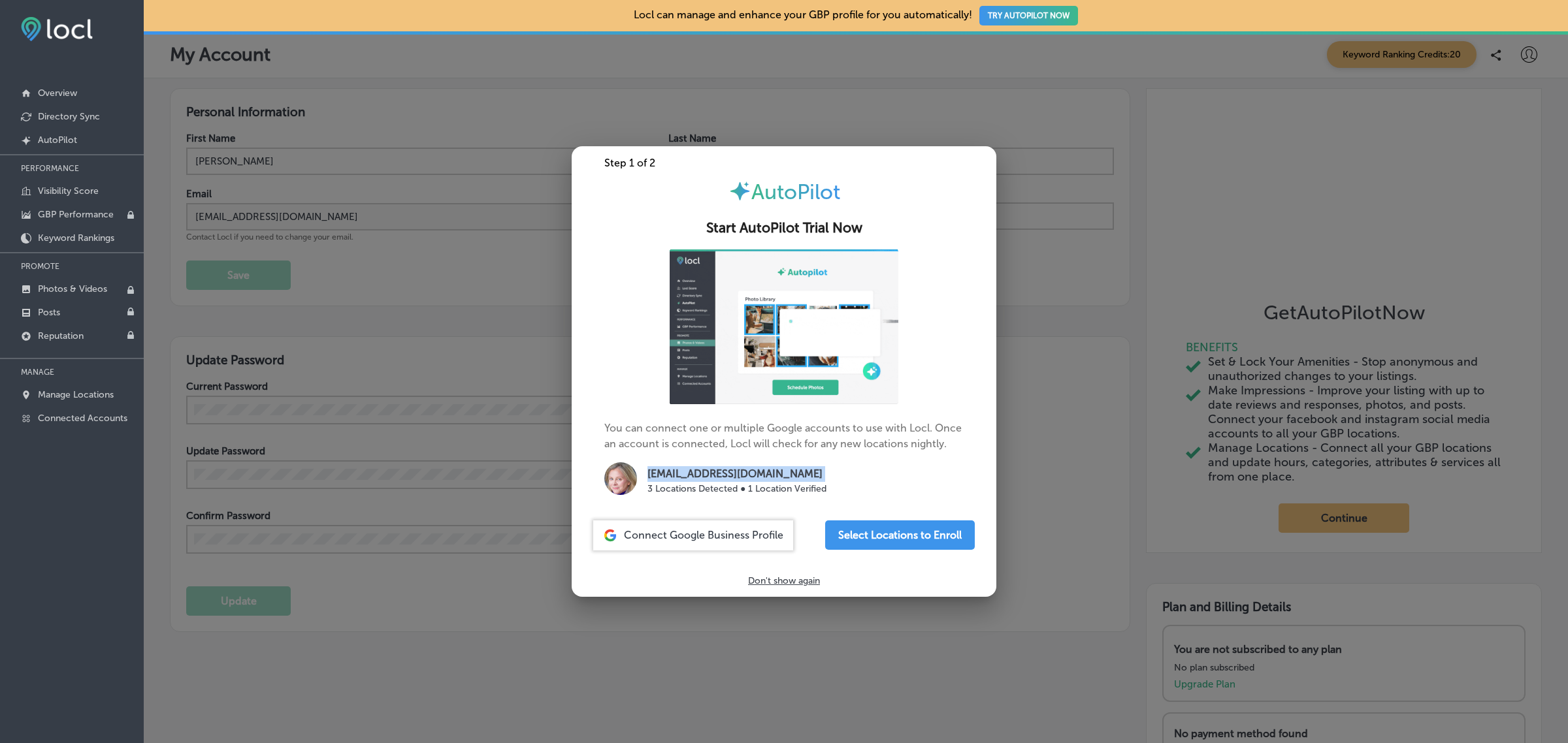
click at [742, 474] on p "createforcash@gmail.com" at bounding box center [737, 474] width 179 height 16
copy p "createforcash@gmail.com"
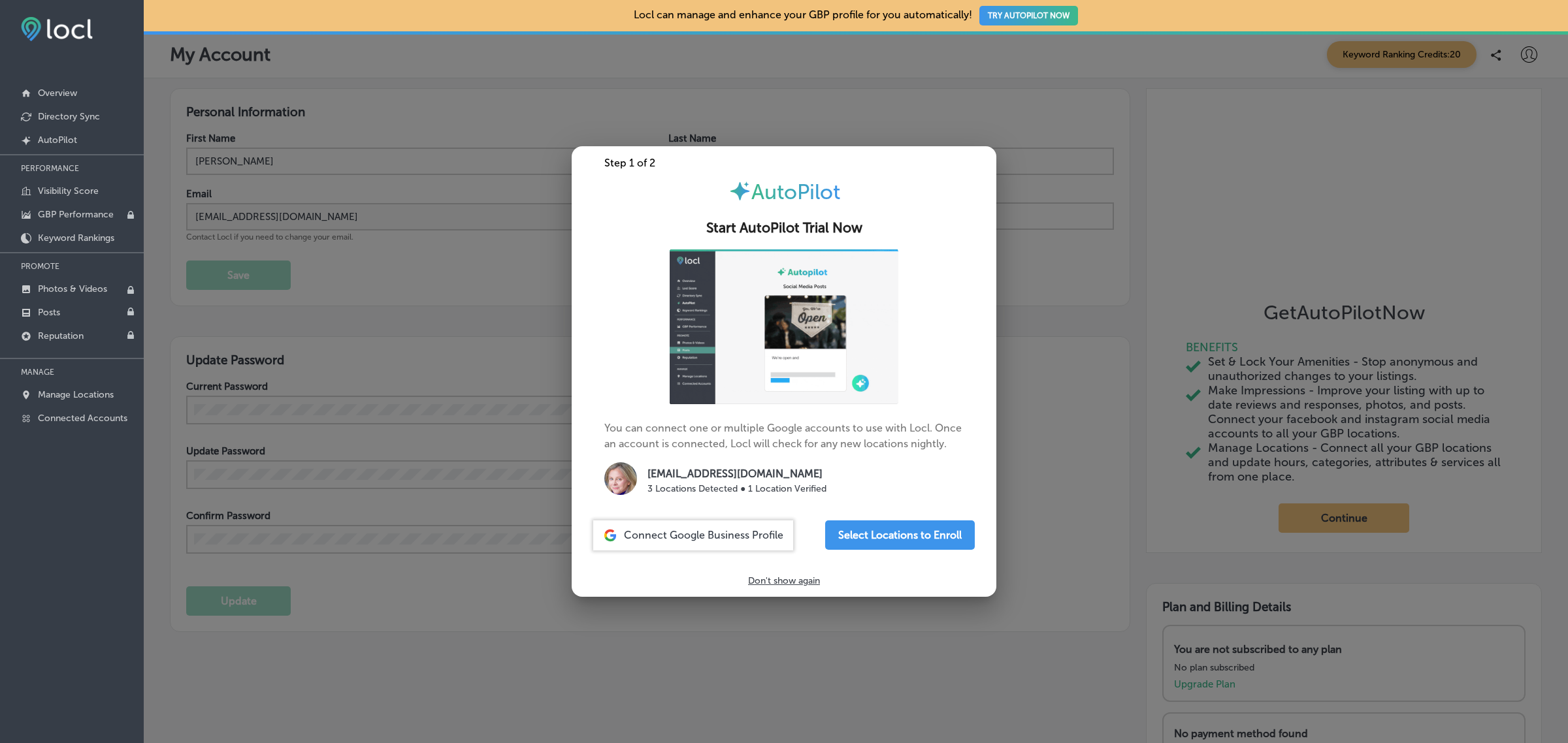
click at [1068, 570] on div at bounding box center [784, 371] width 1568 height 743
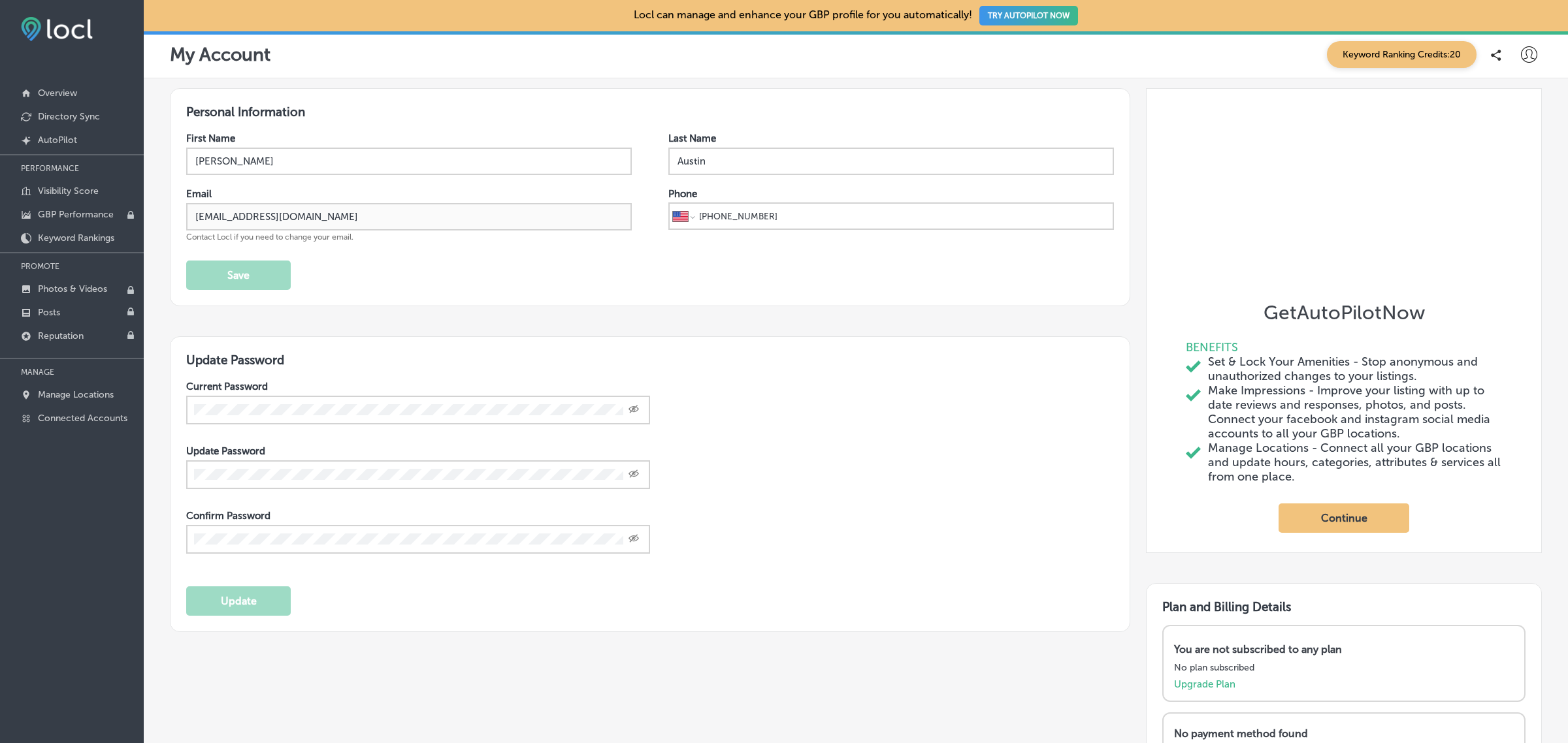
click at [1521, 54] on icon at bounding box center [1529, 55] width 17 height 17
click at [1496, 170] on p "Log Out" at bounding box center [1500, 168] width 39 height 16
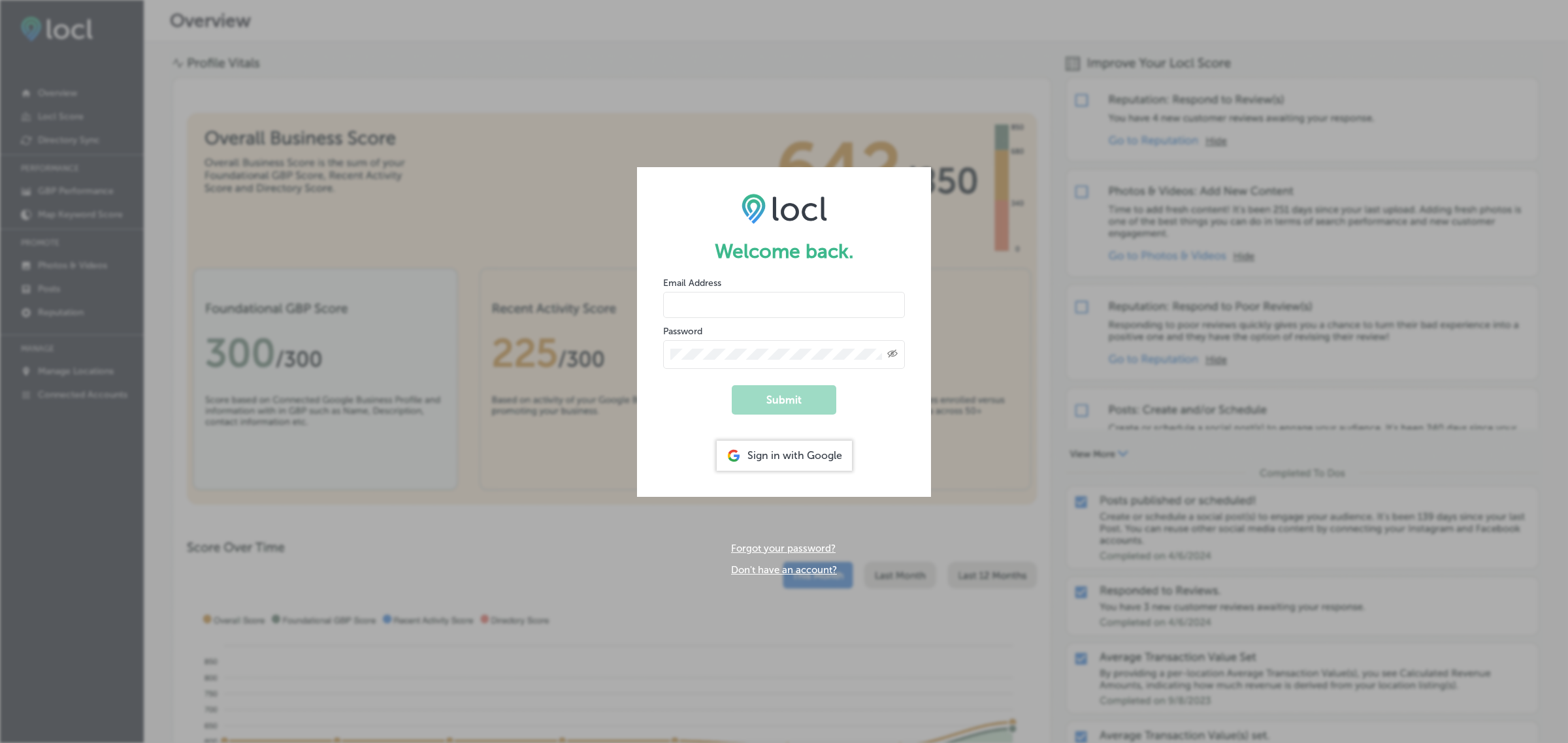
click at [785, 567] on link "Don't have an account?" at bounding box center [784, 569] width 106 height 12
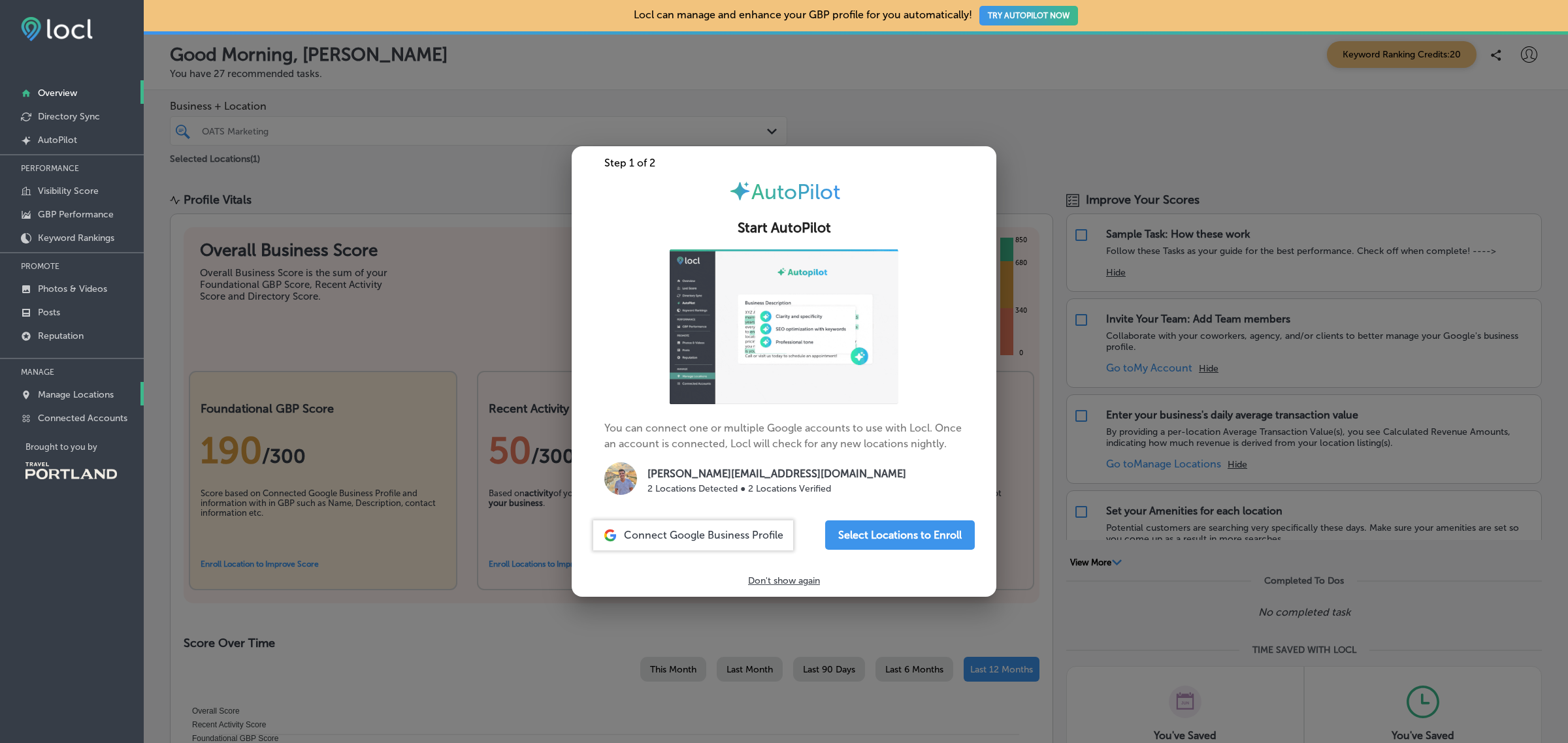
click at [104, 396] on p "Manage Locations" at bounding box center [76, 394] width 76 height 11
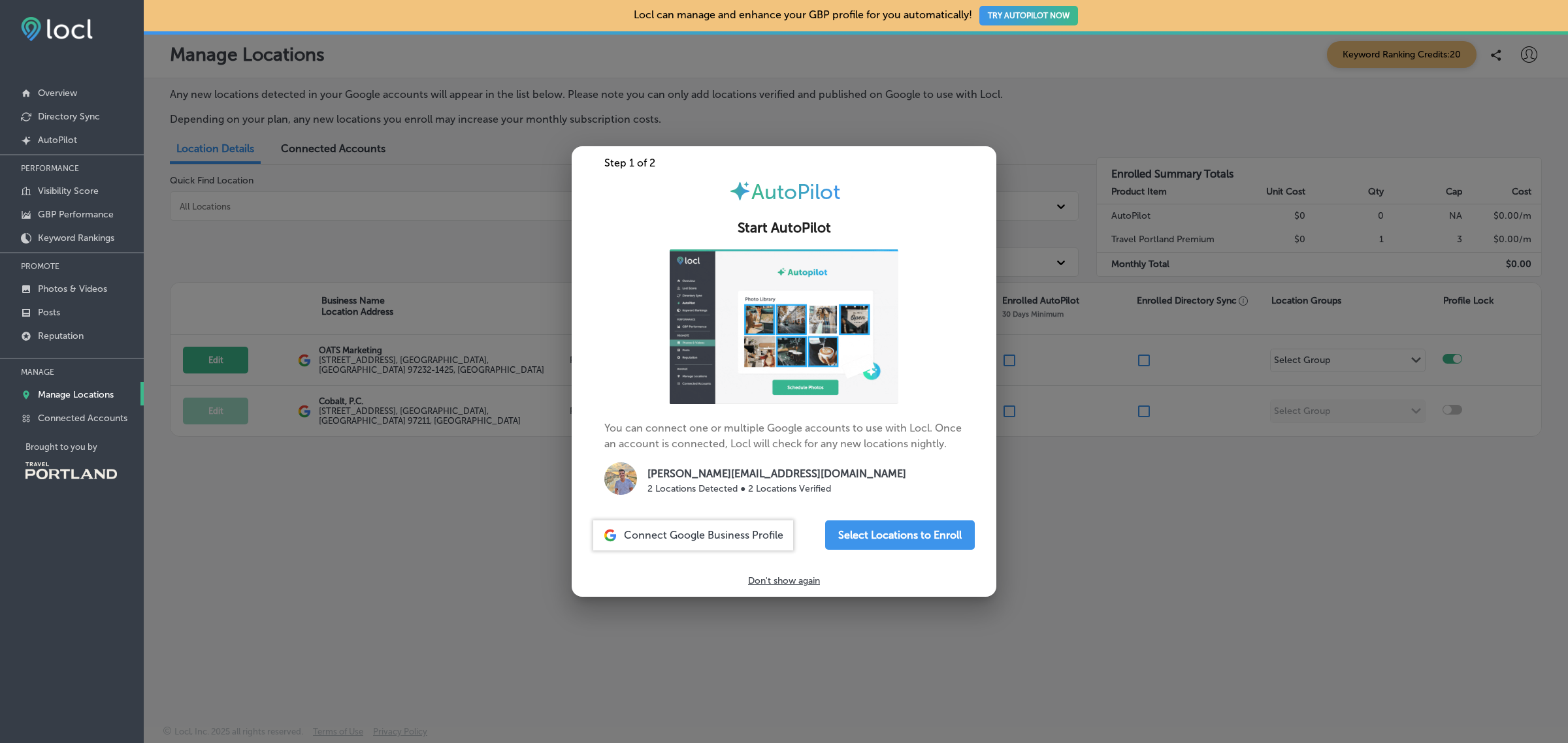
click at [303, 539] on div at bounding box center [784, 371] width 1568 height 743
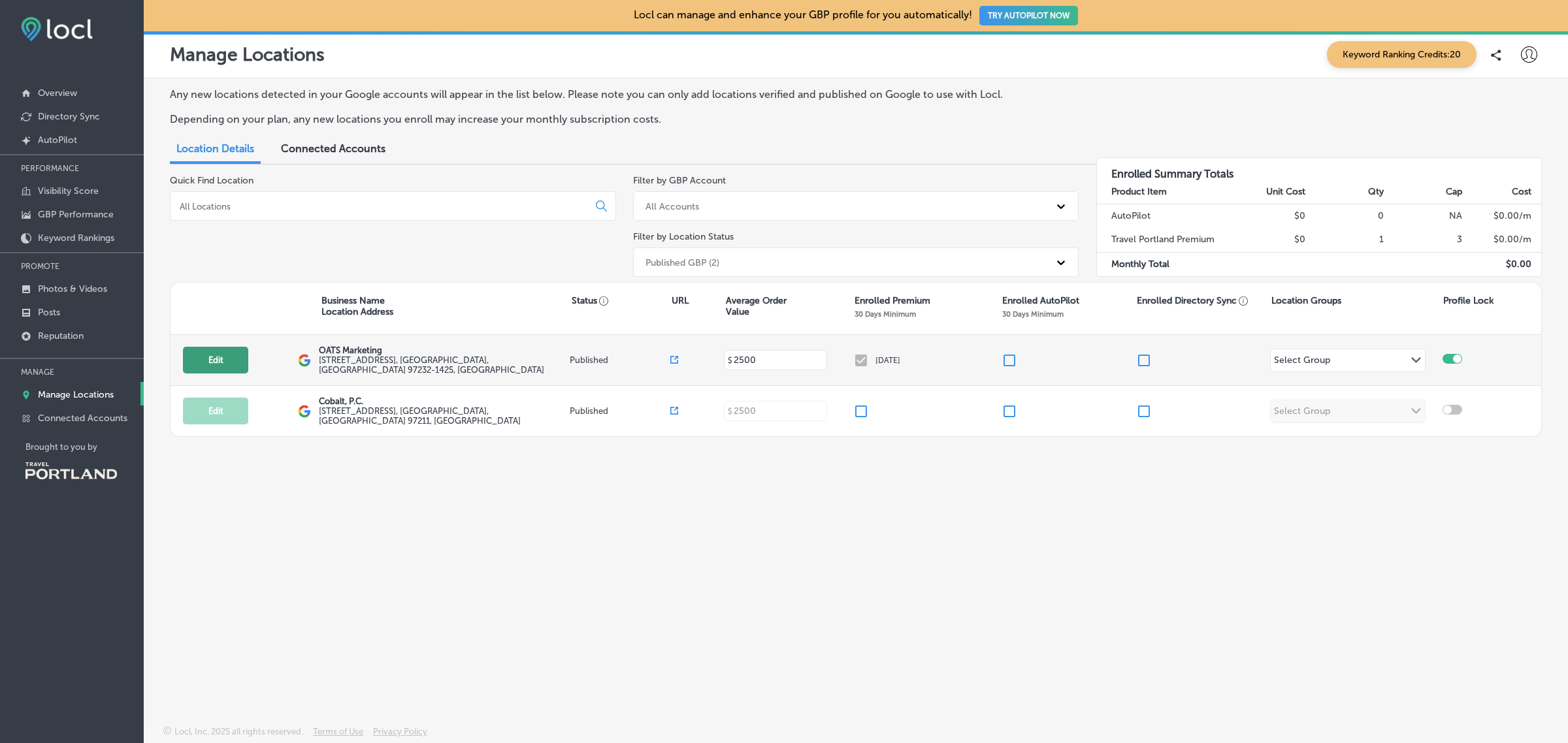
click at [232, 354] on button "Edit" at bounding box center [215, 360] width 65 height 26
select select "US"
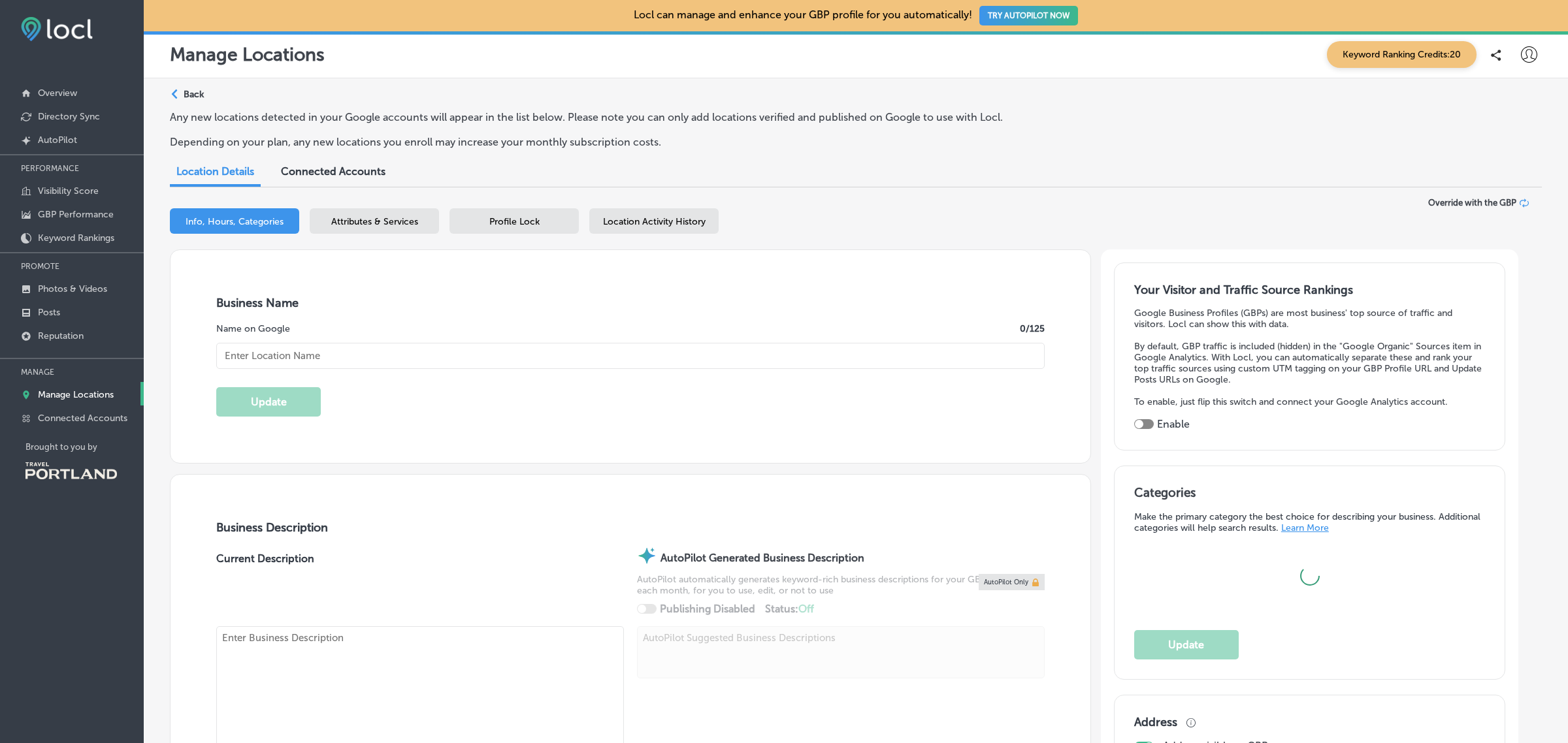
type input "OATS Marketing"
type input "1631 NE Broadway"
type input "2088"
type input "[GEOGRAPHIC_DATA]"
type input "97232-1425"
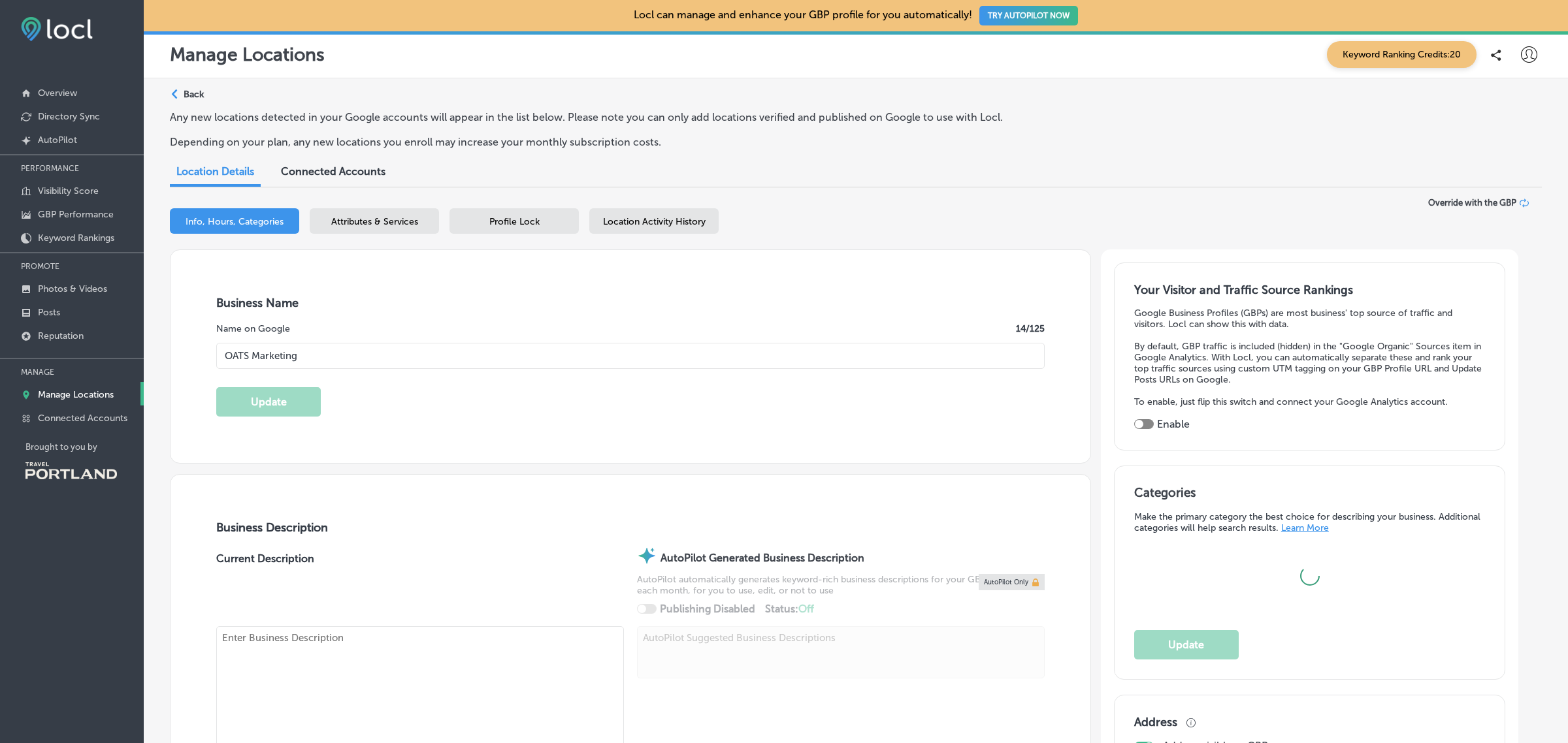
type input "US"
type input "http://oatsmarketing.com/"
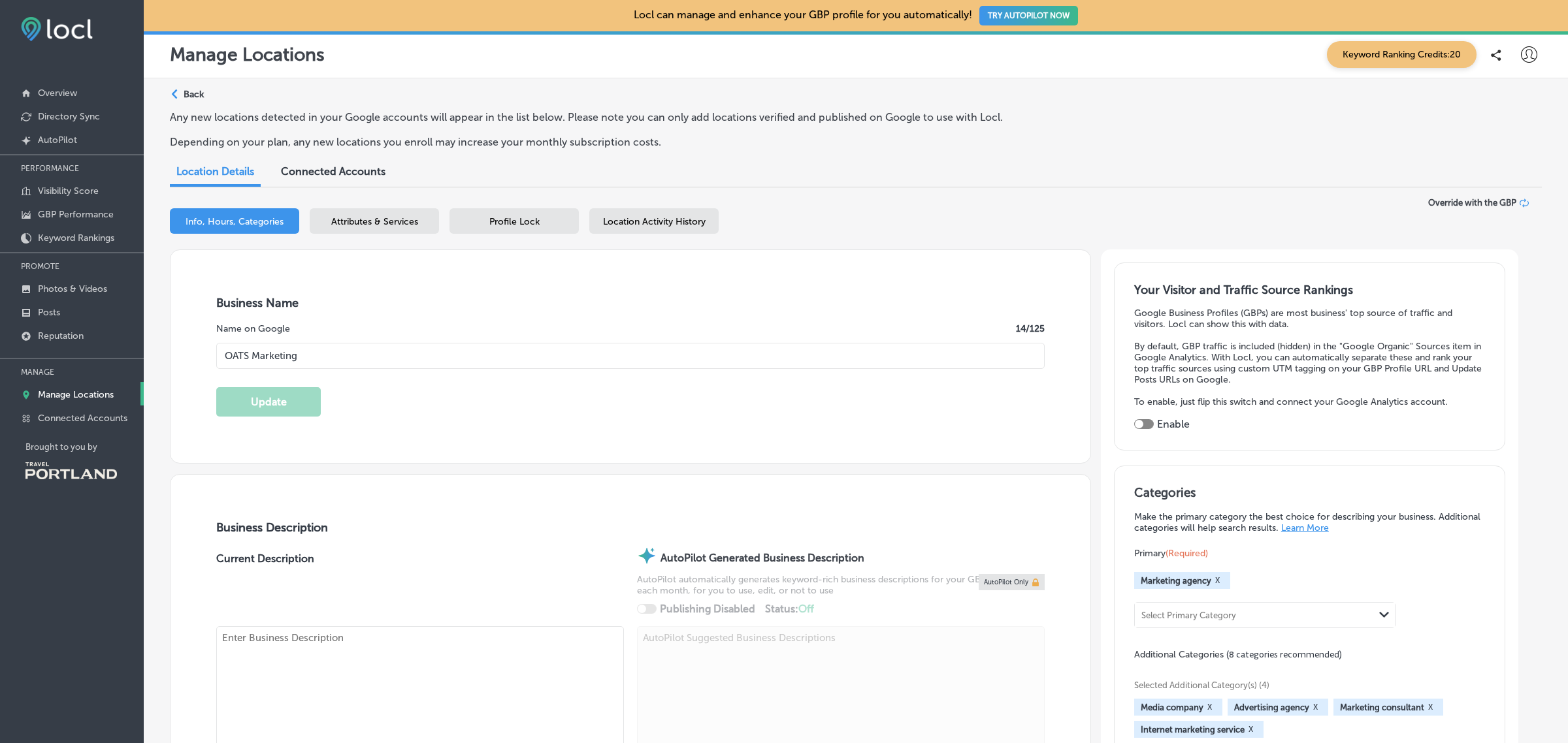
type textarea "ABOUT OATS MARKETING At OATS Marketing, we're not just marketers – we're travel…"
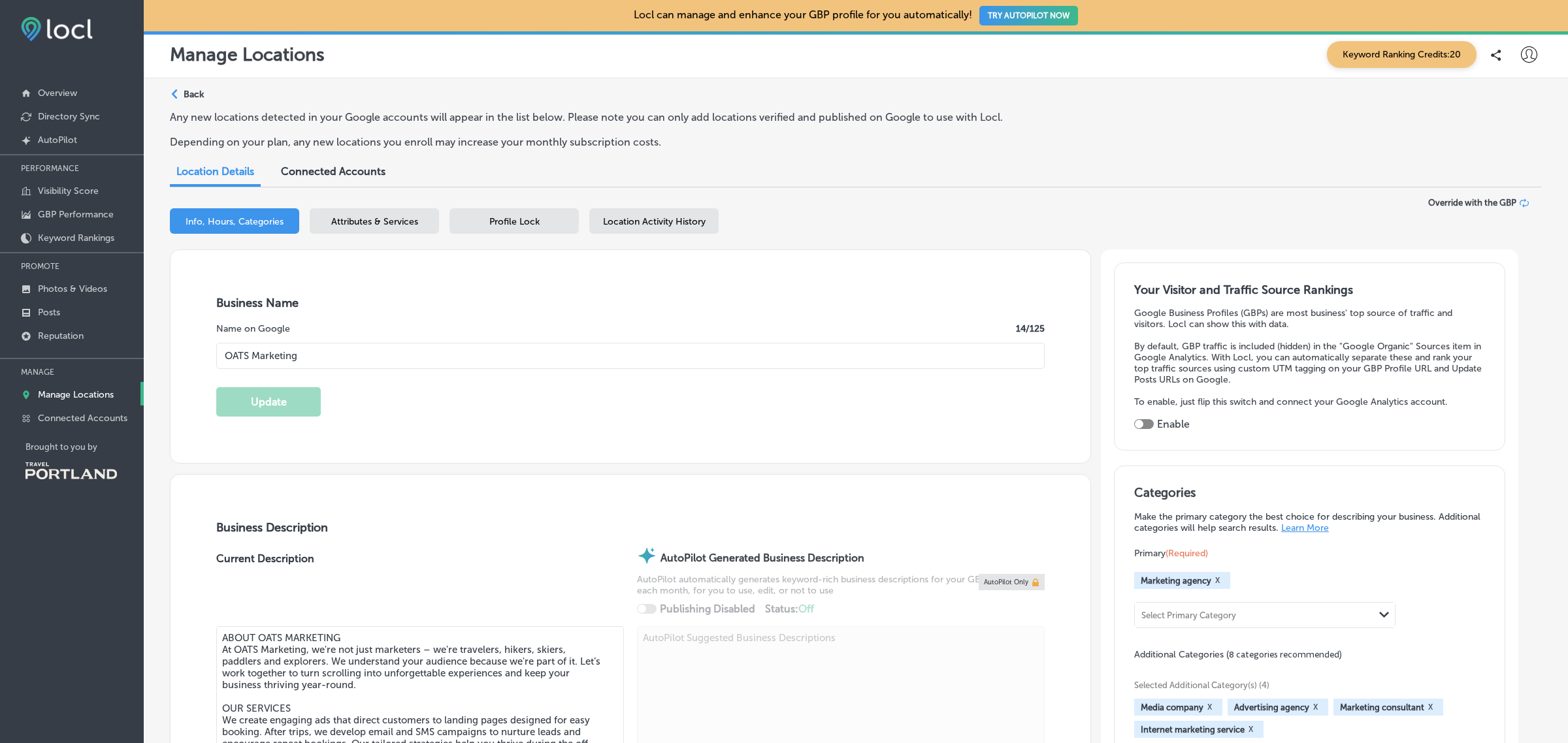
type input "+1 503 308 9030"
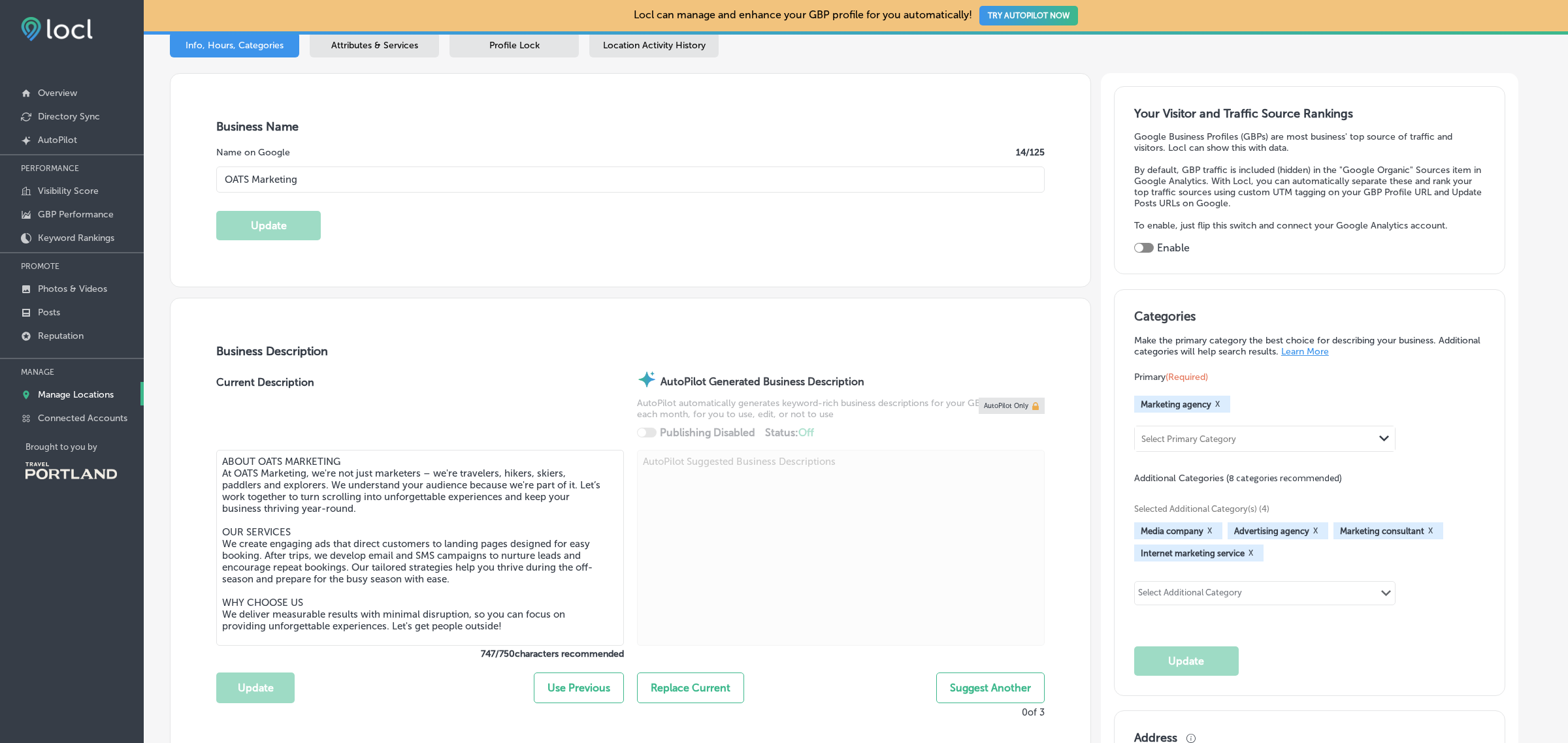
scroll to position [177, 0]
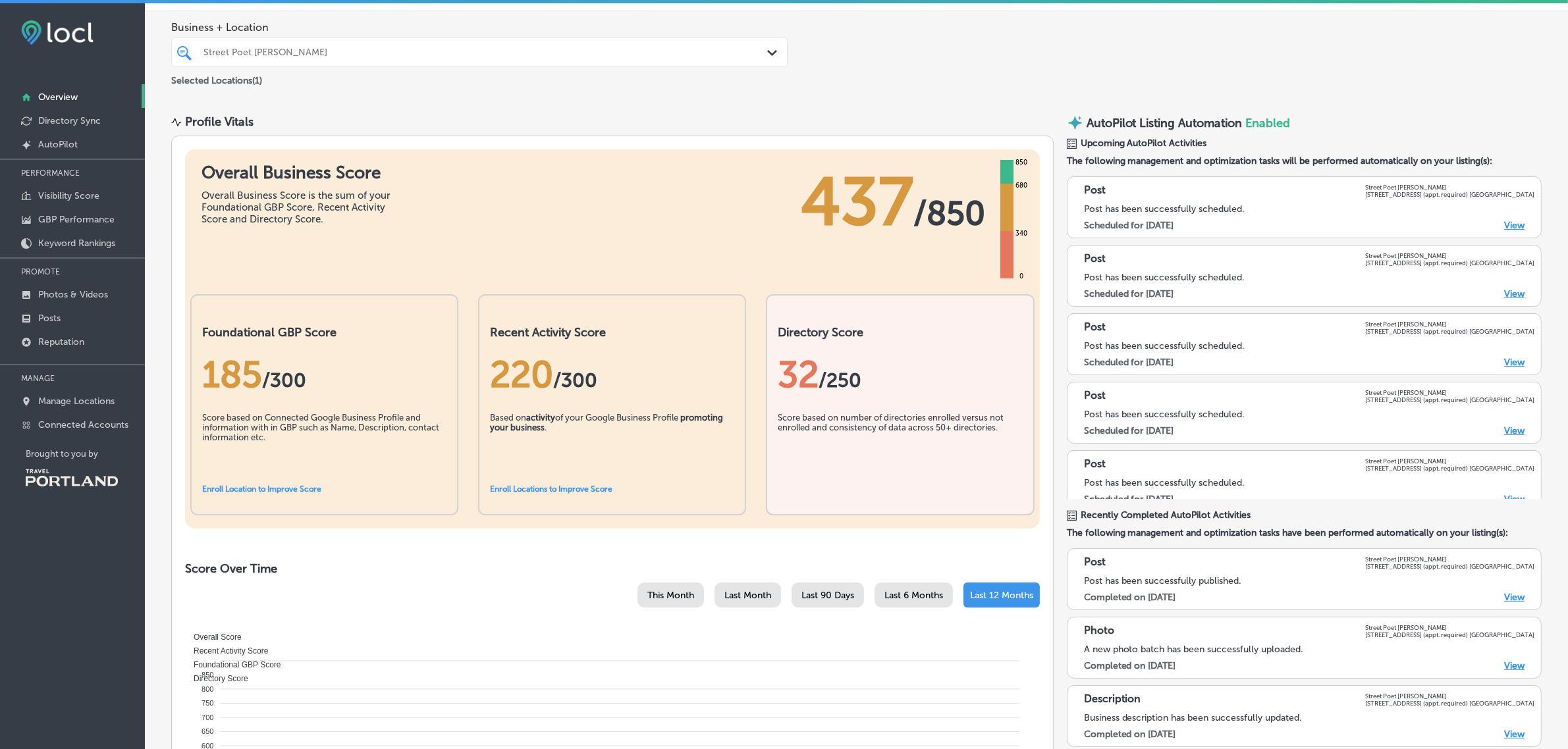
scroll to position [38, 0]
click at [79, 410] on link "Manage Locations" at bounding box center [73, 400] width 145 height 23
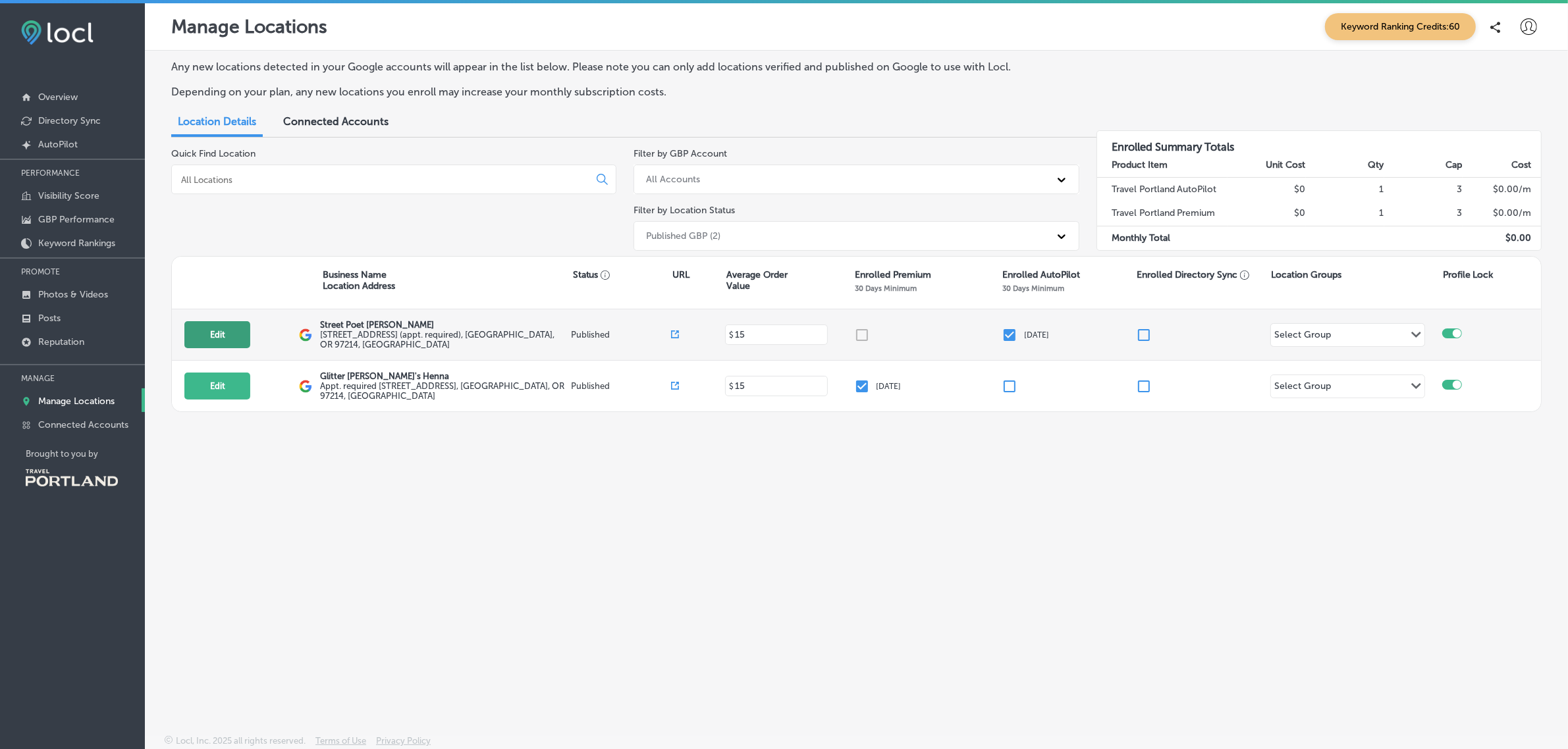
click at [228, 326] on button "Edit" at bounding box center [217, 334] width 66 height 27
select select "US"
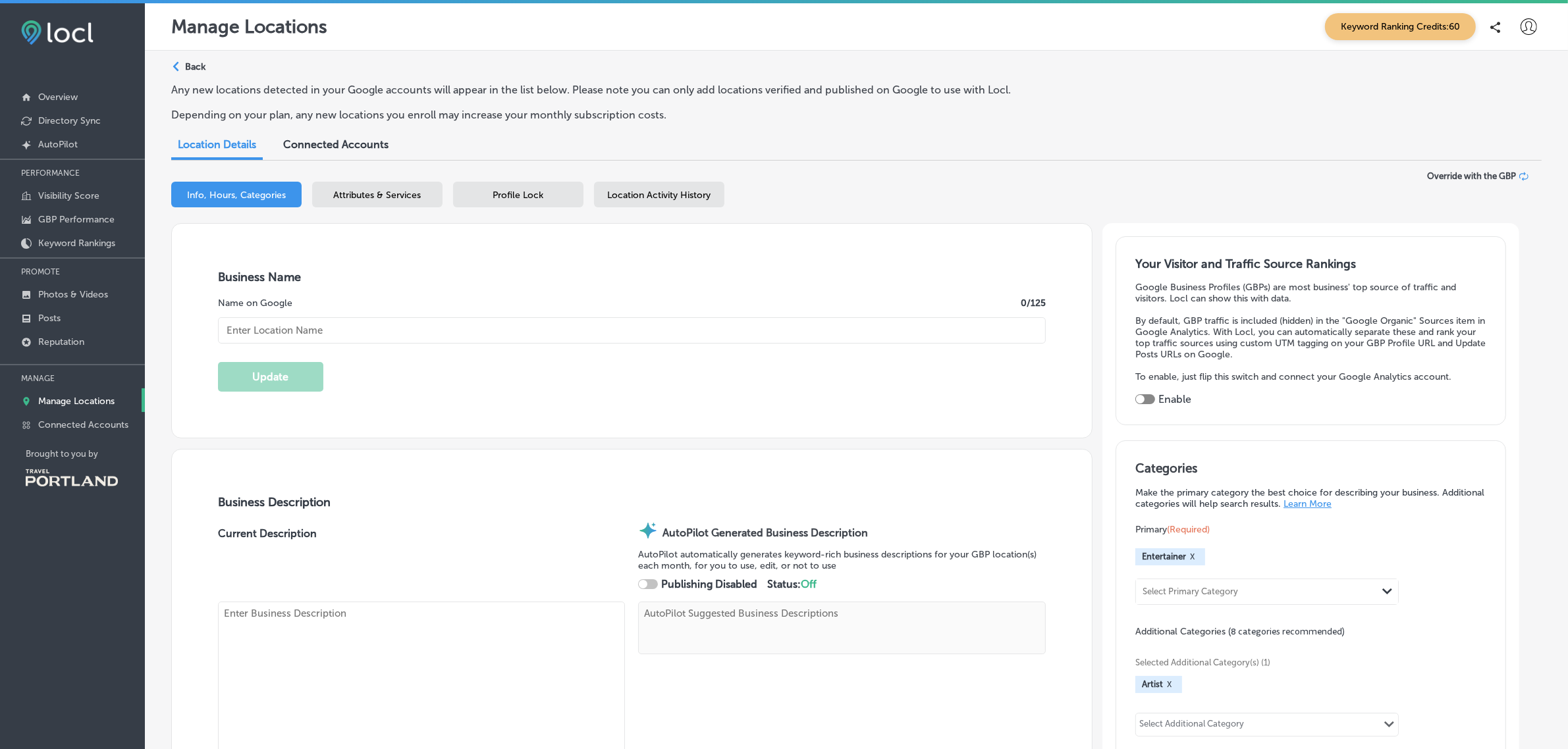
checkbox input "true"
type input "Street Poet [PERSON_NAME]"
type textarea "St|"
type input "[EMAIL_ADDRESS][DOMAIN_NAME]"
type input "[URL][DOMAIN_NAME]"
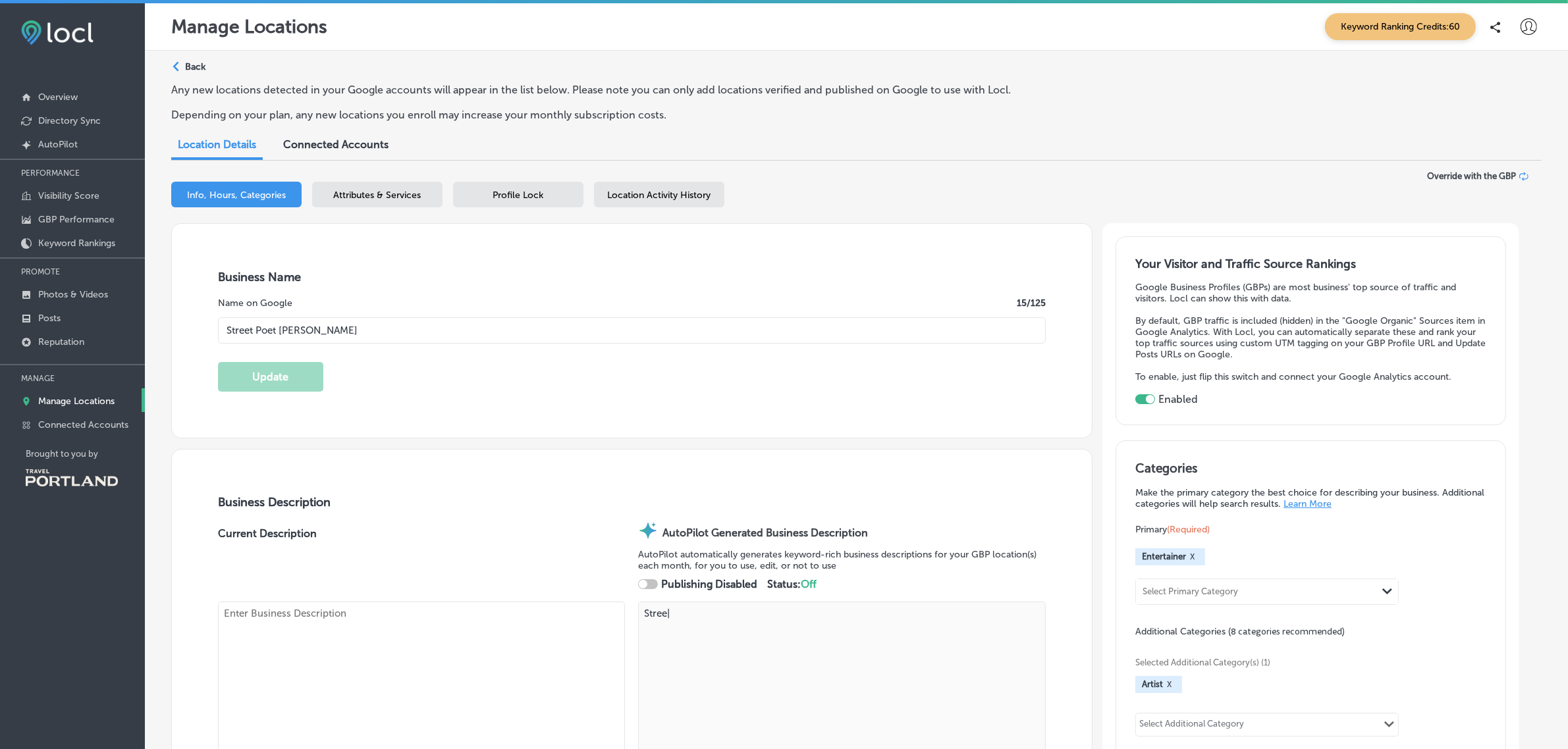
type textarea "Street|"
type input "[URL][DOMAIN_NAME]"
type textarea "Street |"
checkbox input "true"
type textarea "Street Po|"
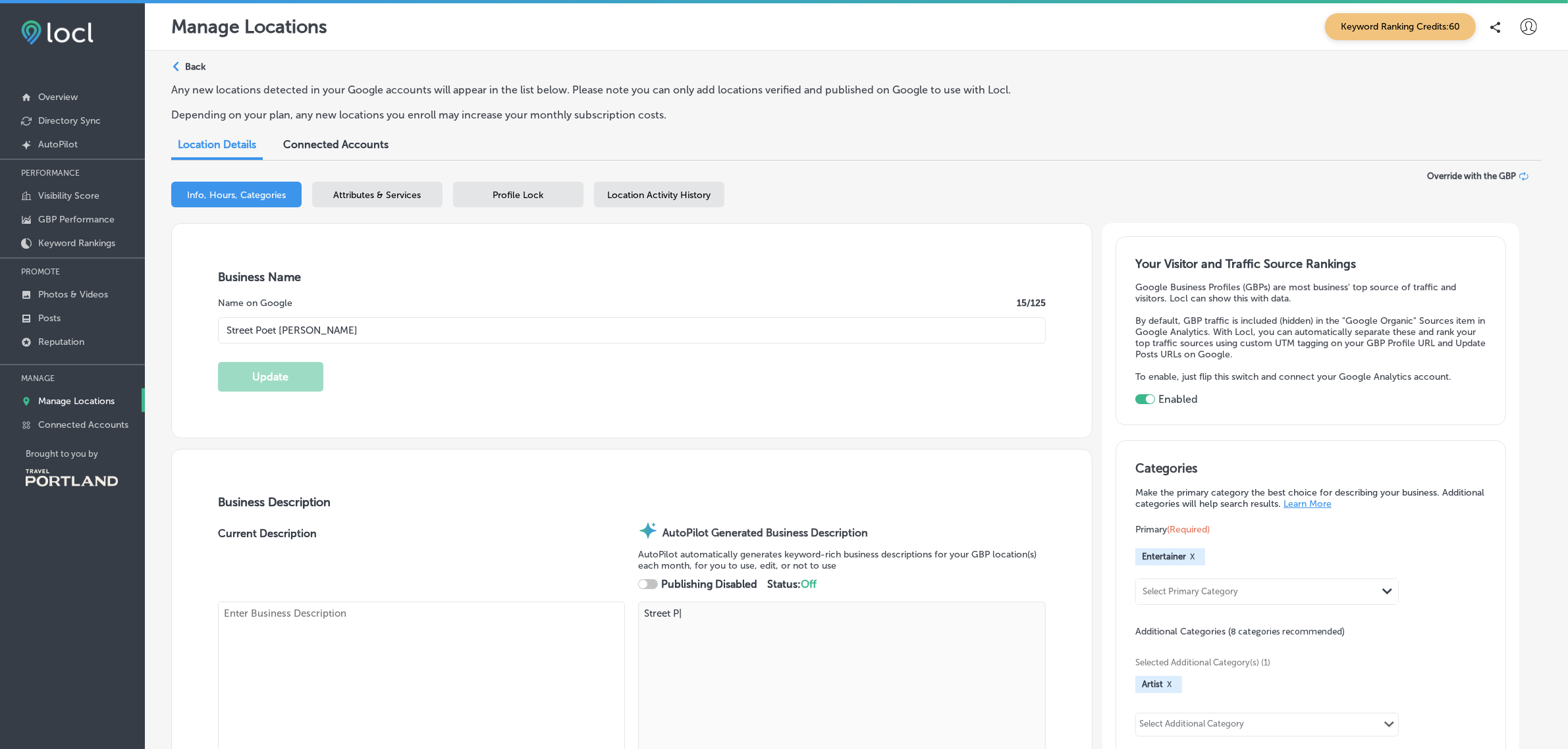
type input "[STREET_ADDRESS] (appt. required)"
type input "[GEOGRAPHIC_DATA]"
type input "97214"
type input "US"
type textarea "Street Poet [PERSON_NAME] tr|"
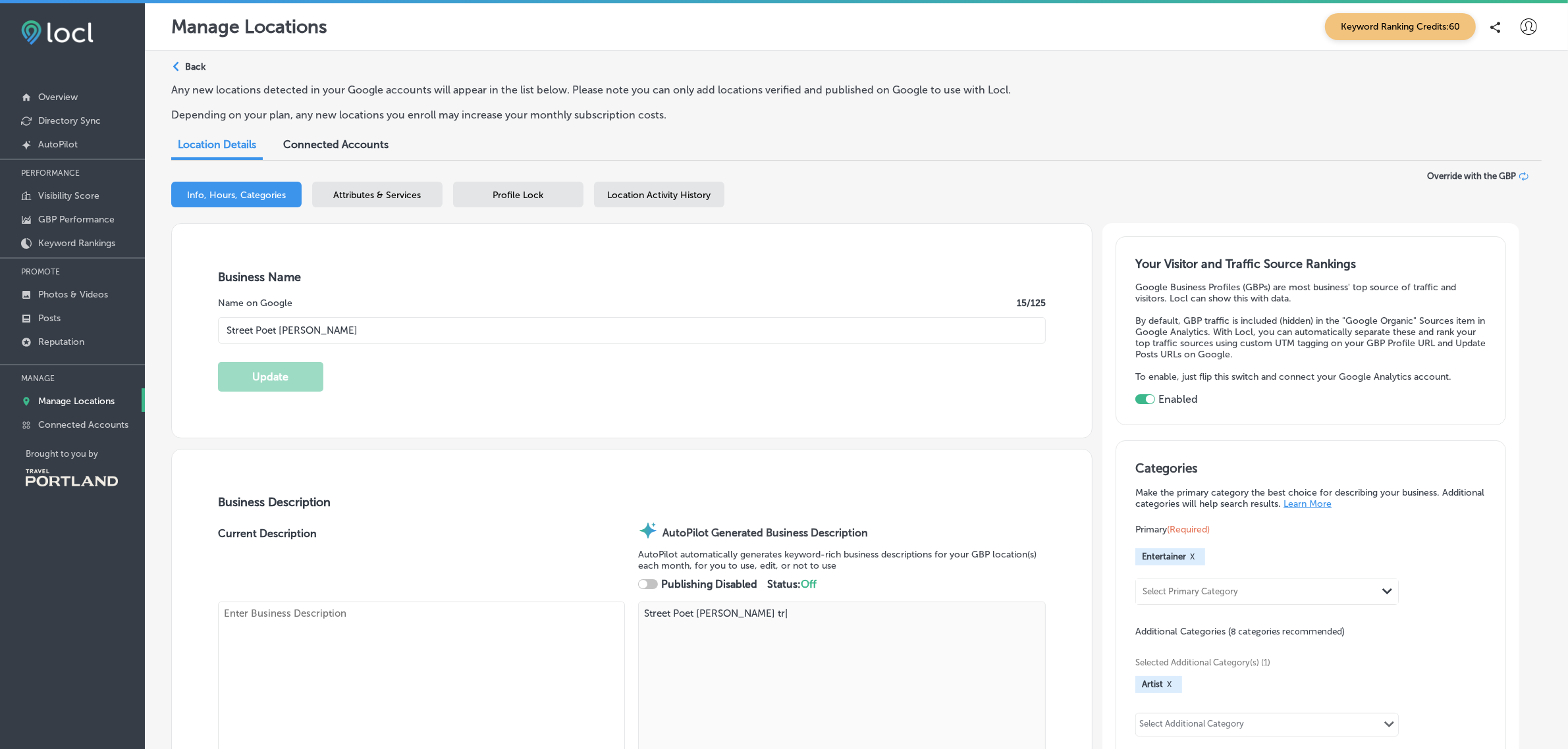
type textarea "Street Poet [PERSON_NAME] transforms any event into an interactive poetry exper…"
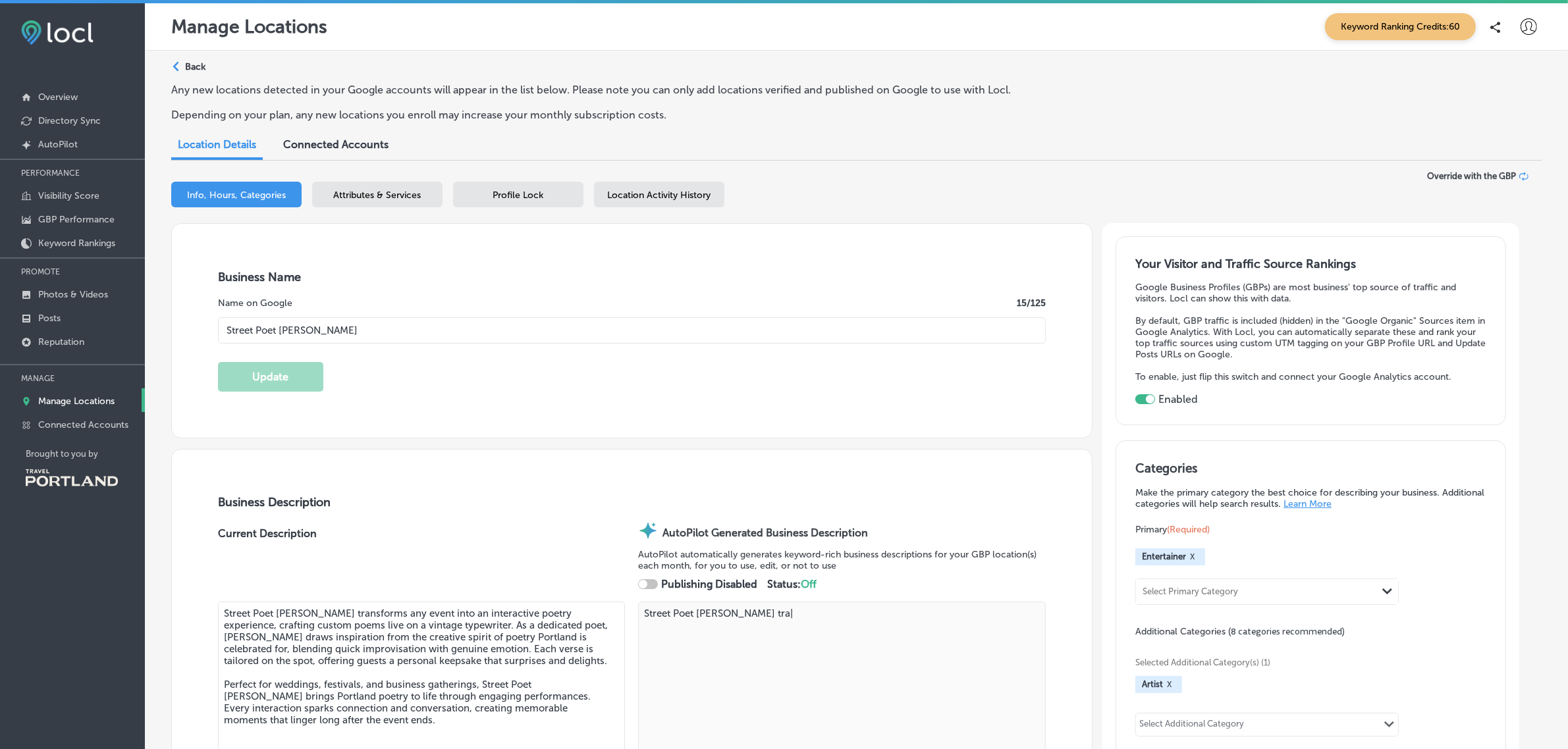
type textarea "Street Poet [PERSON_NAME]|"
type input "[PHONE_NUMBER]"
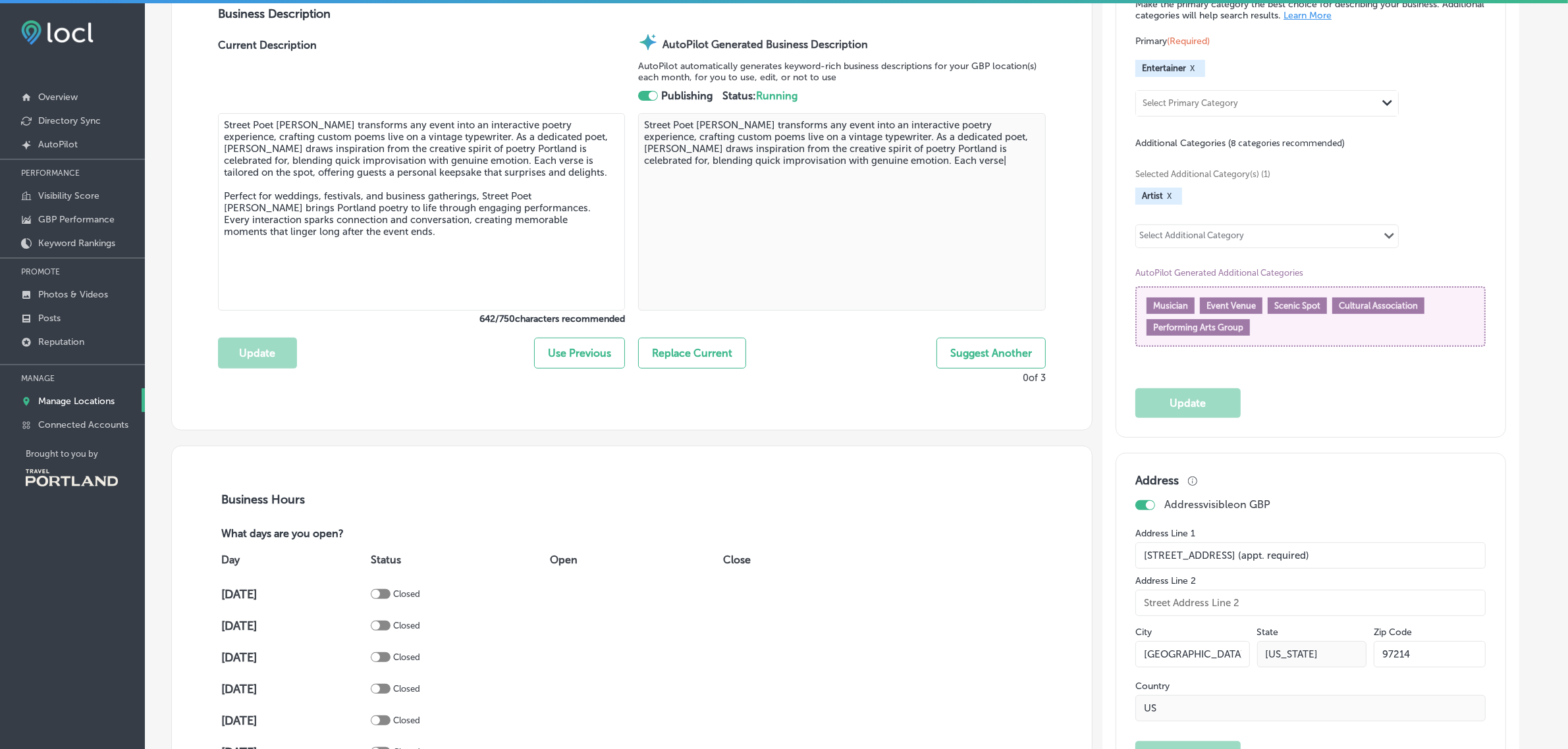
scroll to position [489, 0]
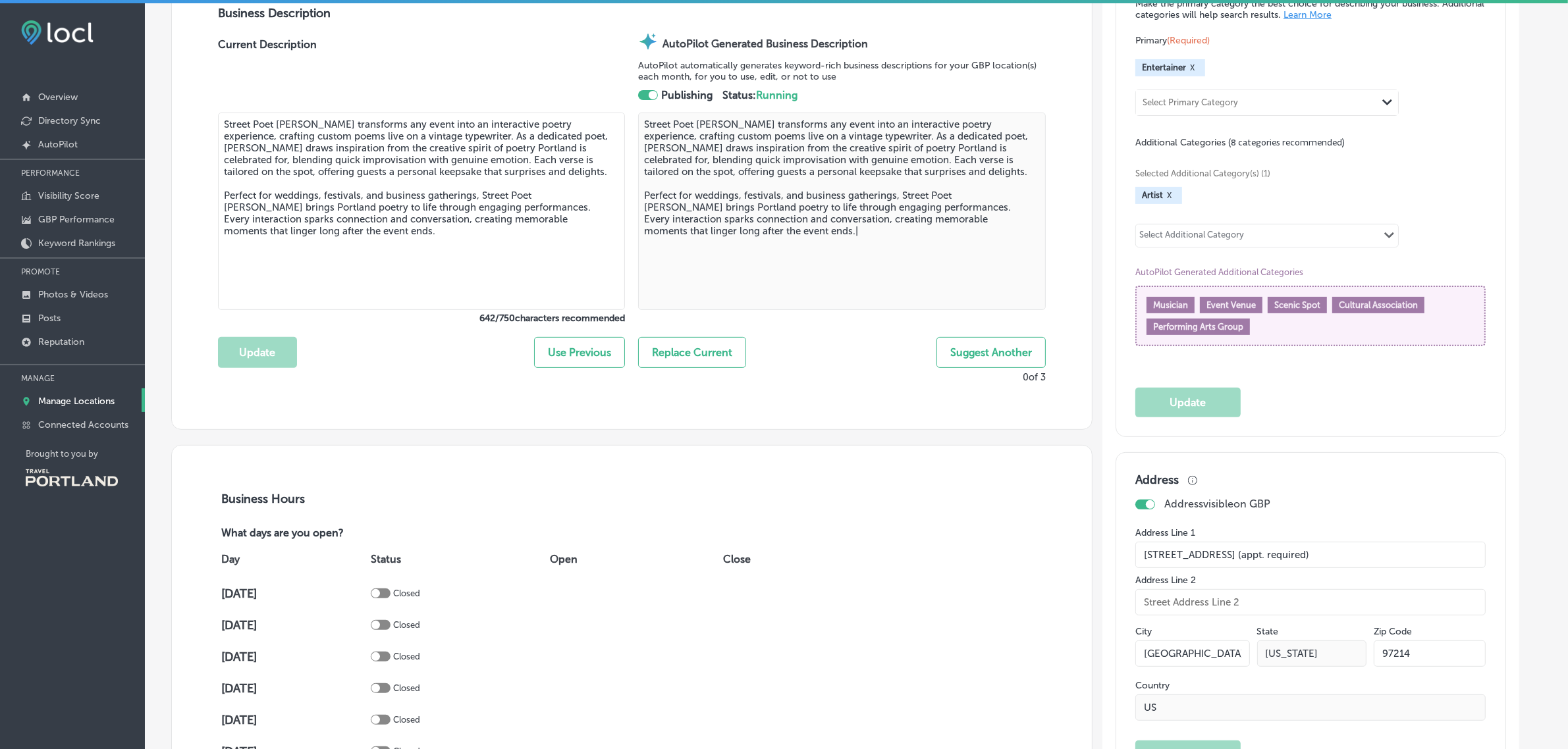
type textarea "Street Poet [PERSON_NAME] transforms any event into an interactive poetry exper…"
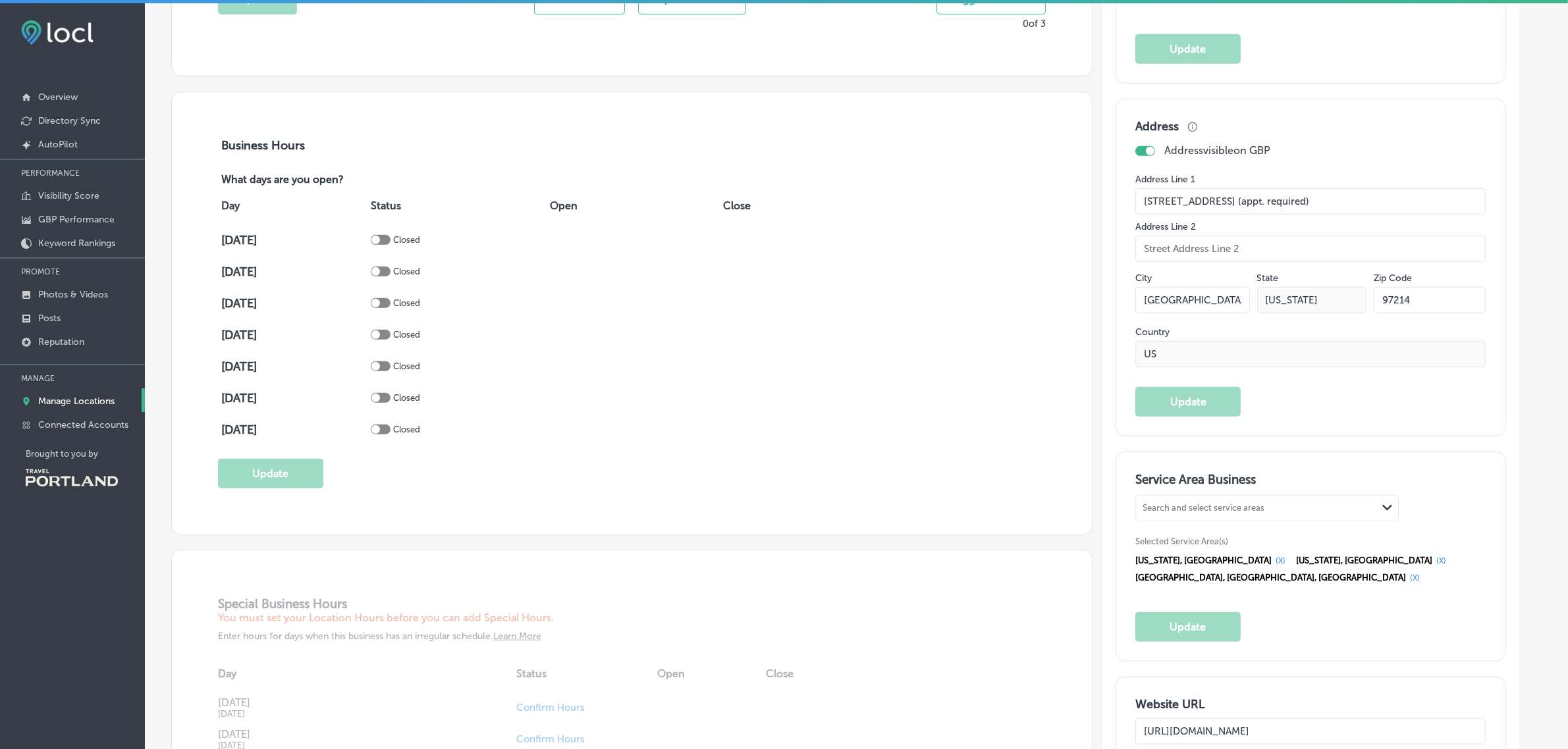
scroll to position [844, 0]
click at [323, 568] on div "Special Business Hours You must set your Location Hours before you can add Spec…" at bounding box center [631, 732] width 919 height 368
click at [83, 407] on p "Manage Locations" at bounding box center [77, 401] width 77 height 11
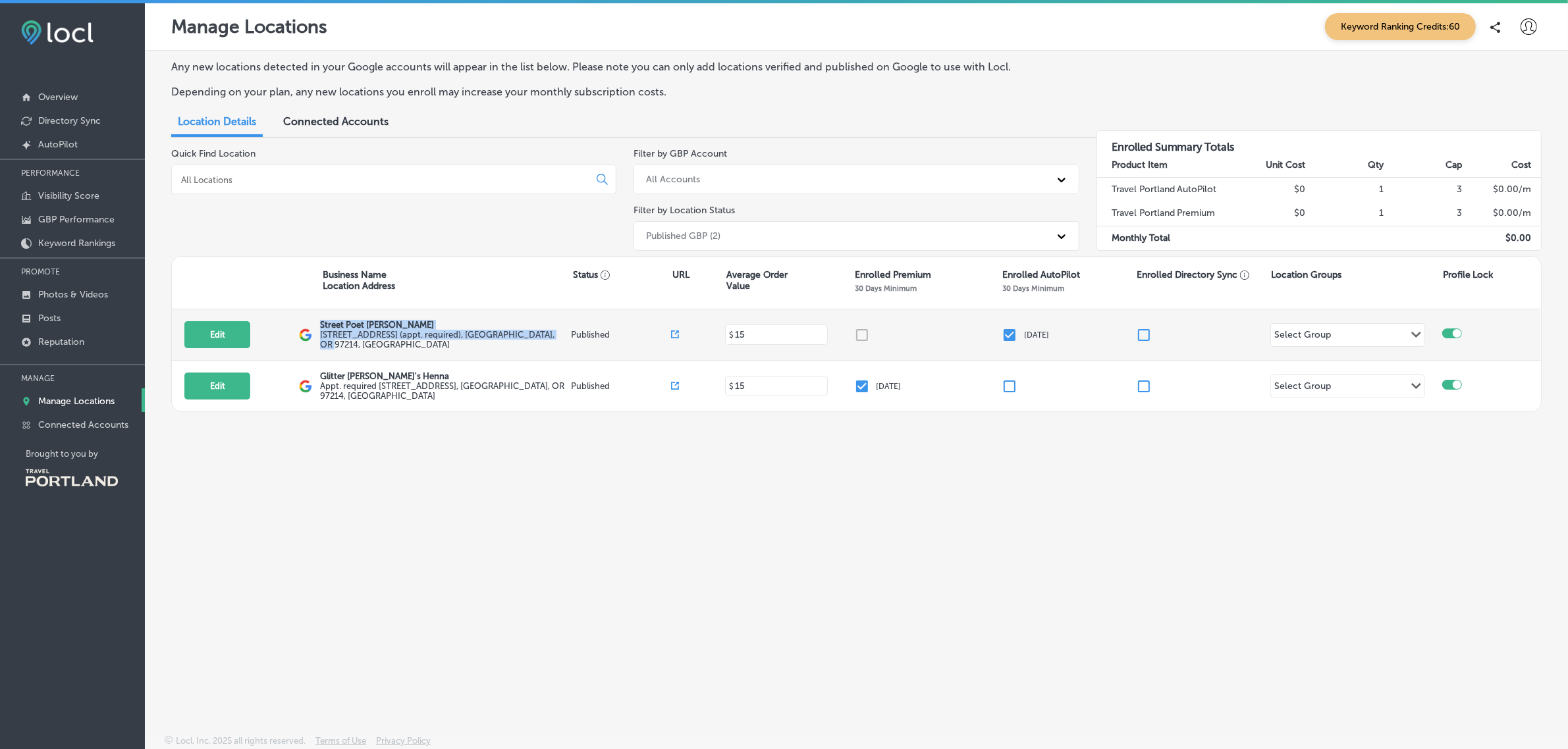
drag, startPoint x: 319, startPoint y: 324, endPoint x: 542, endPoint y: 351, distance: 224.6
click at [542, 351] on div "Edit This location is not published yet. Street Poet [PERSON_NAME] [STREET_ADDR…" at bounding box center [856, 335] width 1369 height 52
drag, startPoint x: 549, startPoint y: 337, endPoint x: 321, endPoint y: 327, distance: 228.2
click at [321, 327] on div "Street Poet [PERSON_NAME] [STREET_ADDRESS] (appt. required) , [GEOGRAPHIC_DATA]…" at bounding box center [445, 335] width 251 height 30
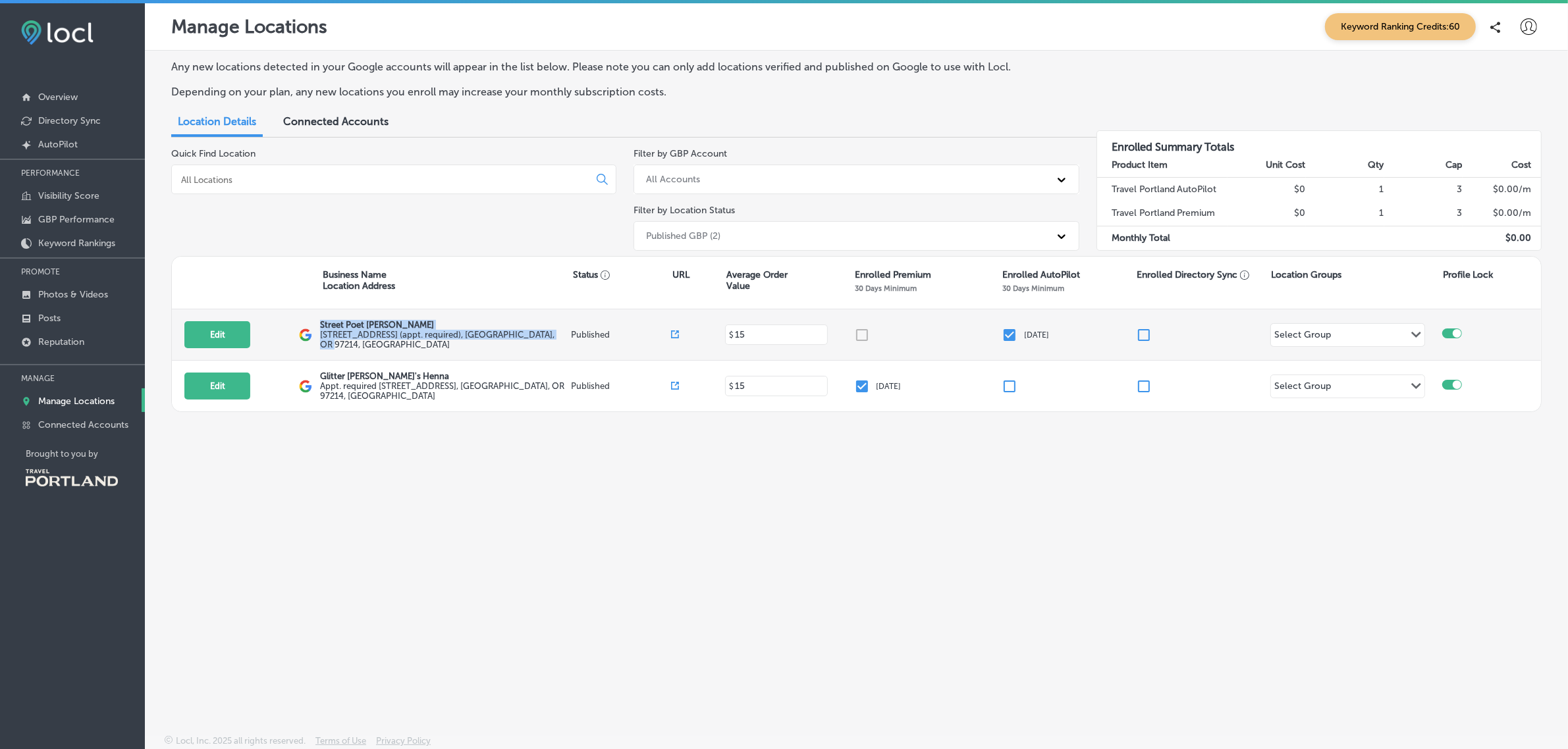
copy div "Street Poet [PERSON_NAME] [STREET_ADDRESS] (appt. required) , [GEOGRAPHIC_DATA]…"
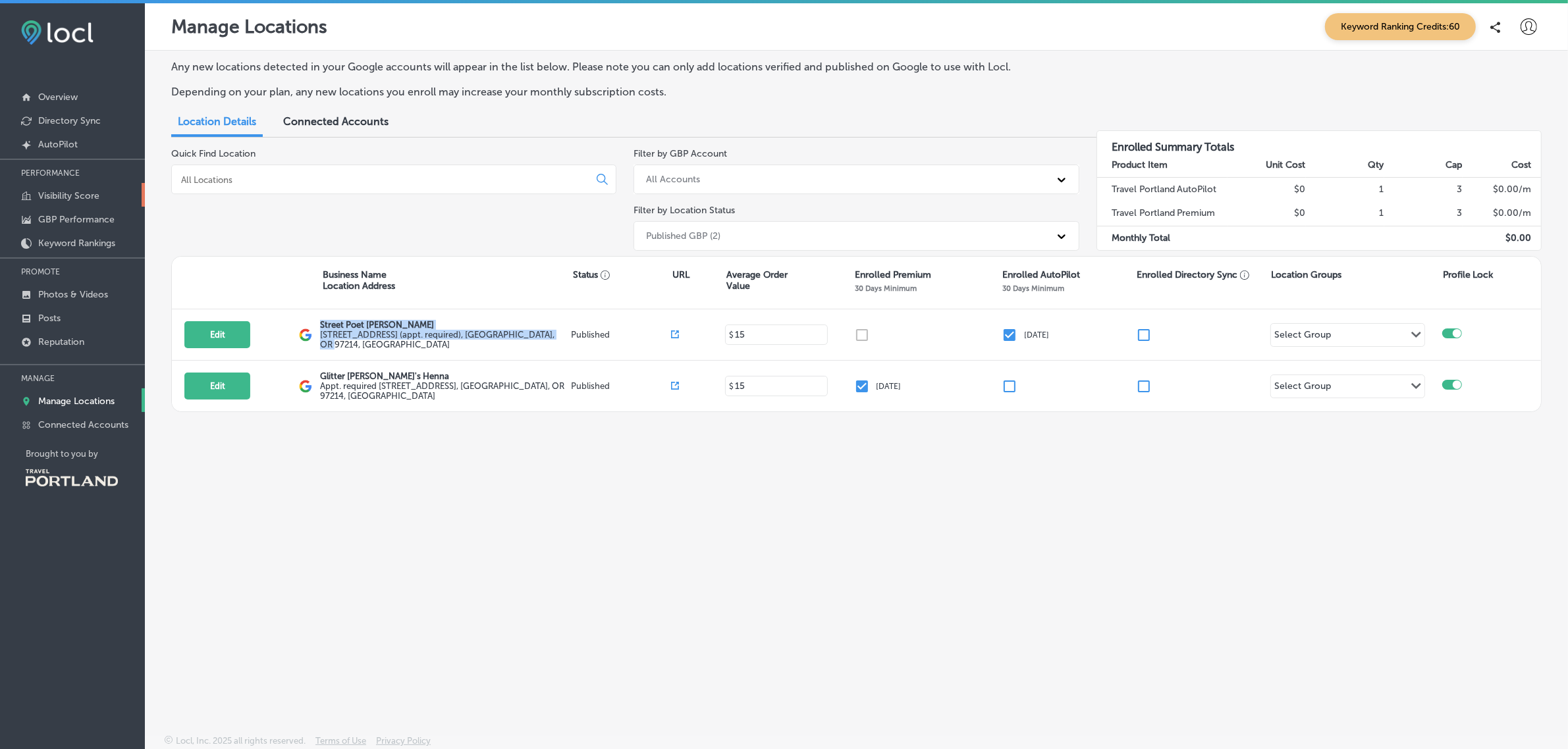
click at [93, 199] on p "Visibility Score" at bounding box center [68, 195] width 61 height 11
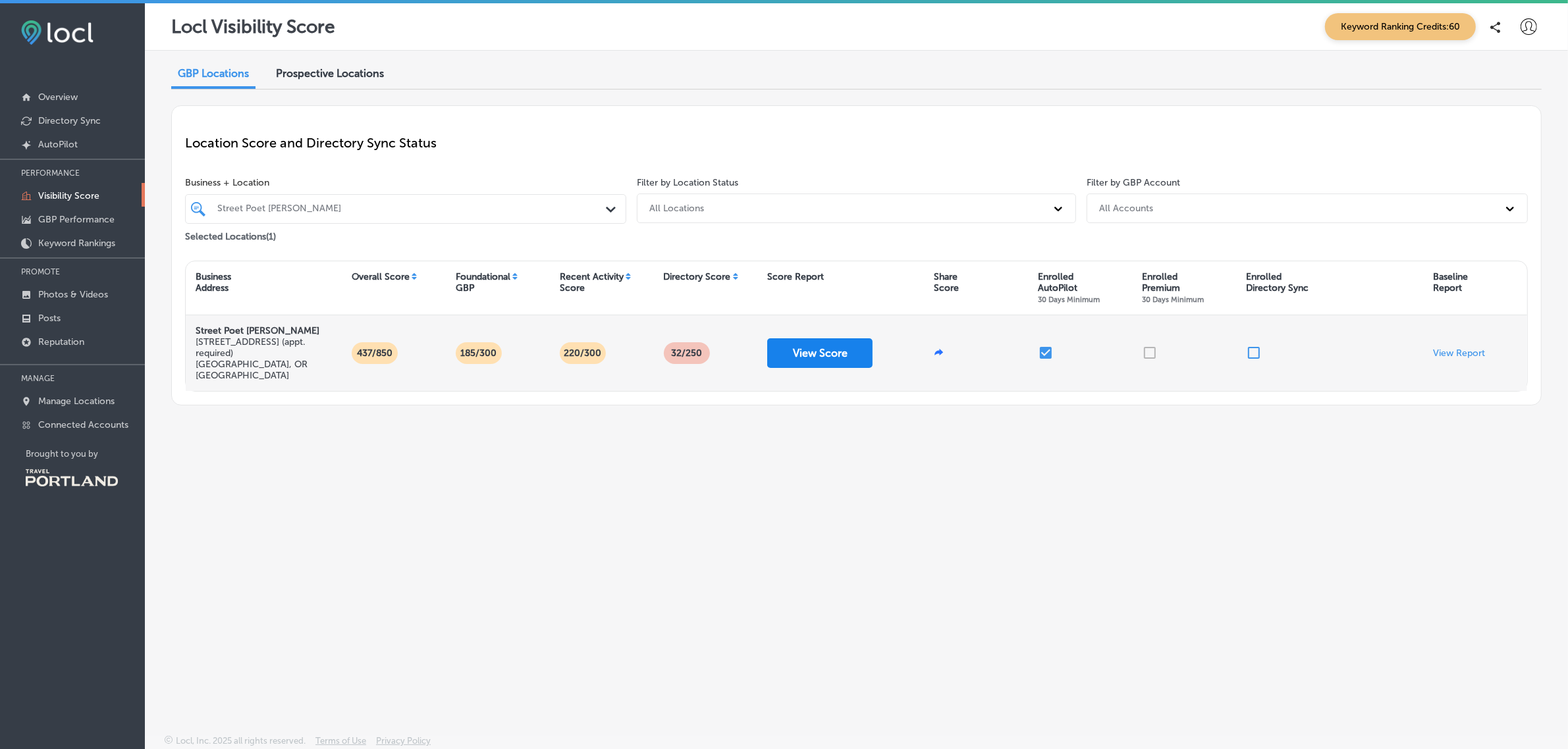
click at [824, 343] on button "View Score" at bounding box center [819, 353] width 105 height 30
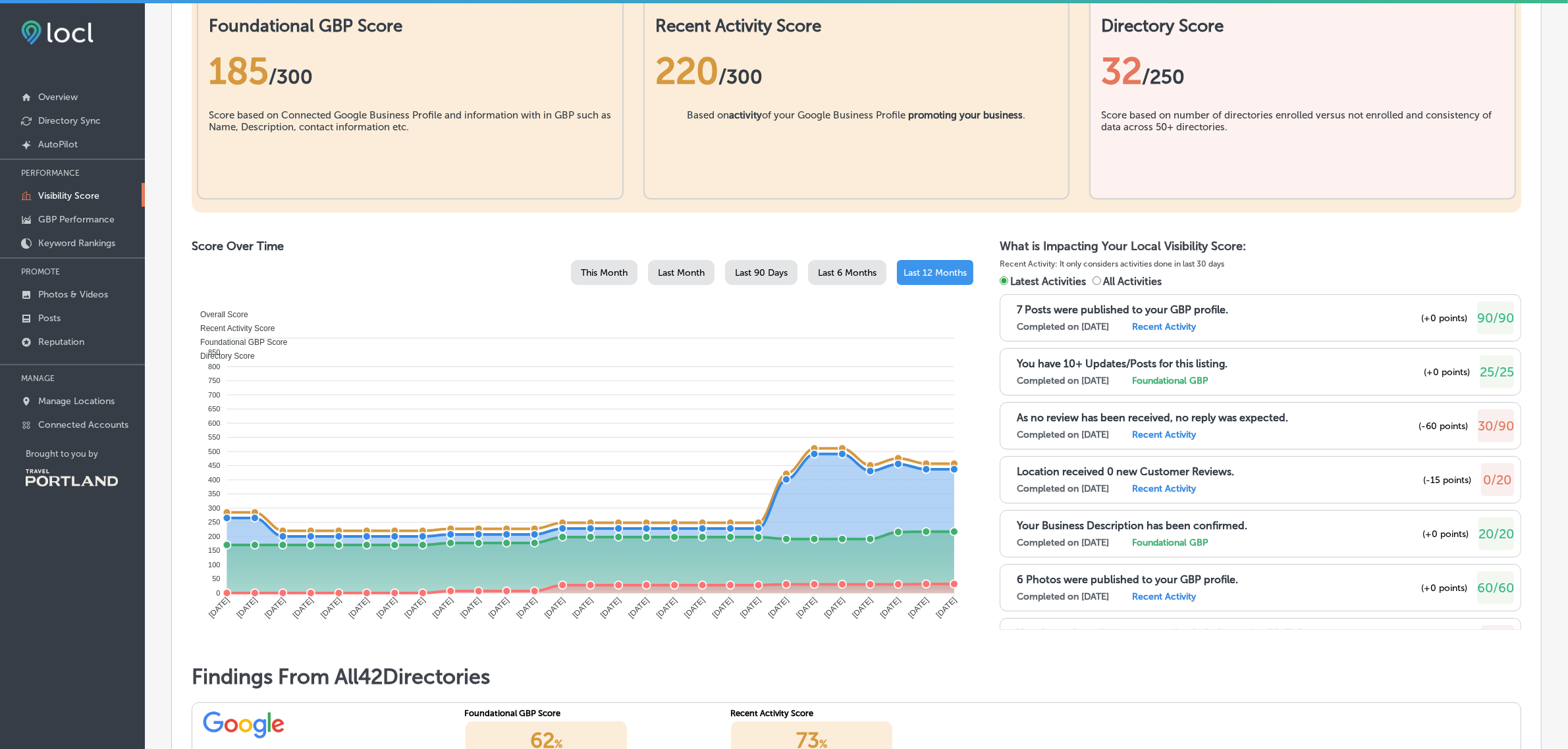
scroll to position [477, 0]
